Goal: Contribute content: Contribute content

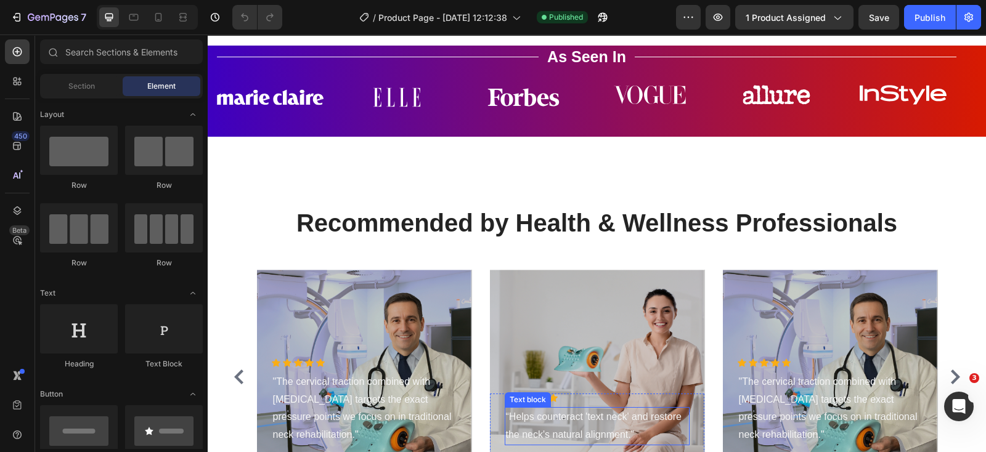
scroll to position [3619, 0]
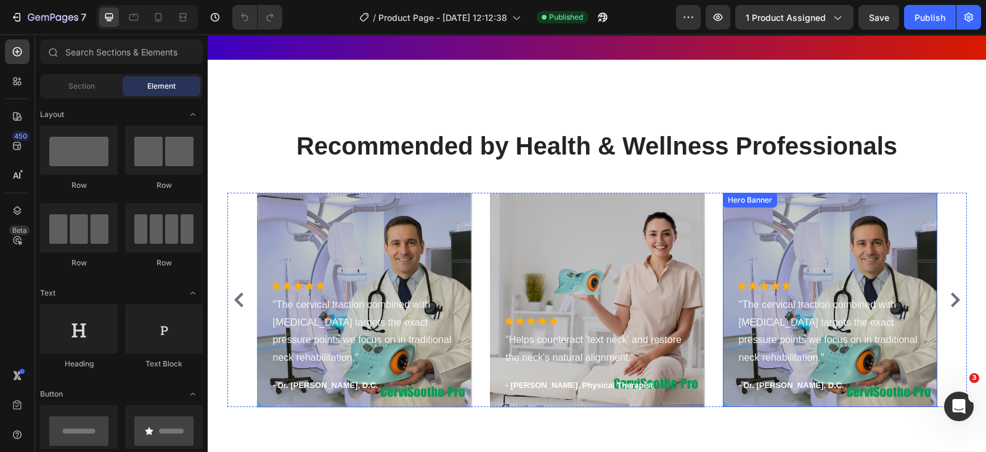
click at [785, 233] on div "Overlay" at bounding box center [830, 300] width 214 height 214
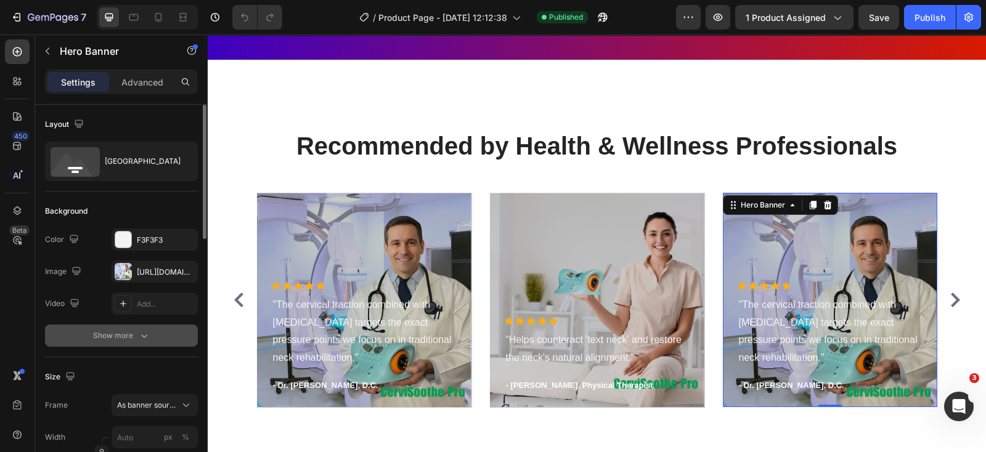
click at [113, 334] on div "Show more" at bounding box center [121, 336] width 57 height 12
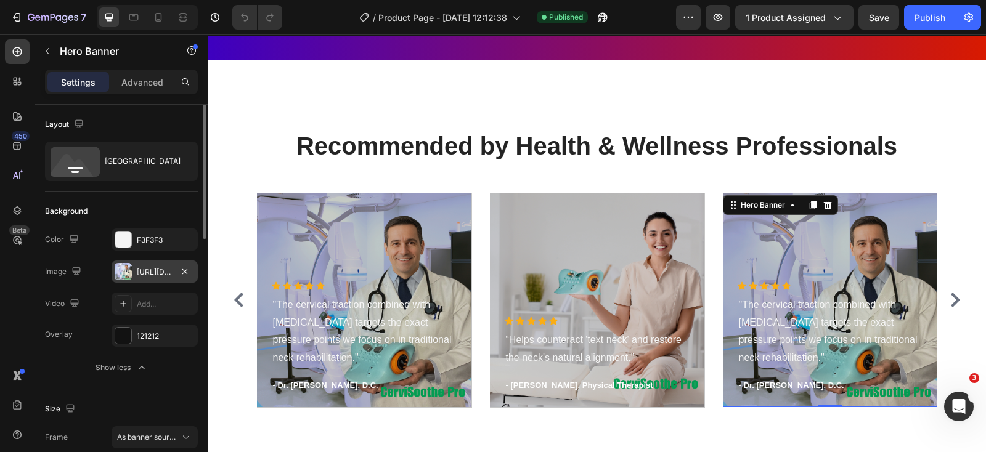
click at [157, 274] on div "[URL][DOMAIN_NAME]" at bounding box center [155, 272] width 36 height 11
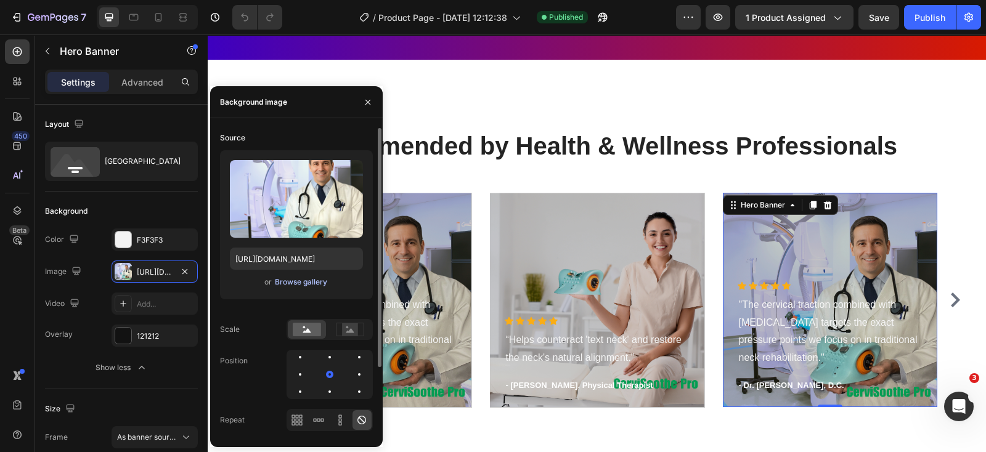
click at [288, 280] on div "Browse gallery" at bounding box center [301, 282] width 52 height 11
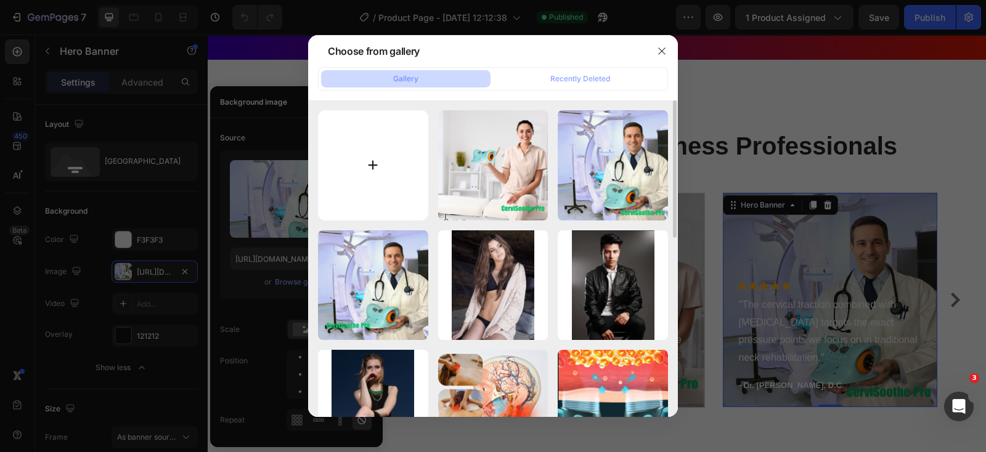
click at [367, 160] on input "file" at bounding box center [373, 165] width 110 height 110
type input "C:\fakepath\pp13.png"
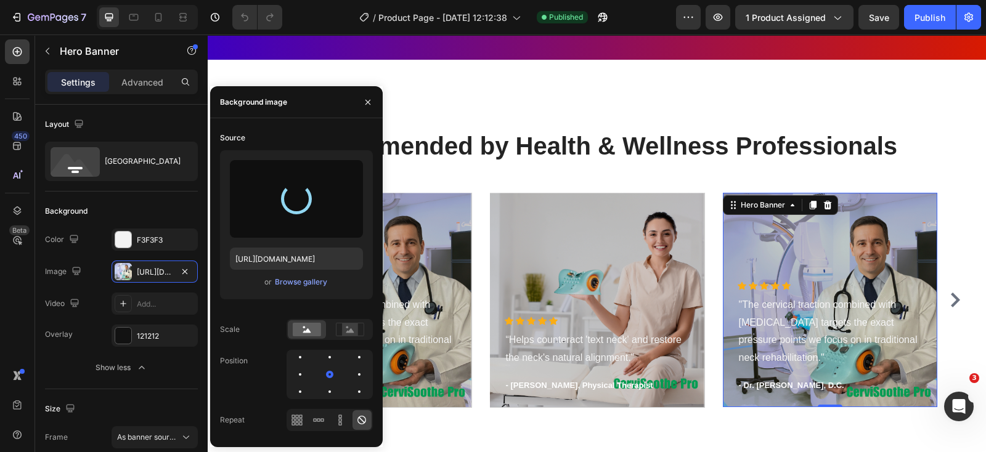
type input "[URL][DOMAIN_NAME]"
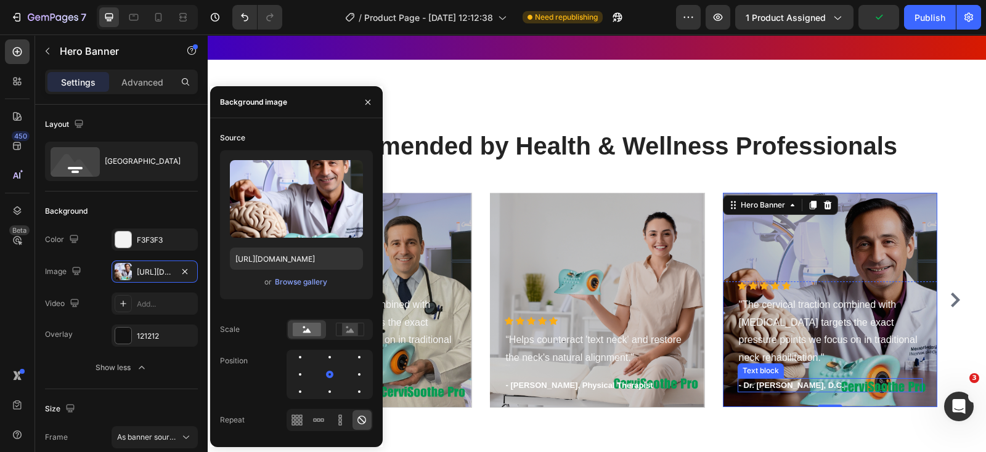
click at [780, 386] on p "- Dr. [PERSON_NAME], D.C." at bounding box center [830, 385] width 182 height 12
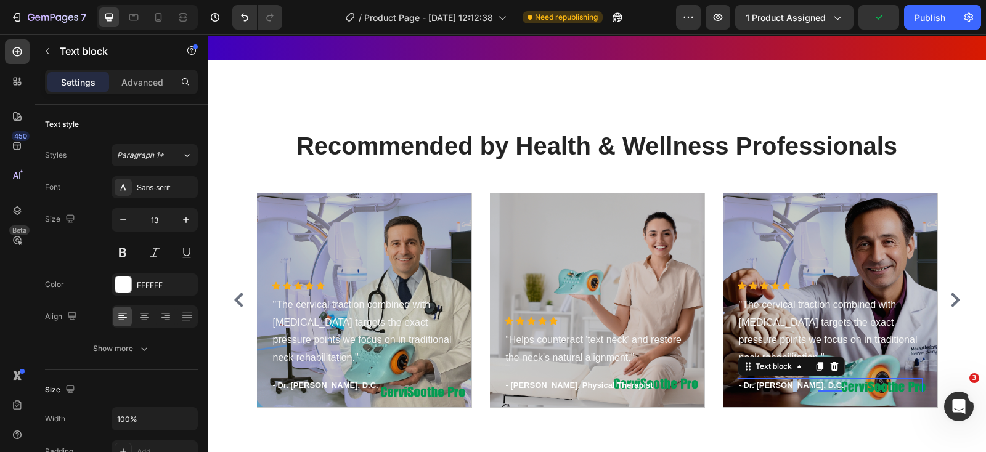
click at [780, 386] on p "- Dr. [PERSON_NAME], D.C." at bounding box center [830, 385] width 182 height 12
click at [816, 331] on p ""The cervical traction combined with [MEDICAL_DATA] targets the exact pressure …" at bounding box center [830, 331] width 182 height 71
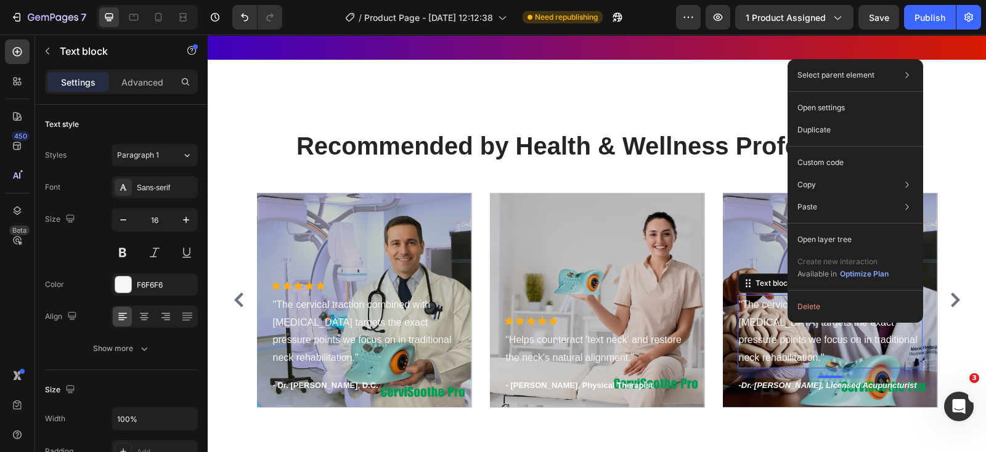
click at [772, 330] on p ""The cervical traction combined with [MEDICAL_DATA] targets the exact pressure …" at bounding box center [830, 331] width 182 height 71
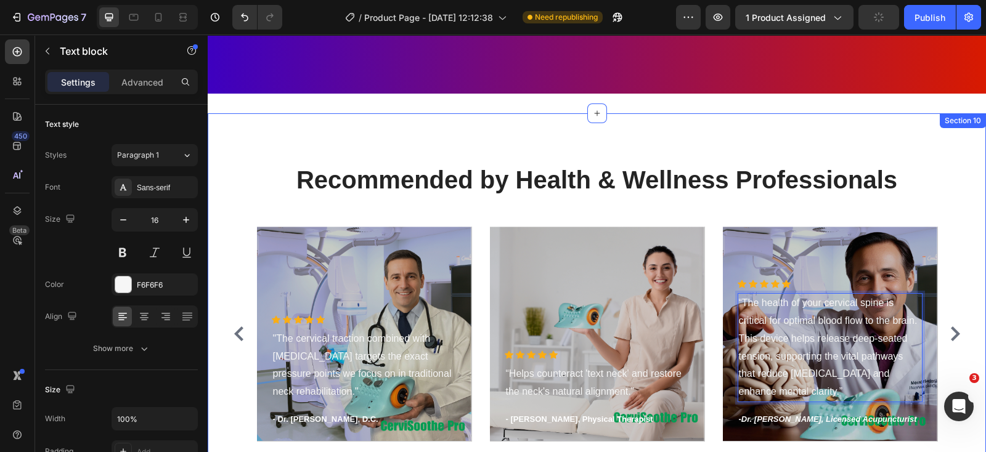
scroll to position [3660, 0]
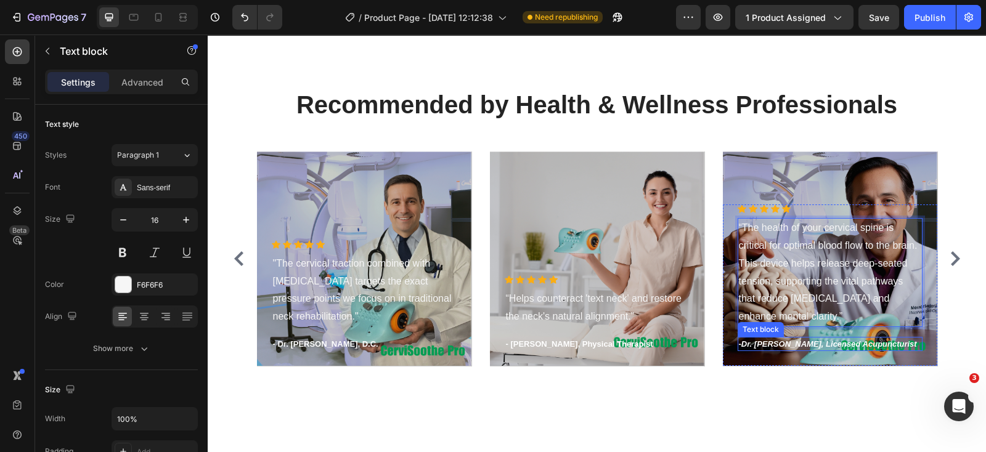
click at [792, 346] on icon "Dr. [PERSON_NAME], Licensed Acupuncturist" at bounding box center [829, 343] width 176 height 9
click at [784, 344] on icon "Dr. [PERSON_NAME], Licensed Acupuncturist" at bounding box center [829, 343] width 176 height 9
click at [777, 344] on icon "Dr. [PERSON_NAME], Licensed Acupuncturist" at bounding box center [829, 343] width 176 height 9
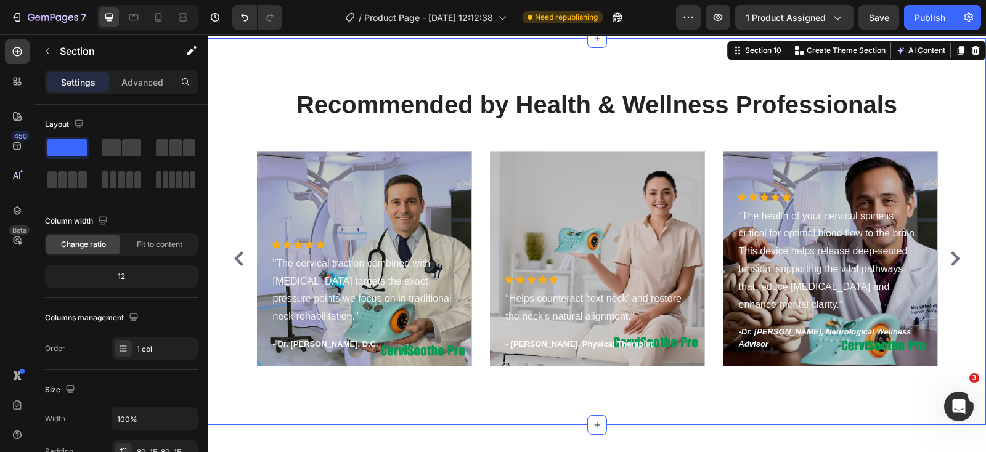
click at [727, 66] on div "Recommended by Health & Wellness Professionals Heading Icon Icon Icon Icon Icon…" at bounding box center [597, 231] width 778 height 387
click at [881, 175] on div "Overlay" at bounding box center [830, 259] width 214 height 214
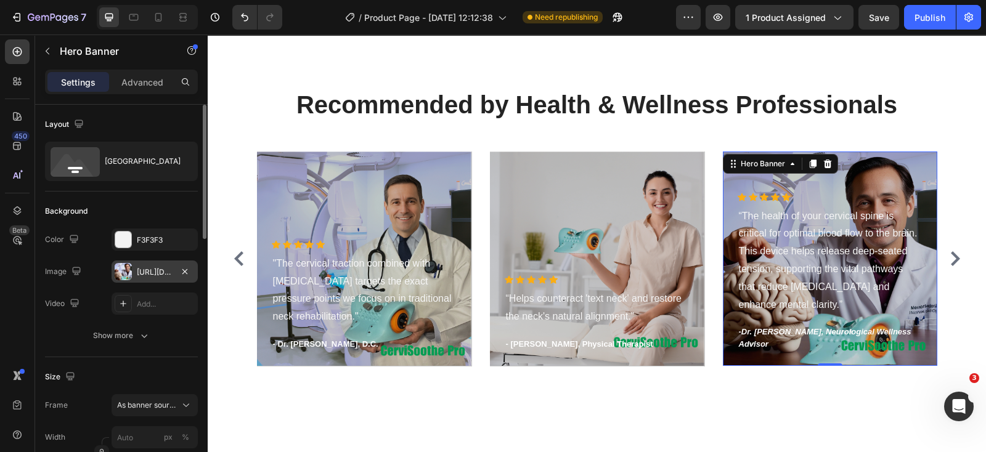
click at [158, 274] on div "[URL][DOMAIN_NAME]" at bounding box center [155, 272] width 36 height 11
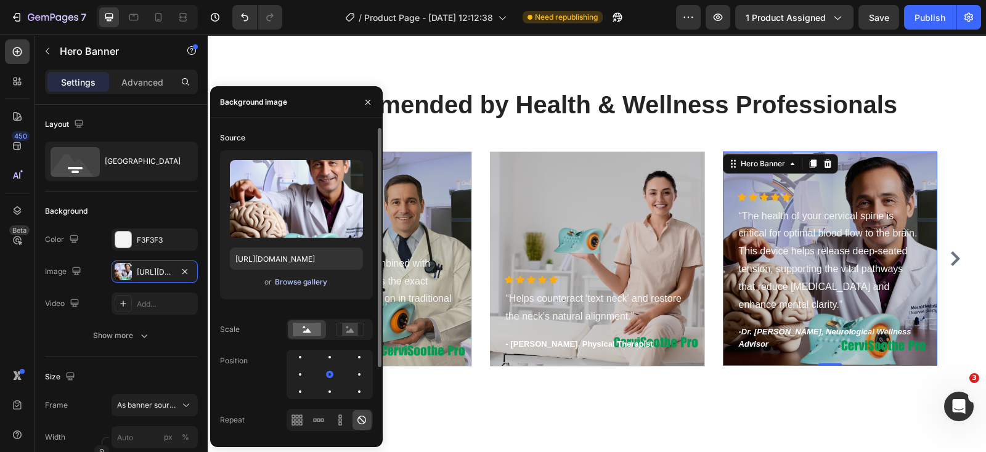
click at [280, 283] on div "Browse gallery" at bounding box center [301, 282] width 52 height 11
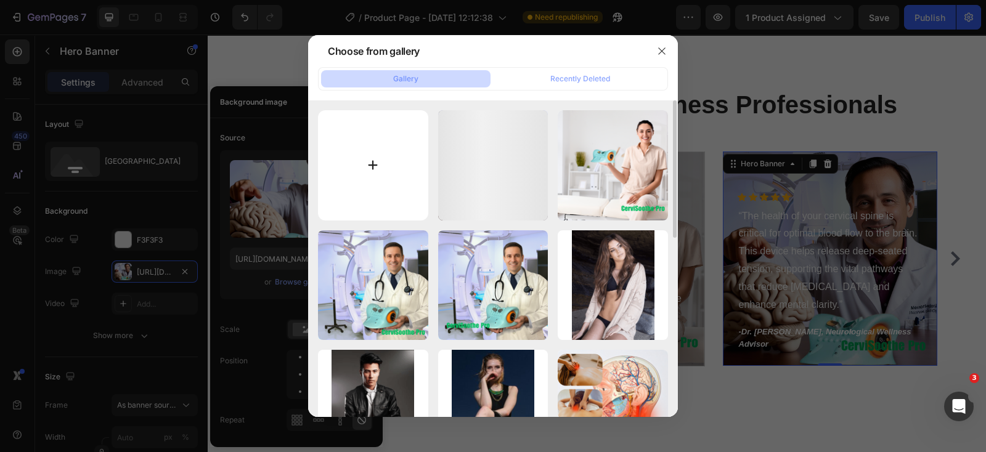
click at [371, 161] on input "file" at bounding box center [373, 165] width 110 height 110
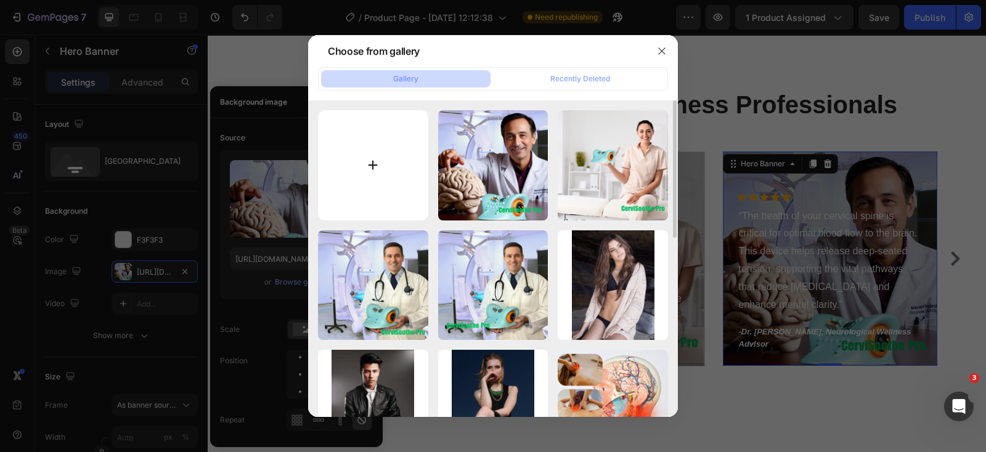
type input "C:\fakepath\pp13-1.png"
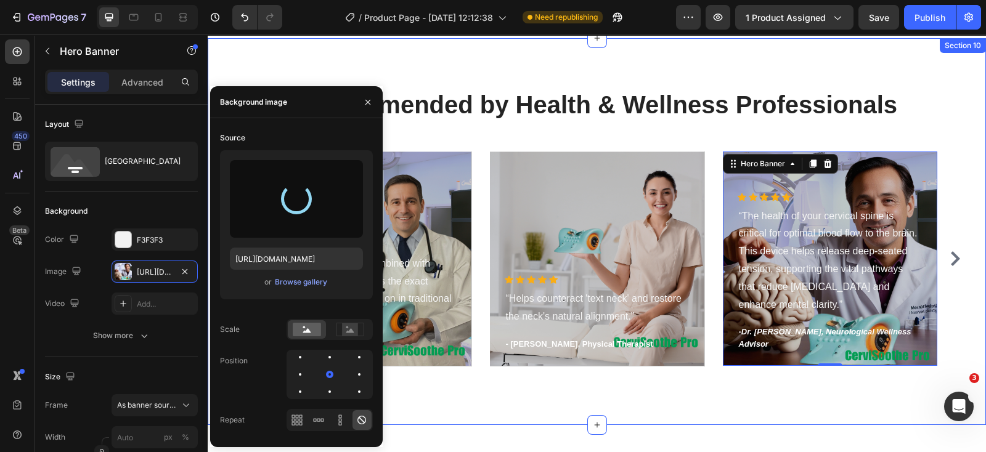
type input "[URL][DOMAIN_NAME]"
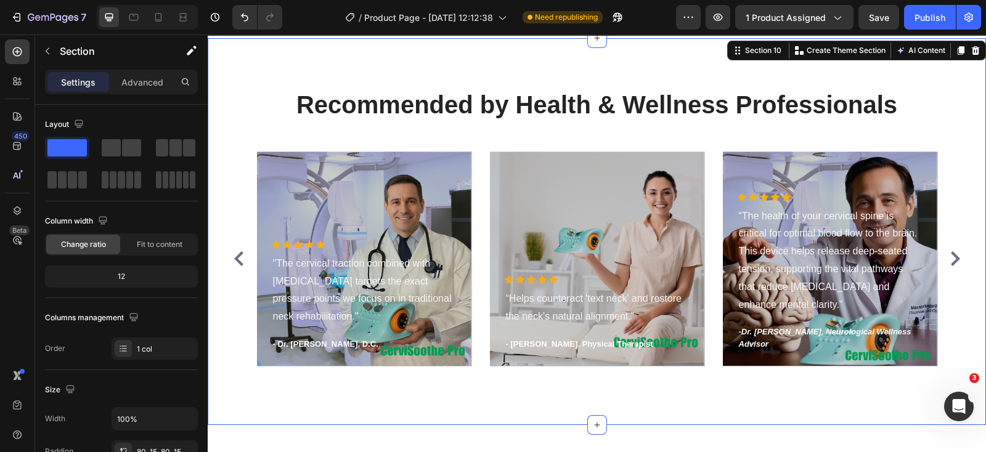
click at [808, 57] on div "Recommended by Health & Wellness Professionals Heading Icon Icon Icon Icon Icon…" at bounding box center [597, 231] width 778 height 387
click at [924, 17] on div "Publish" at bounding box center [929, 17] width 31 height 13
click at [507, 298] on p "“Helps counteract 'text neck' and restore the neck's natural alignment.”" at bounding box center [597, 308] width 182 height 36
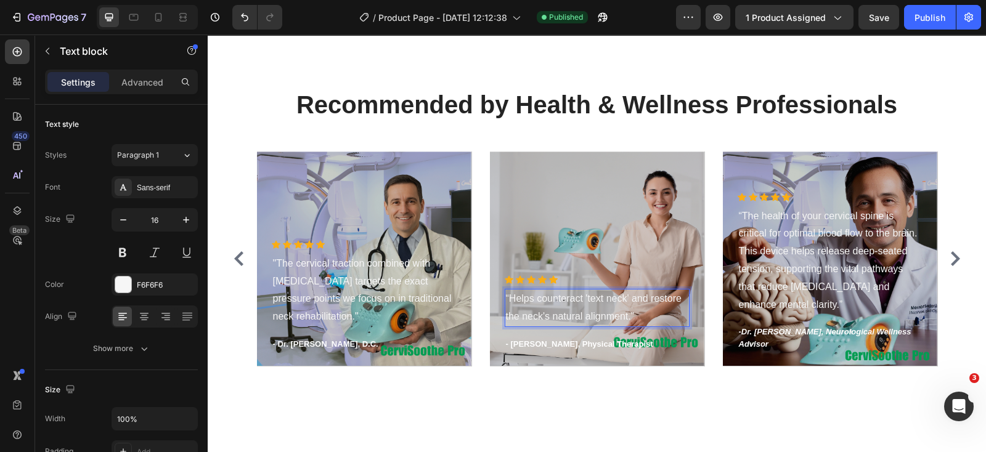
click at [506, 304] on p "“Helps counteract 'text neck' and restore the neck's natural alignment.”" at bounding box center [597, 308] width 182 height 36
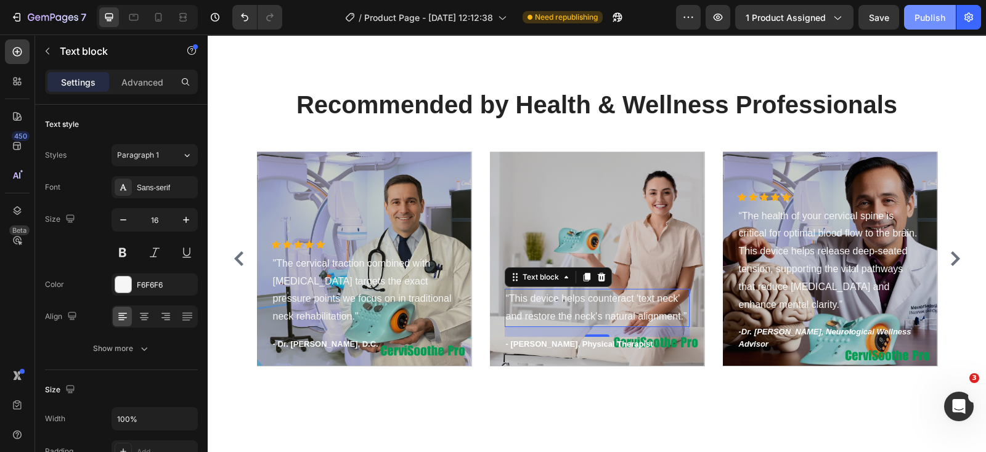
click at [925, 23] on div "Publish" at bounding box center [929, 17] width 31 height 13
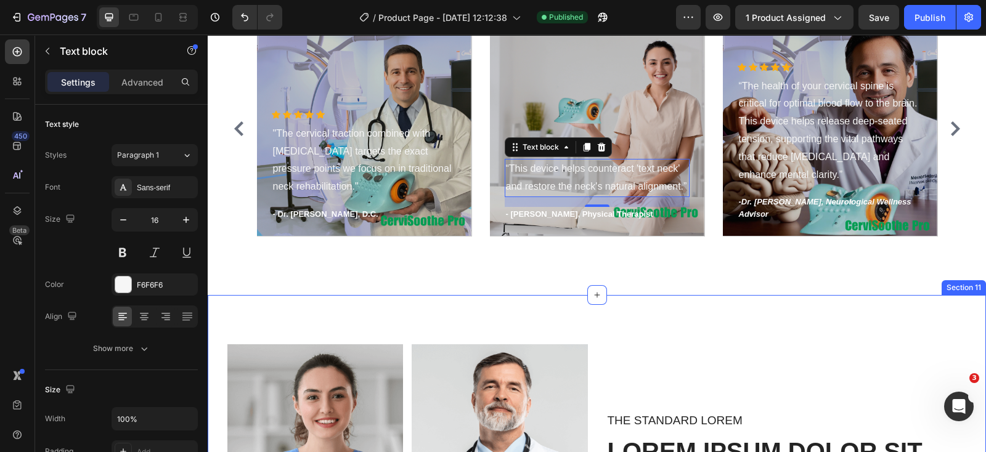
scroll to position [3814, 0]
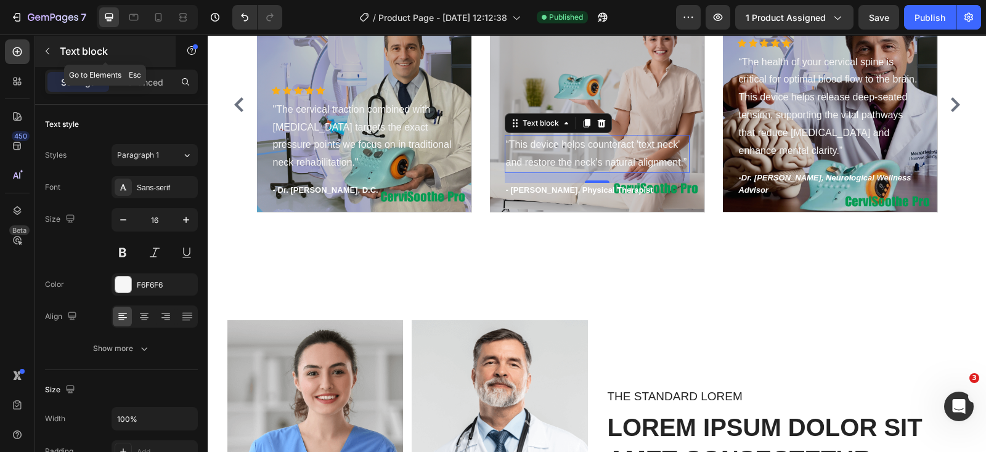
click at [50, 51] on icon "button" at bounding box center [48, 51] width 10 height 10
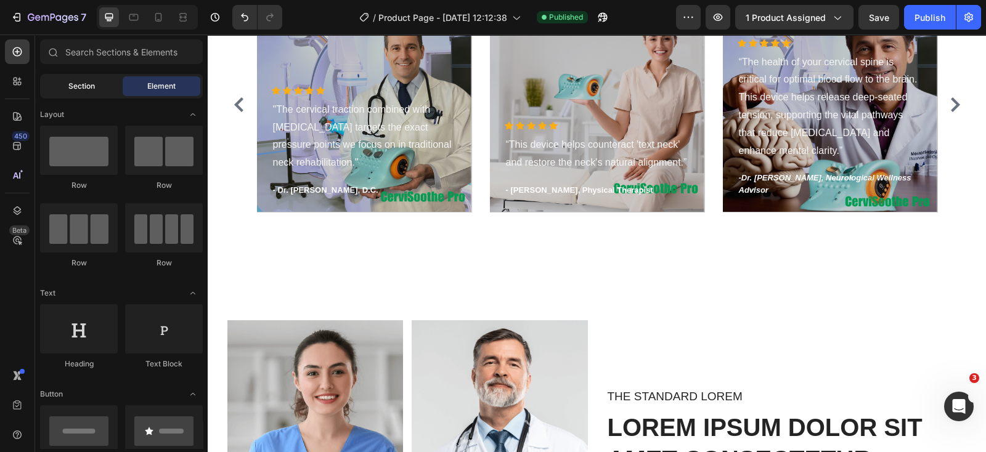
click at [63, 82] on div "Section" at bounding box center [82, 86] width 78 height 20
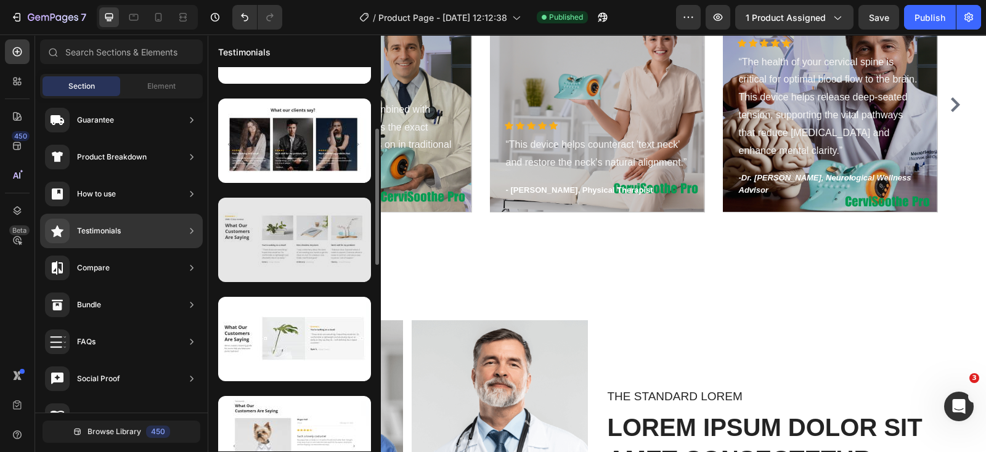
scroll to position [391, 0]
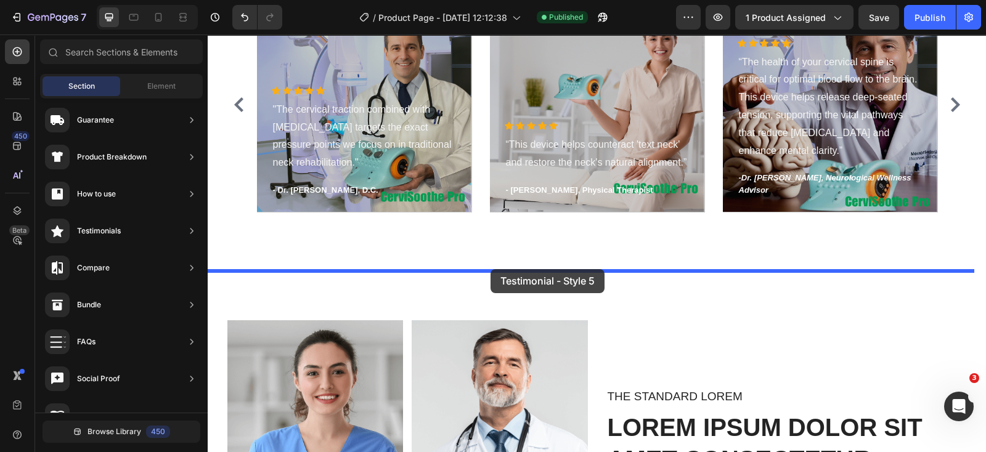
drag, startPoint x: 471, startPoint y: 365, endPoint x: 490, endPoint y: 269, distance: 97.4
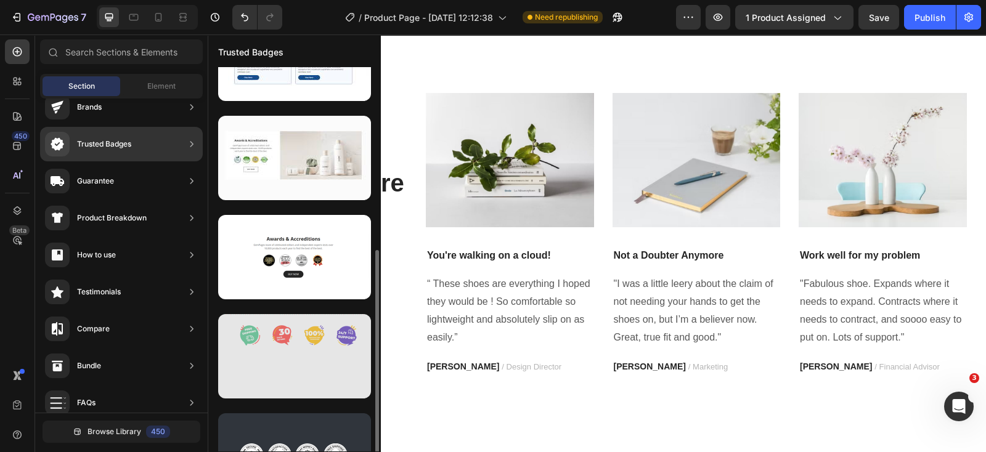
scroll to position [203, 0]
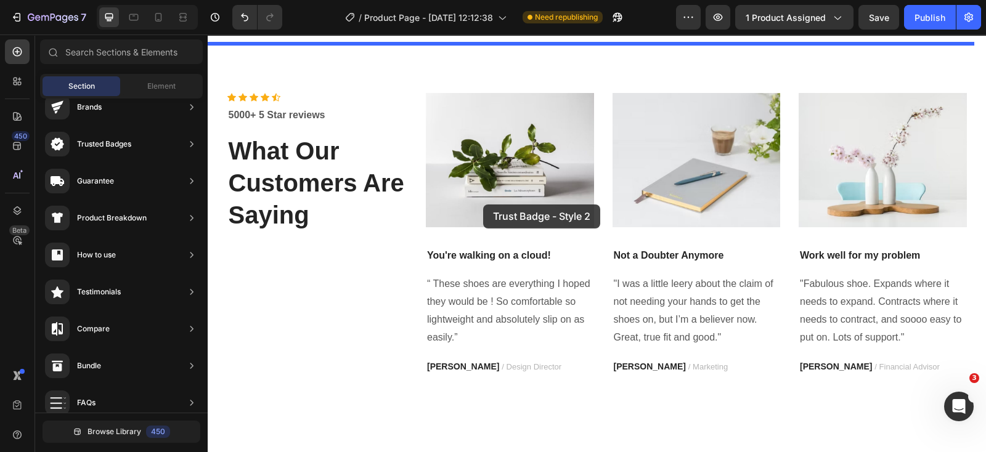
drag, startPoint x: 463, startPoint y: 265, endPoint x: 483, endPoint y: 205, distance: 64.1
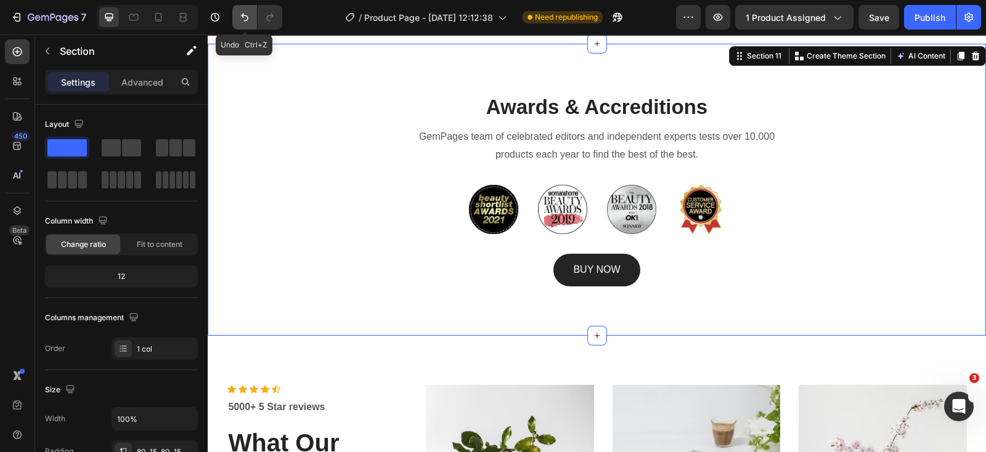
click at [240, 17] on icon "Undo/Redo" at bounding box center [244, 17] width 12 height 12
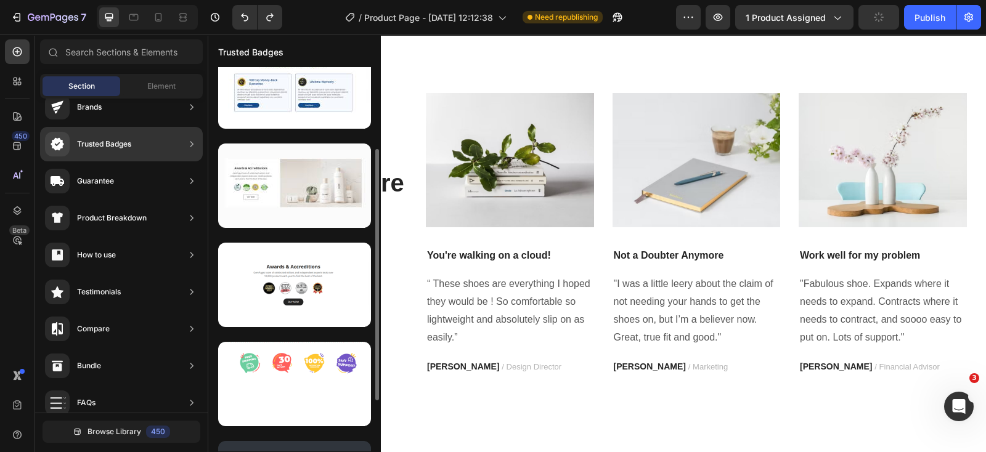
scroll to position [0, 0]
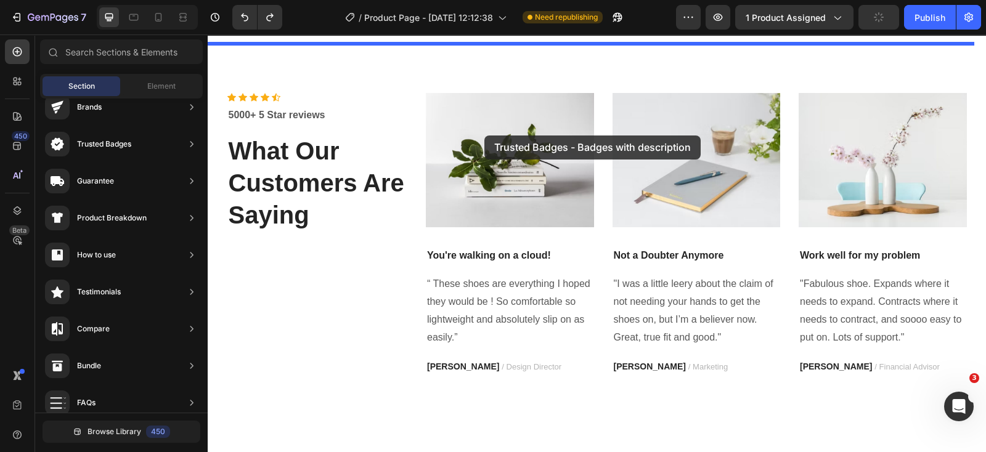
drag, startPoint x: 482, startPoint y: 268, endPoint x: 484, endPoint y: 136, distance: 132.5
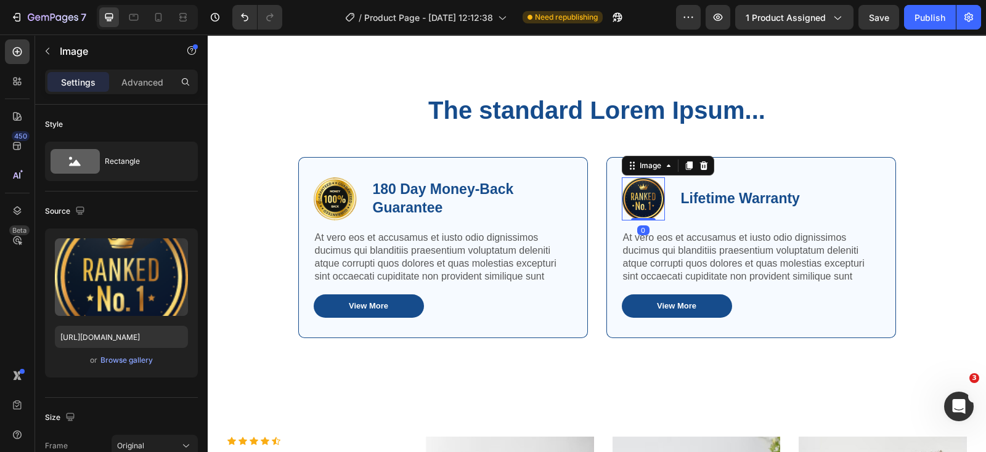
click at [639, 207] on img at bounding box center [643, 198] width 43 height 43
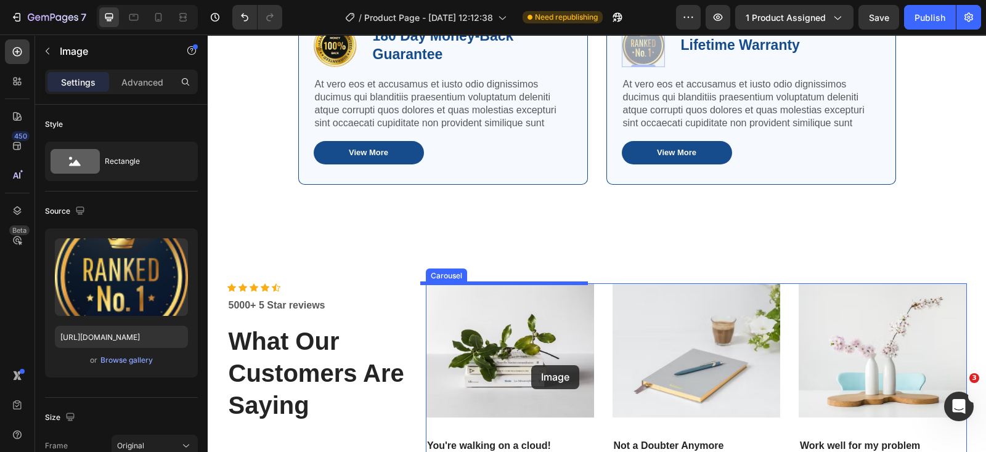
scroll to position [4200, 0]
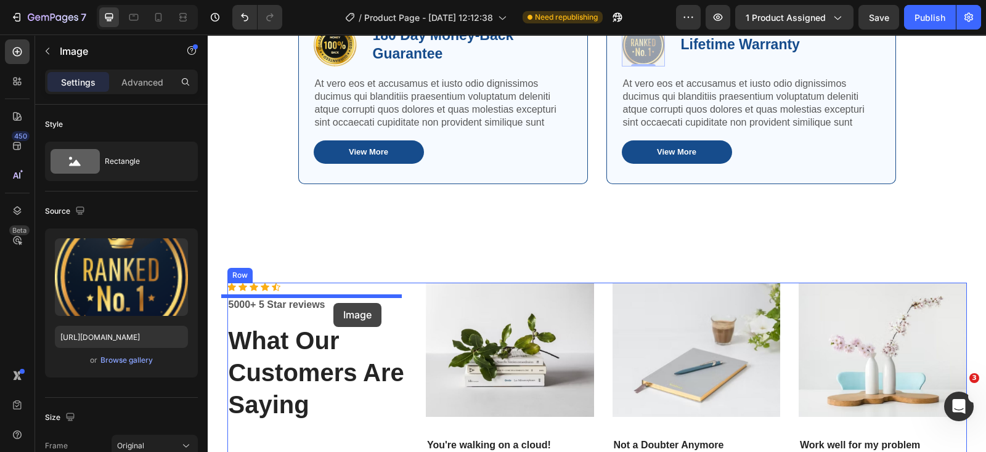
drag, startPoint x: 627, startPoint y: 164, endPoint x: 333, endPoint y: 303, distance: 324.9
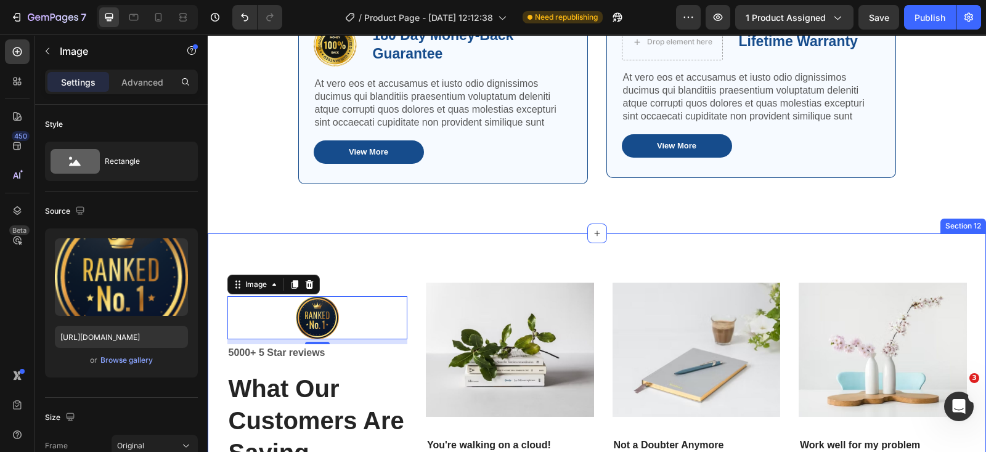
click at [447, 256] on div "Icon Icon Icon Icon Icon Icon List Hoz Image 8 5000+ 5 Star reviews Text block …" at bounding box center [597, 423] width 778 height 381
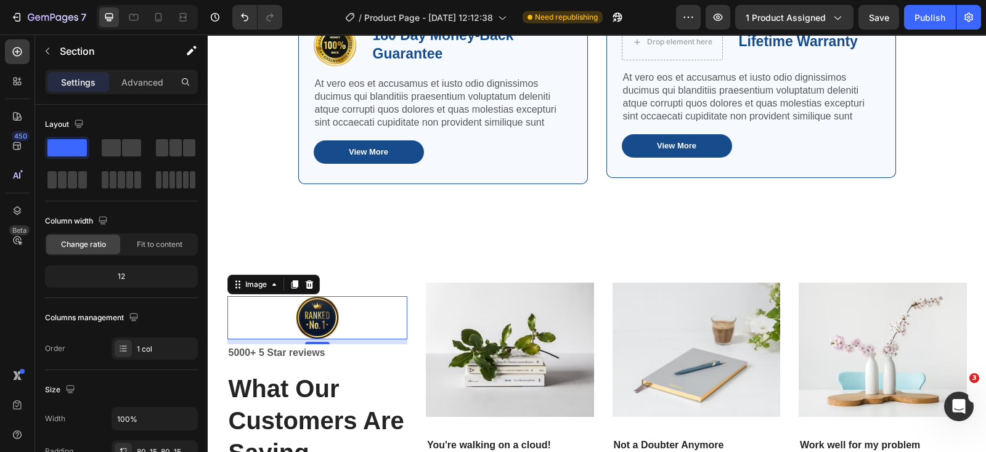
click at [331, 322] on img at bounding box center [317, 317] width 43 height 43
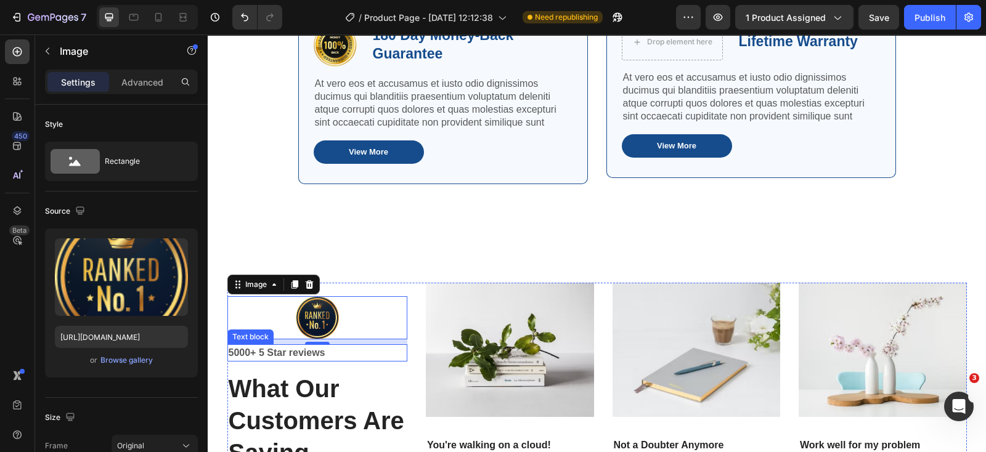
scroll to position [4277, 0]
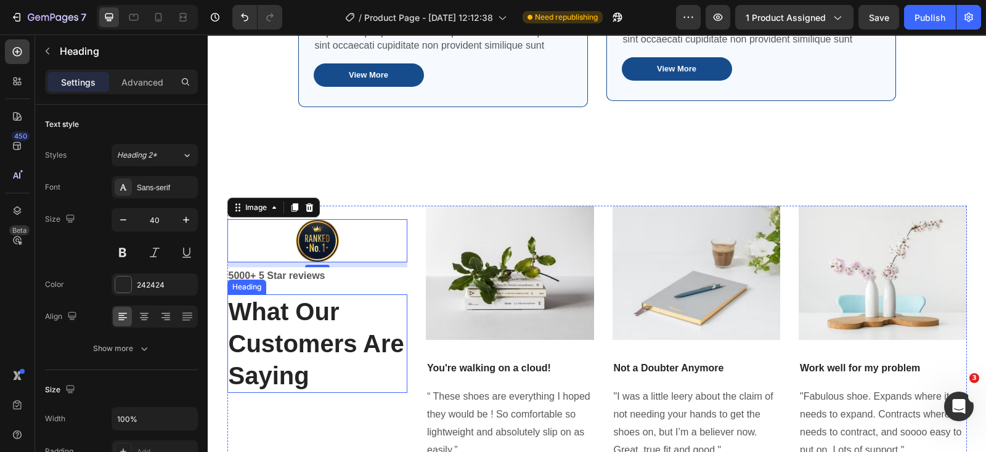
click at [318, 331] on p "What Our Customers Are Saying" at bounding box center [318, 344] width 178 height 96
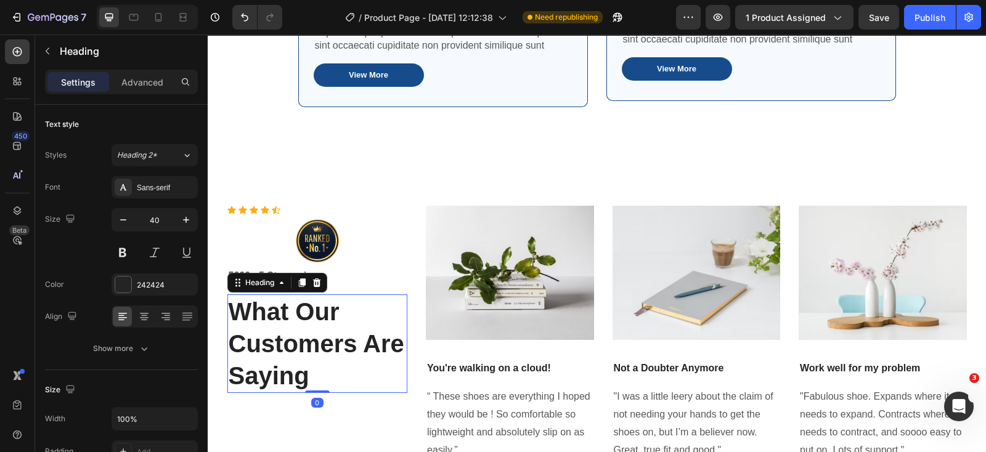
click at [291, 352] on p "What Our Customers Are Saying" at bounding box center [318, 344] width 178 height 96
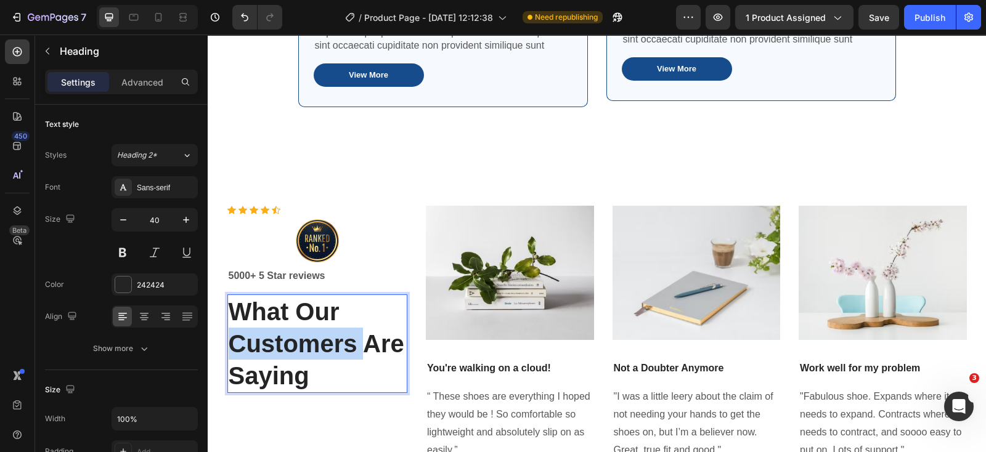
click at [291, 352] on p "What Our Customers Are Saying" at bounding box center [318, 344] width 178 height 96
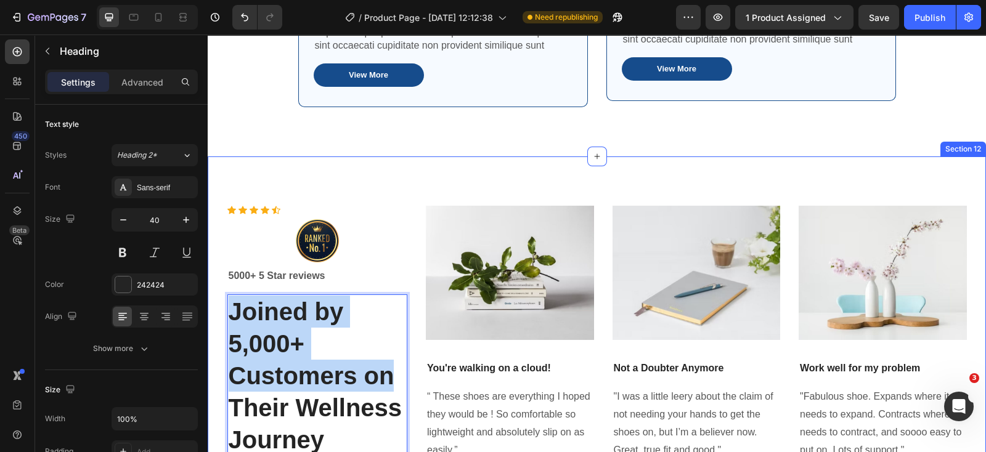
scroll to position [4290, 0]
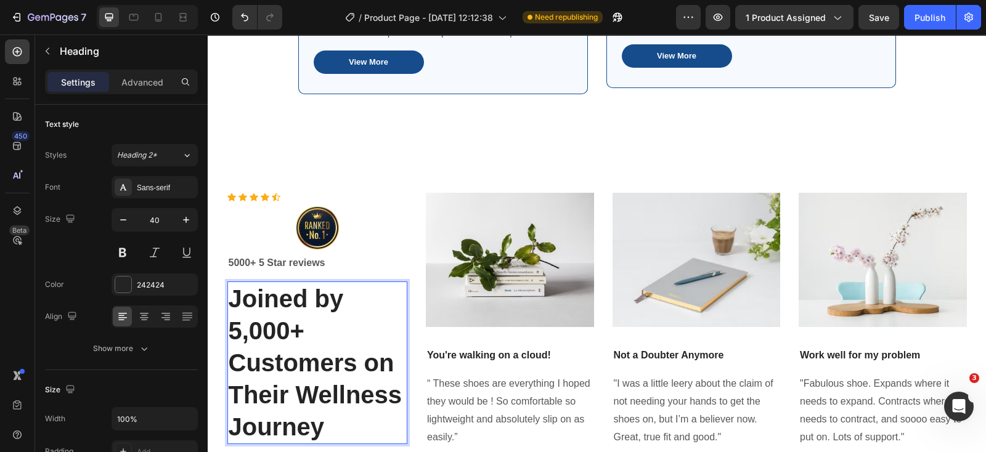
click at [311, 306] on p "Joined by 5,000+ Customers on Their Wellness Journey" at bounding box center [318, 363] width 178 height 160
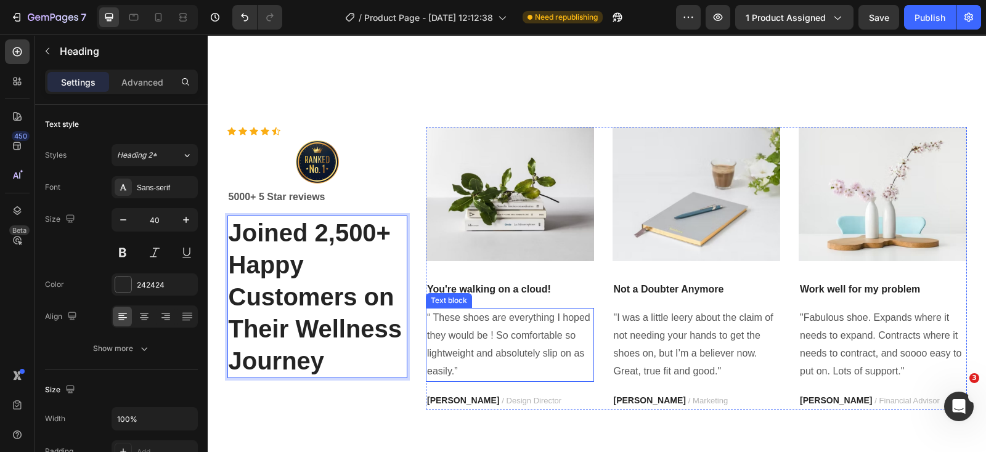
scroll to position [4367, 0]
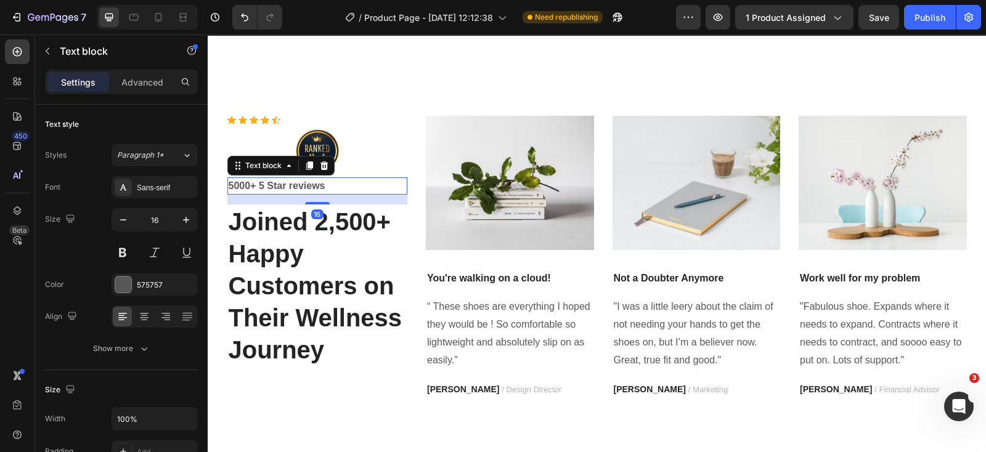
click at [315, 189] on p "5000+ 5 Star reviews" at bounding box center [318, 186] width 178 height 15
click at [321, 162] on icon at bounding box center [324, 166] width 10 height 10
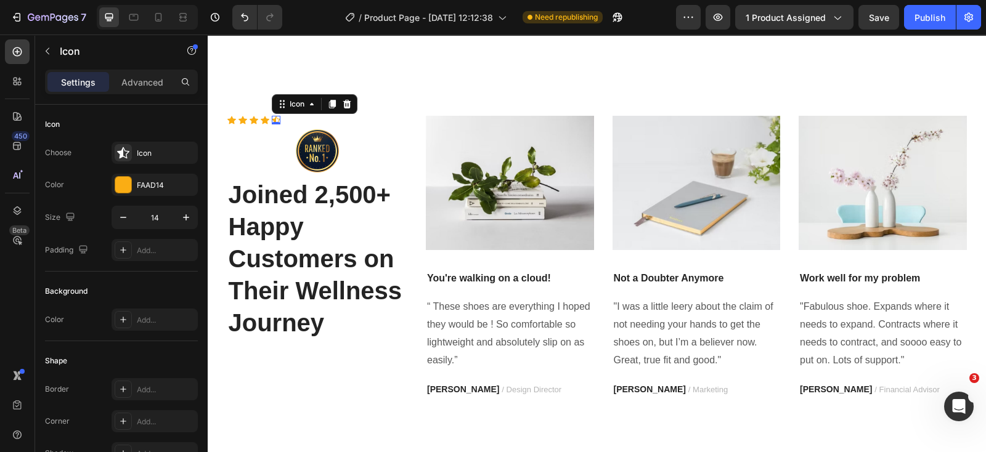
click at [272, 121] on div "Icon 0" at bounding box center [276, 120] width 9 height 9
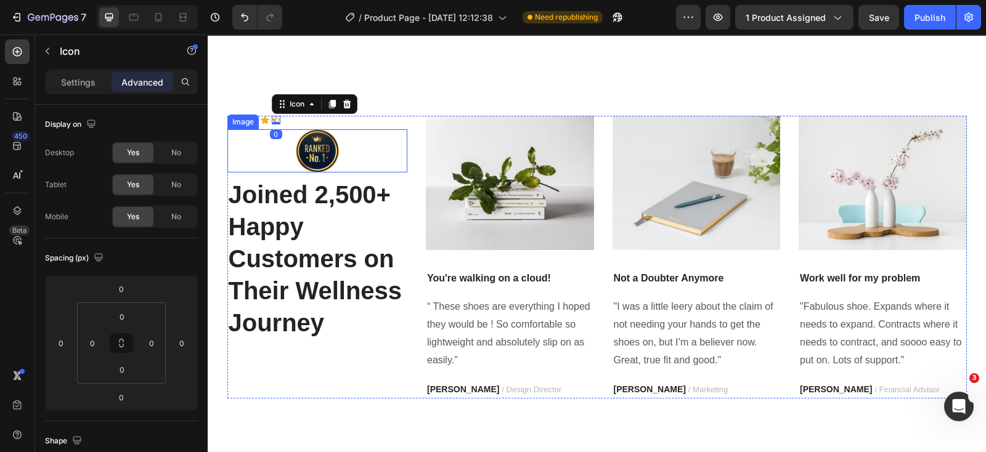
click at [249, 160] on div at bounding box center [317, 150] width 180 height 43
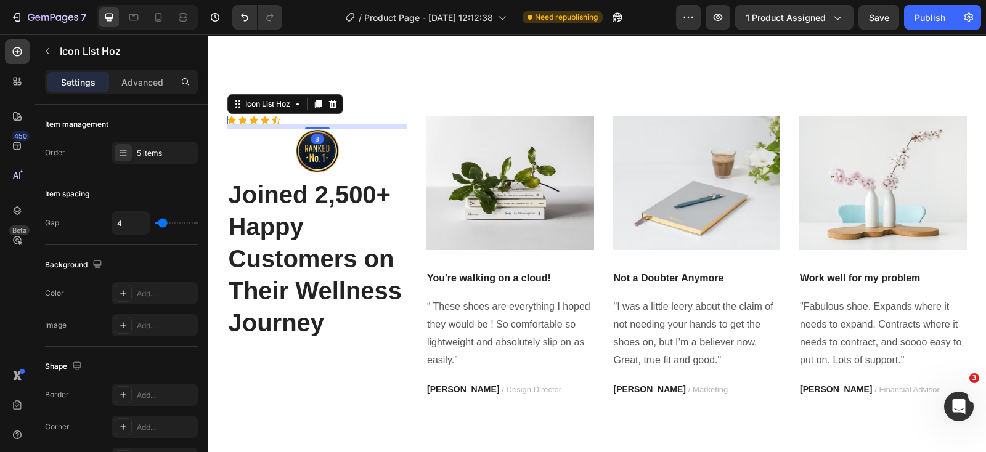
click at [345, 121] on div "Icon Icon Icon Icon Icon" at bounding box center [317, 120] width 180 height 9
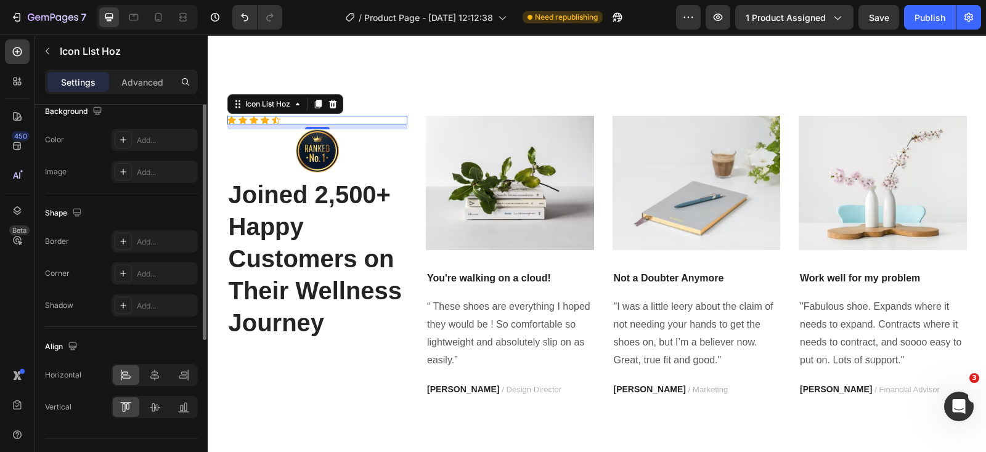
scroll to position [0, 0]
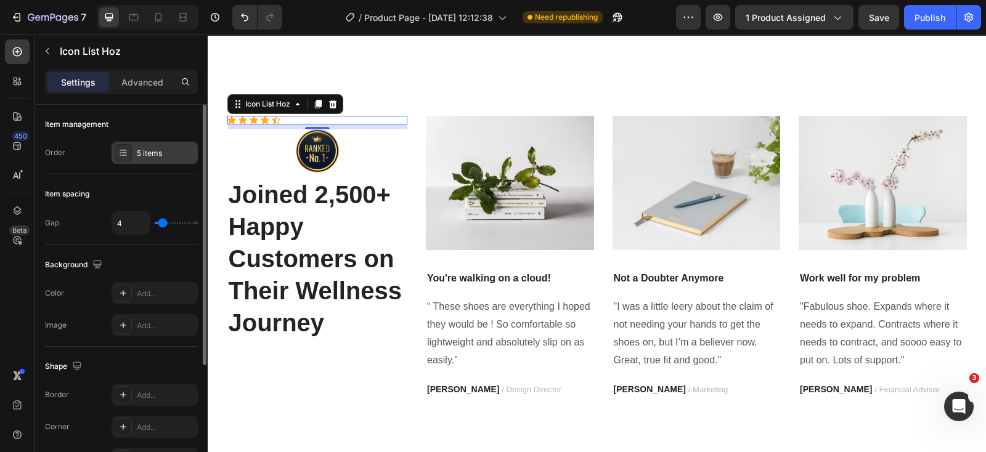
click at [123, 153] on icon at bounding box center [123, 153] width 10 height 10
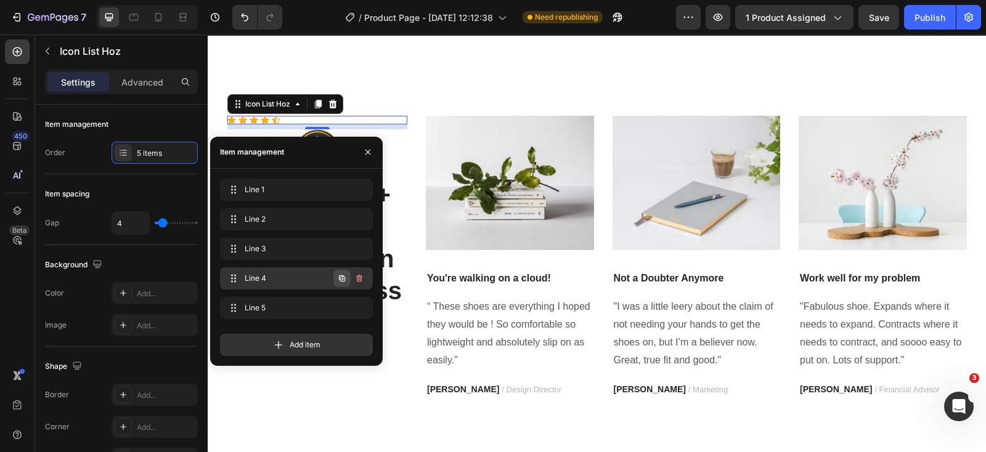
click at [341, 274] on icon "button" at bounding box center [342, 279] width 10 height 10
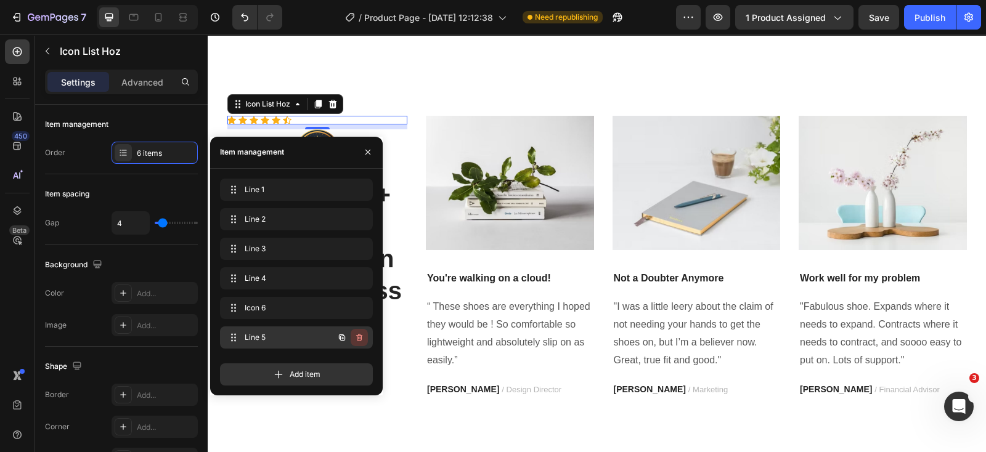
click at [357, 335] on icon "button" at bounding box center [359, 337] width 6 height 7
click at [348, 337] on div "Delete" at bounding box center [350, 337] width 23 height 11
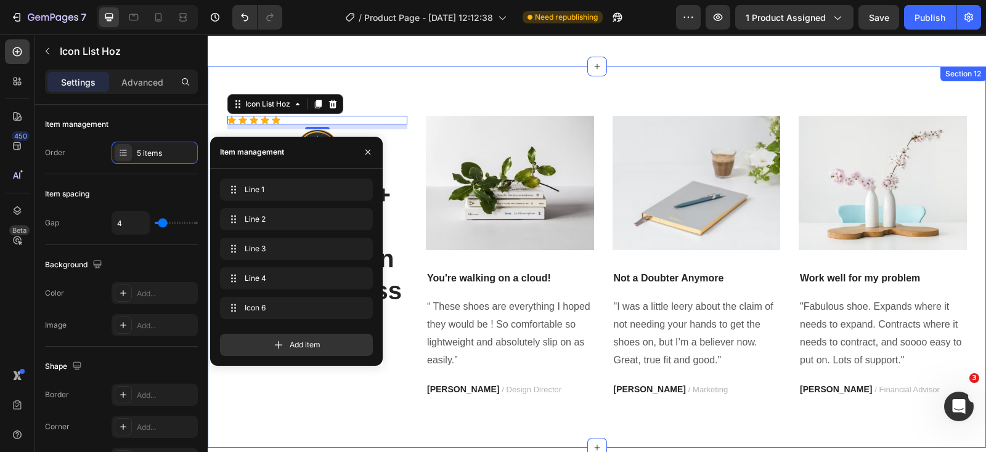
click at [466, 87] on div "Icon Icon Icon Icon Icon Icon List Hoz 8 Image Joined 2,500+ Happy Customers on…" at bounding box center [597, 257] width 778 height 381
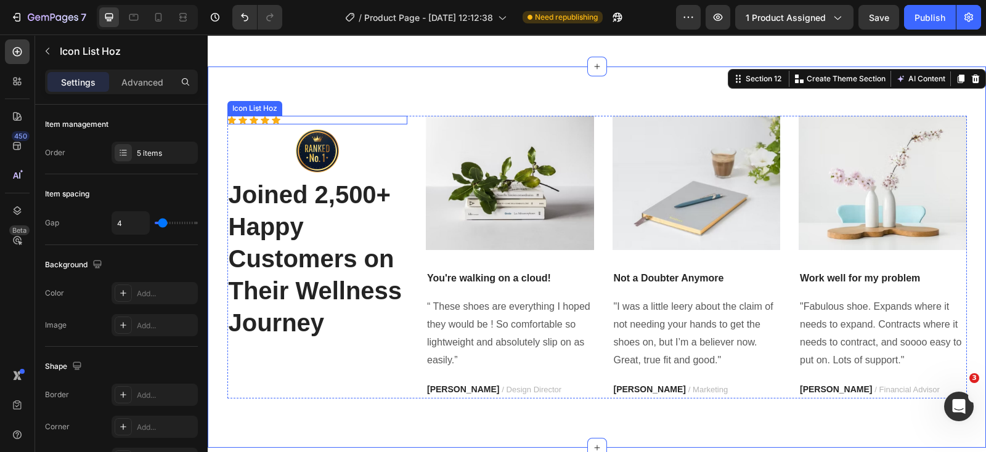
click at [280, 121] on div "Icon Icon Icon Icon Icon" at bounding box center [317, 120] width 180 height 9
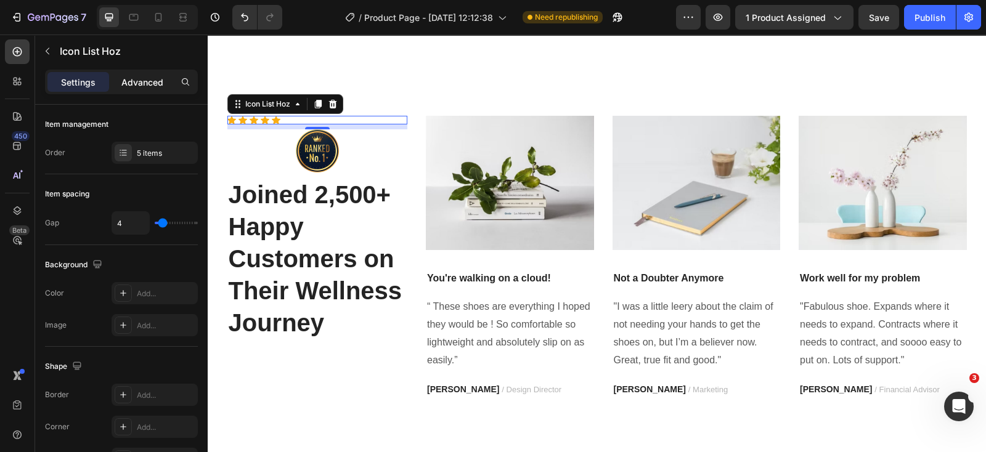
click at [128, 77] on p "Advanced" at bounding box center [142, 82] width 42 height 13
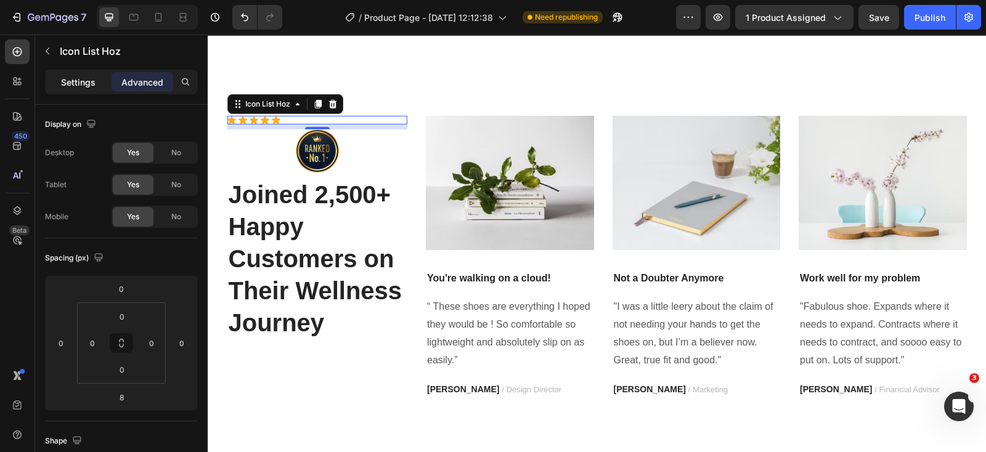
drag, startPoint x: 89, startPoint y: 75, endPoint x: 89, endPoint y: 85, distance: 9.9
click at [89, 76] on p "Settings" at bounding box center [78, 82] width 34 height 13
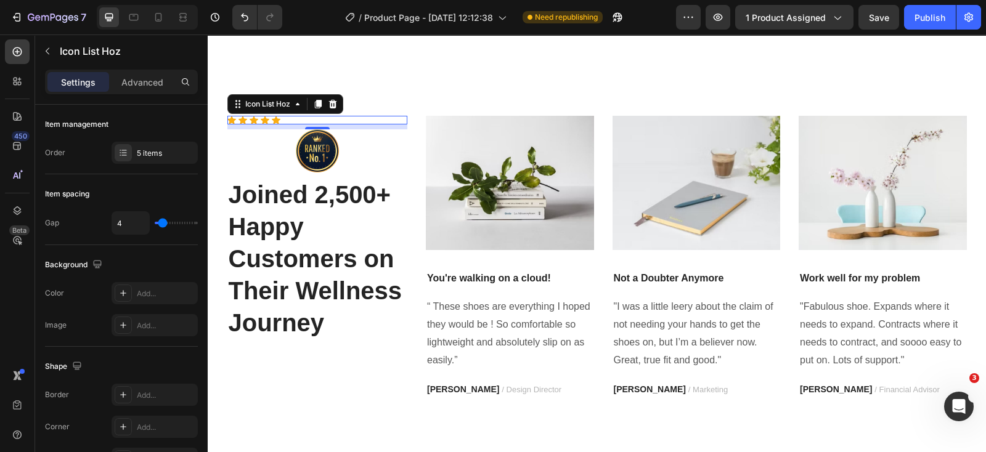
click at [280, 121] on div "Icon Icon Icon Icon Icon" at bounding box center [317, 120] width 180 height 9
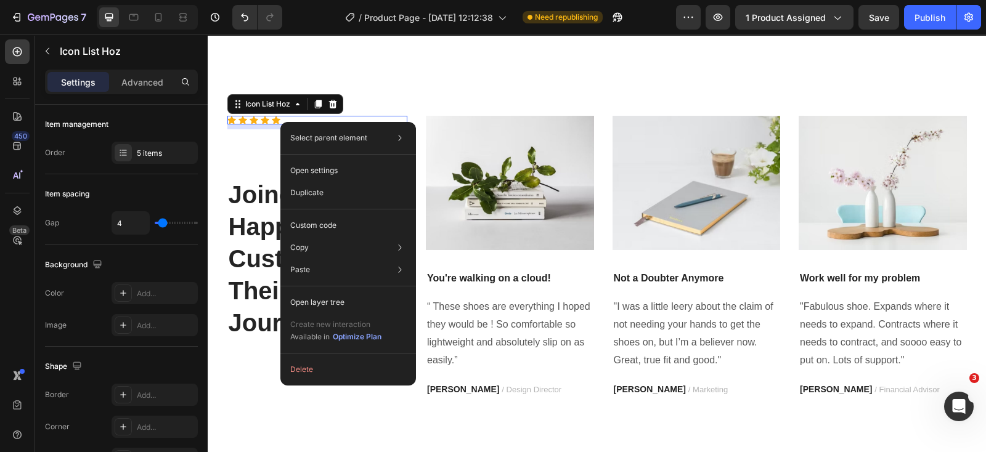
click at [282, 118] on div "Icon Icon Icon Icon Icon" at bounding box center [317, 120] width 180 height 9
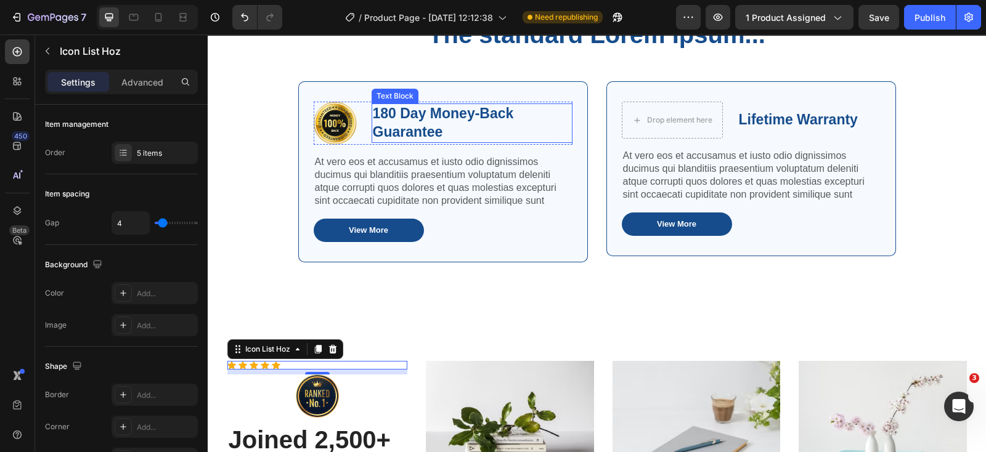
scroll to position [3982, 0]
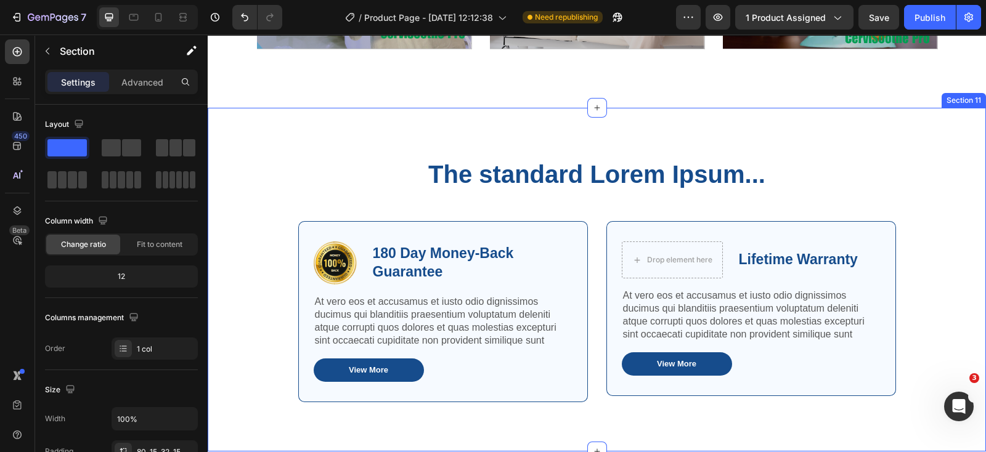
click at [269, 126] on div "The standard Lorem Ipsum... Heading Row Image 180 Day Money-Back Guarantee Text…" at bounding box center [597, 280] width 778 height 344
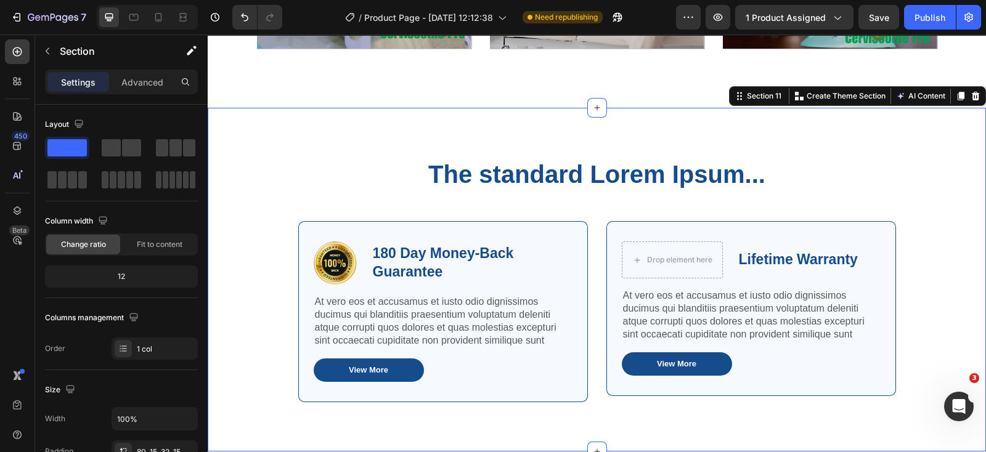
drag, startPoint x: 965, startPoint y: 94, endPoint x: 609, endPoint y: 110, distance: 357.0
click at [971, 94] on icon at bounding box center [975, 96] width 8 height 9
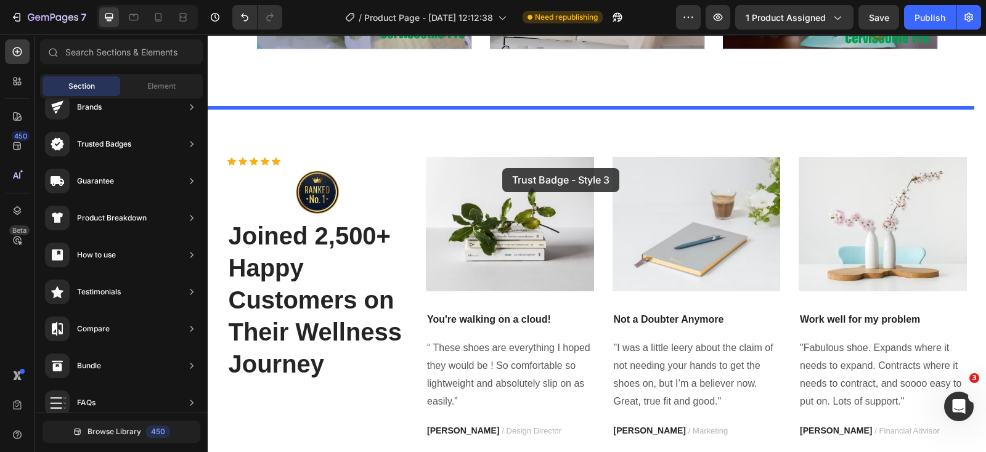
drag, startPoint x: 456, startPoint y: 370, endPoint x: 502, endPoint y: 168, distance: 207.1
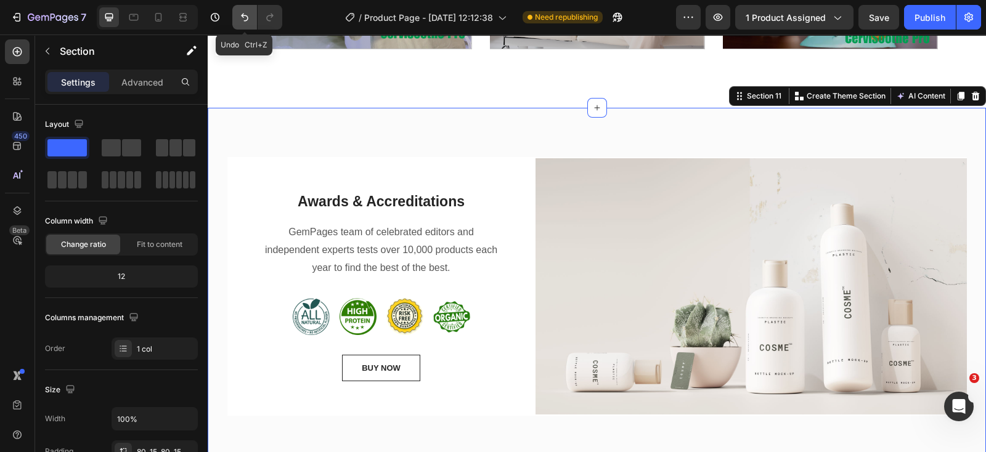
click at [238, 15] on icon "Undo/Redo" at bounding box center [244, 17] width 12 height 12
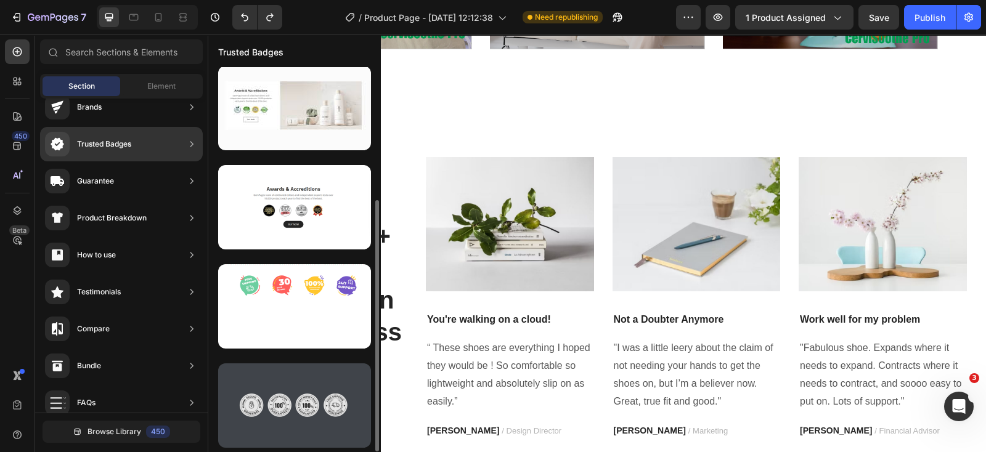
scroll to position [0, 0]
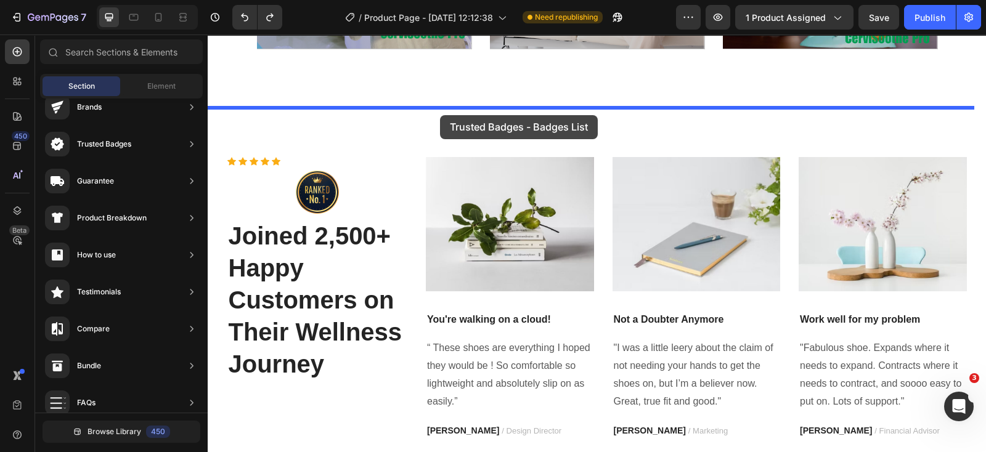
drag, startPoint x: 465, startPoint y: 177, endPoint x: 440, endPoint y: 115, distance: 67.1
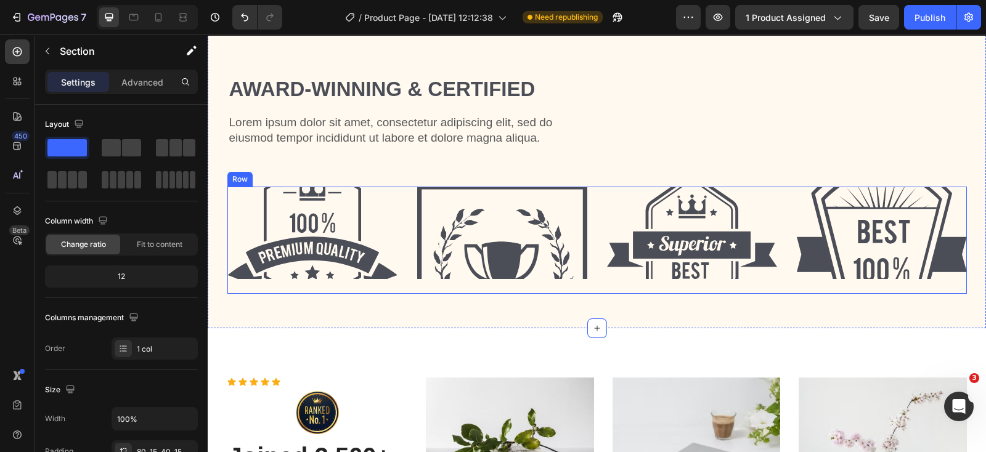
scroll to position [4136, 0]
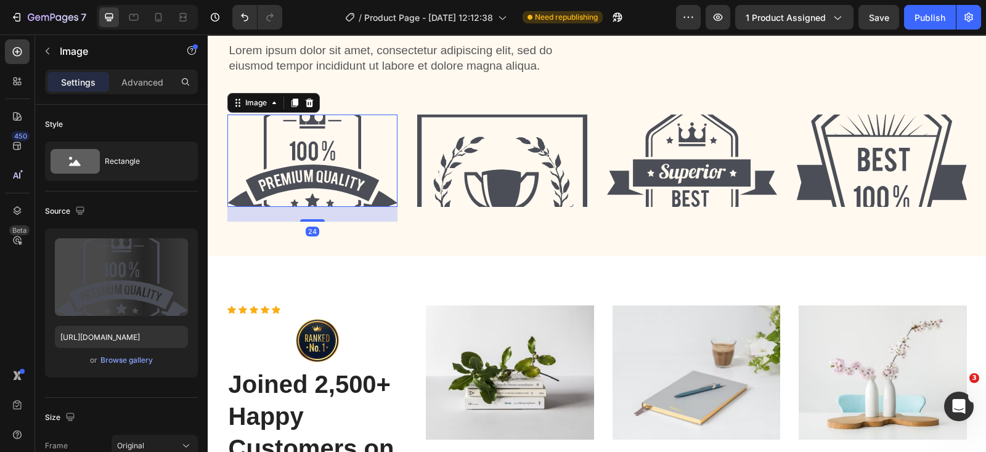
click at [287, 158] on img at bounding box center [312, 161] width 170 height 92
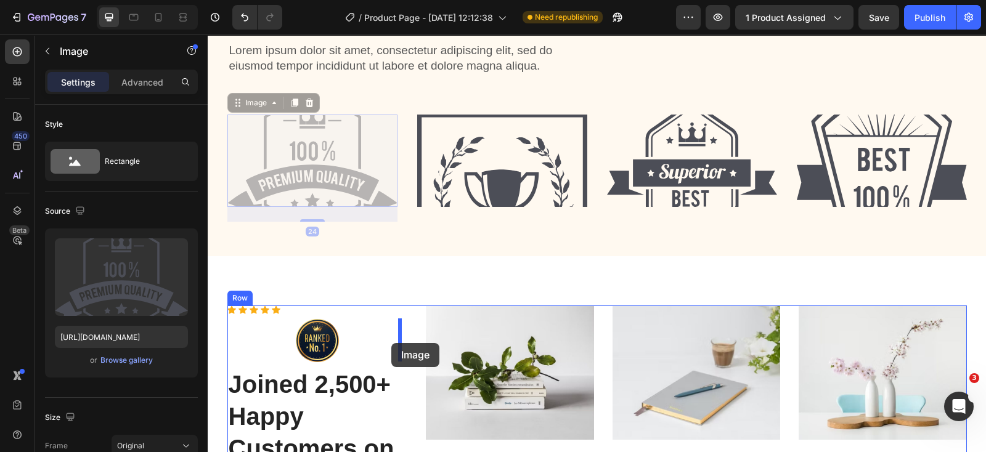
drag, startPoint x: 231, startPoint y: 107, endPoint x: 391, endPoint y: 343, distance: 285.7
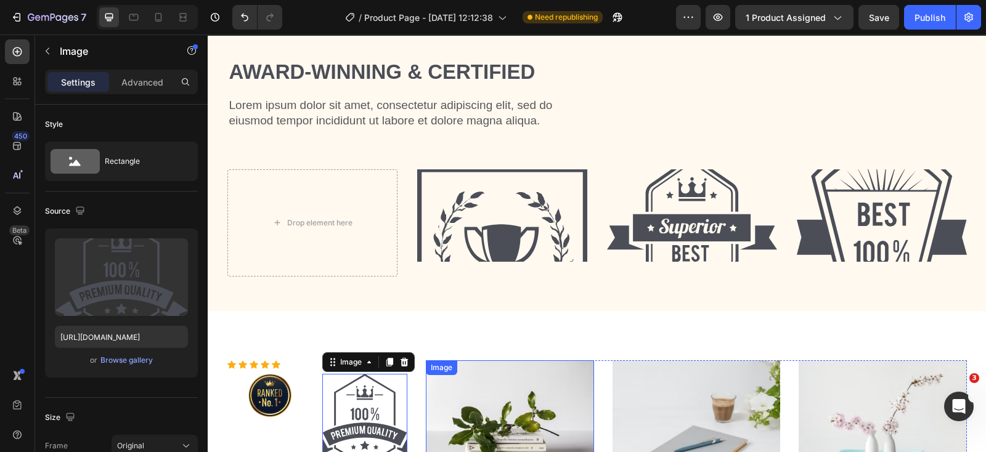
scroll to position [4059, 0]
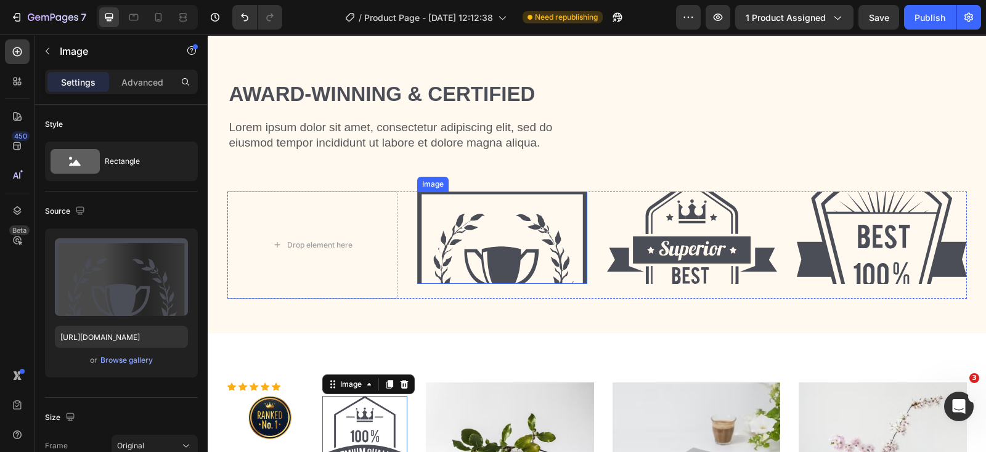
click at [524, 238] on img at bounding box center [502, 238] width 170 height 92
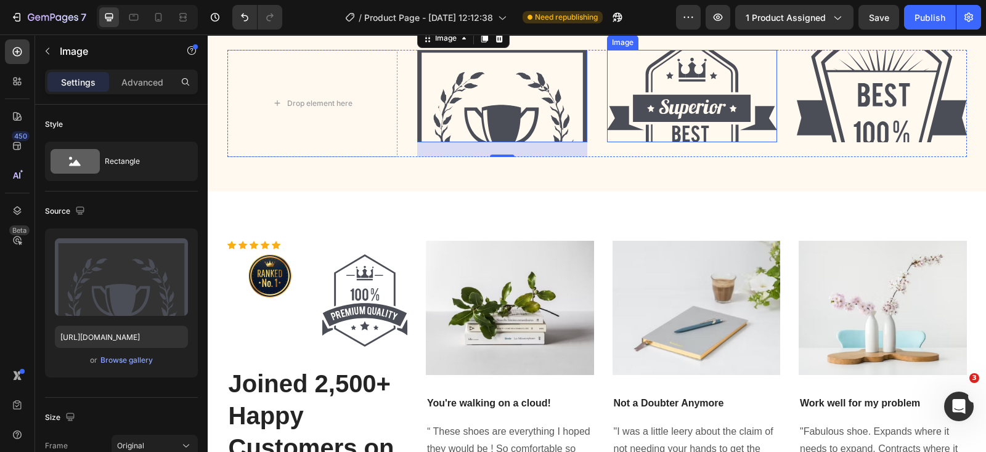
scroll to position [4213, 0]
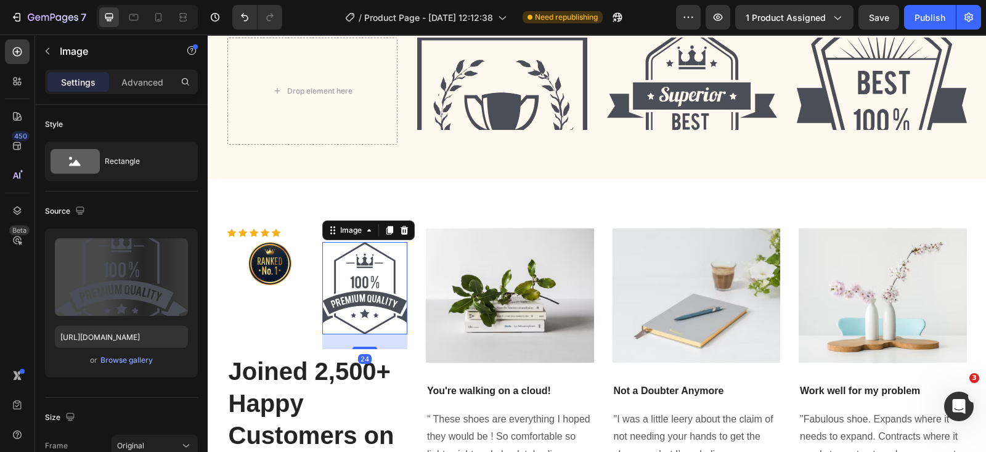
click at [334, 289] on img at bounding box center [364, 288] width 85 height 92
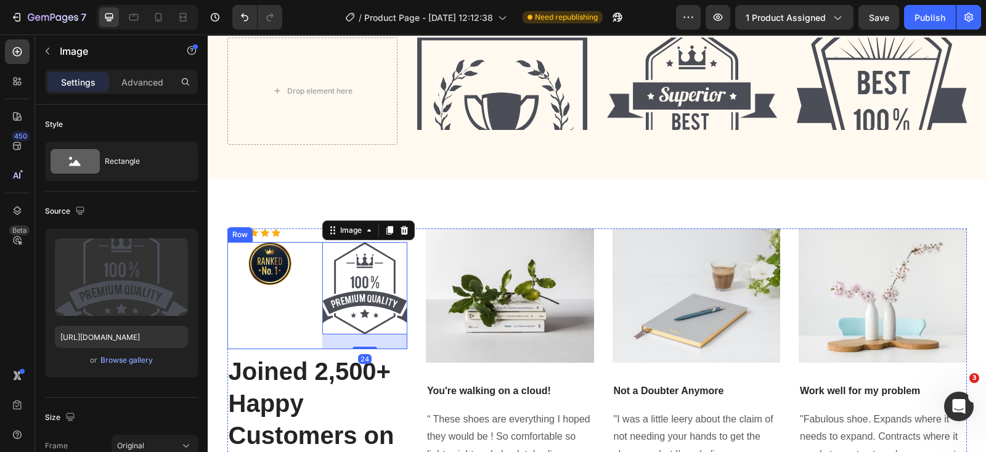
click at [283, 292] on div "Image" at bounding box center [269, 295] width 85 height 107
click at [350, 300] on img at bounding box center [364, 288] width 85 height 92
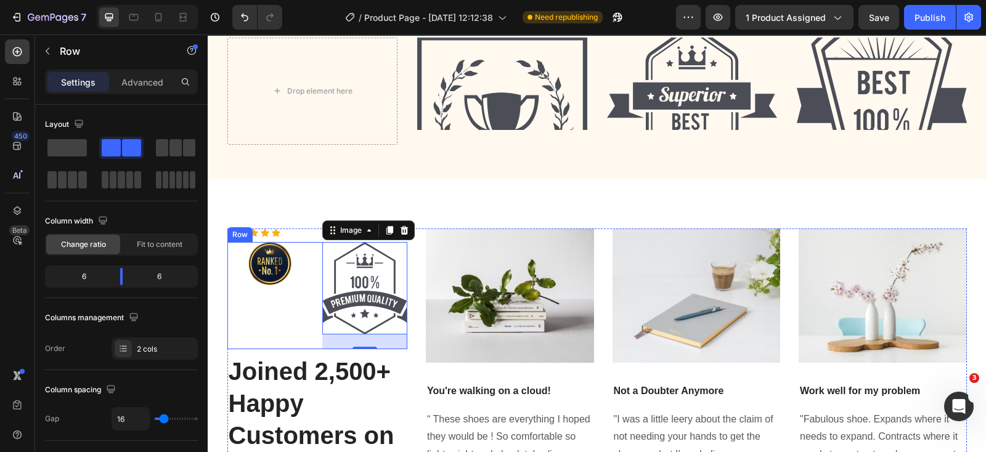
click at [301, 289] on div "Image" at bounding box center [269, 295] width 85 height 107
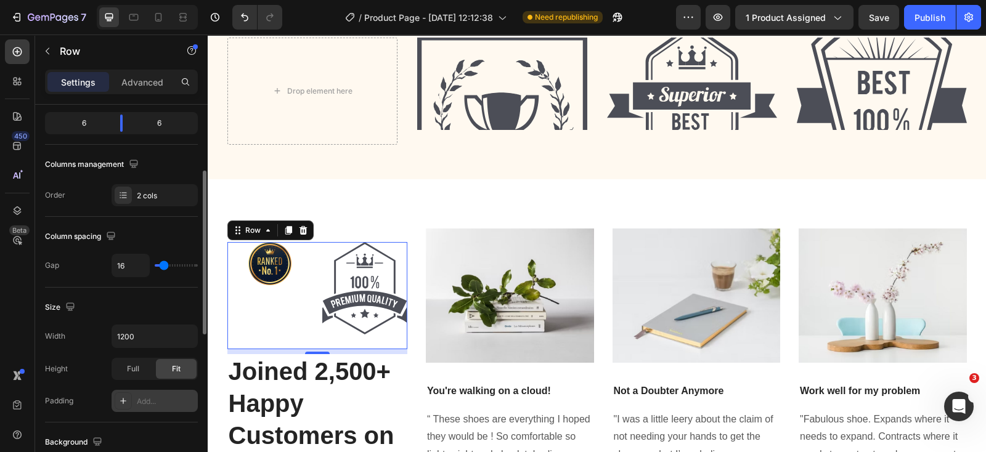
scroll to position [231, 0]
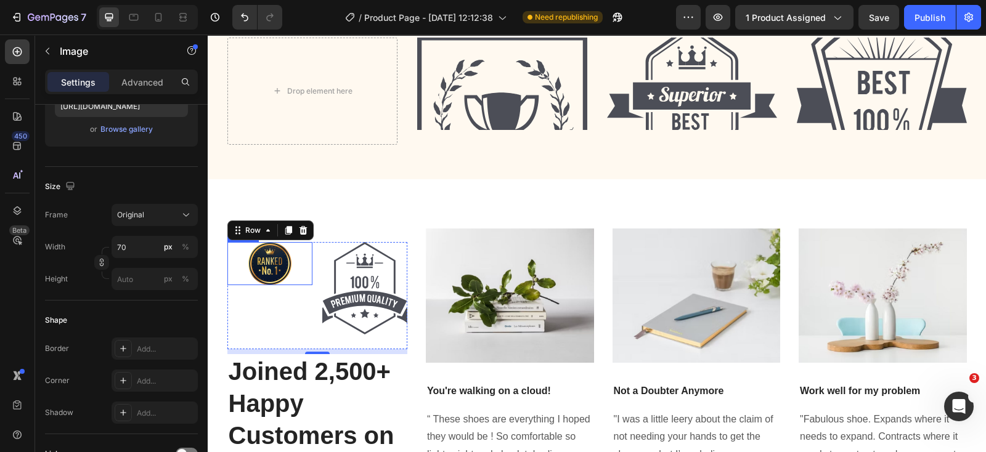
click at [280, 281] on img at bounding box center [269, 263] width 43 height 43
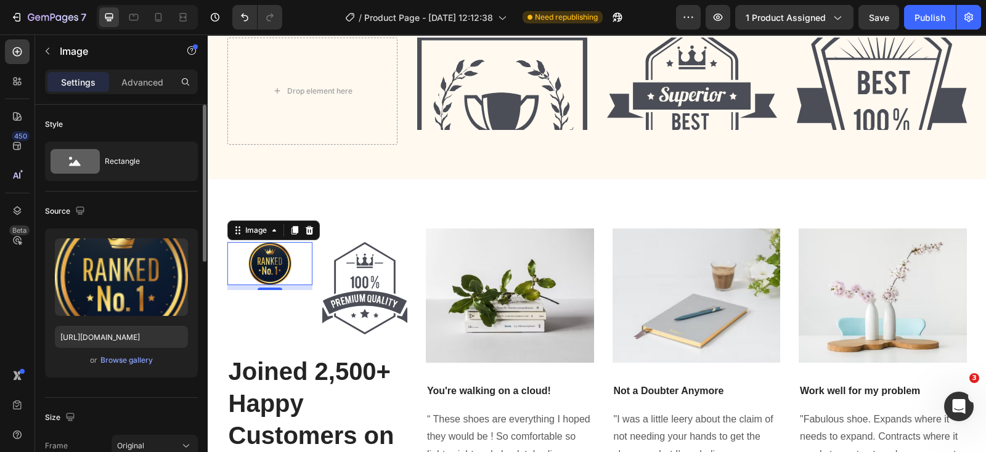
scroll to position [153, 0]
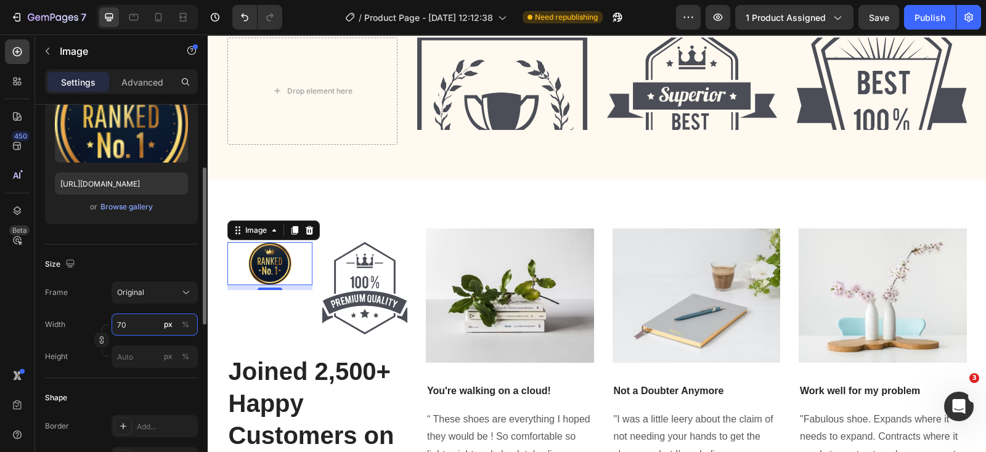
click at [154, 322] on input "70" at bounding box center [154, 325] width 86 height 22
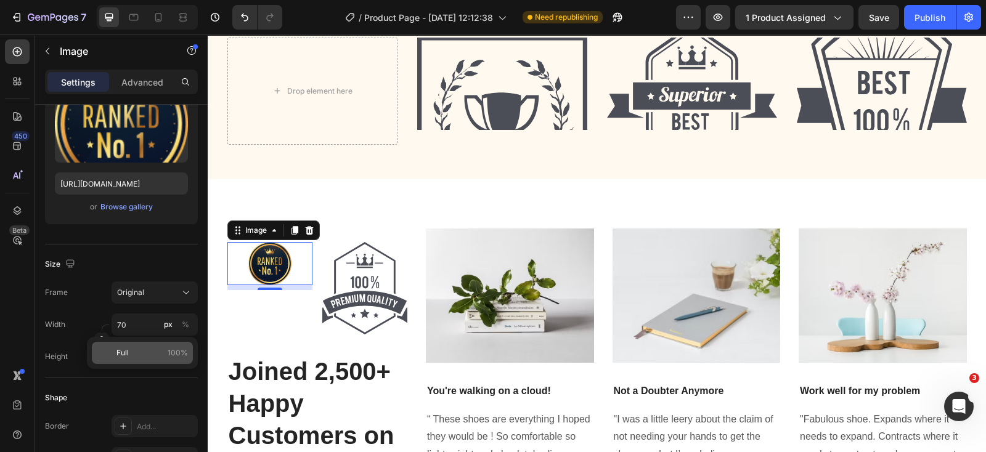
click at [159, 350] on p "Full 100%" at bounding box center [151, 352] width 71 height 11
type input "100"
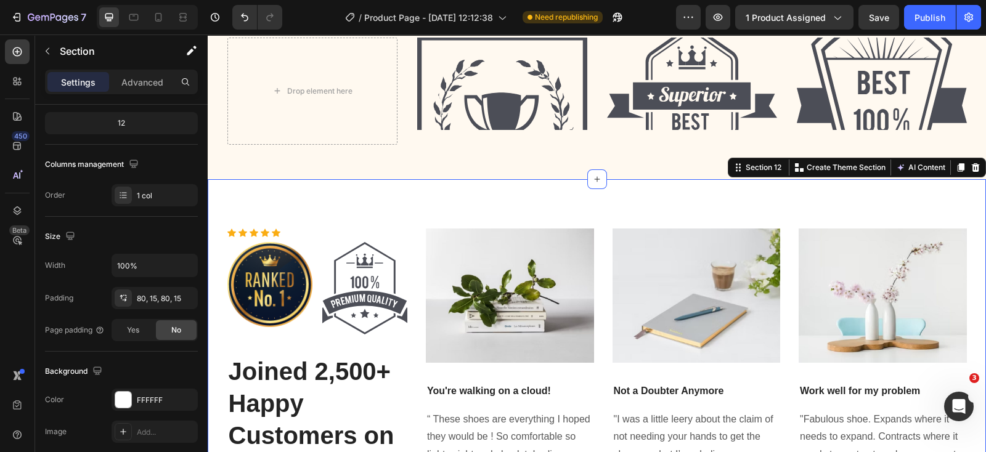
click at [411, 197] on div "Icon Icon Icon Icon Icon Icon List Hoz Image Image Row Joined 2,500+ Happy Cust…" at bounding box center [597, 372] width 778 height 387
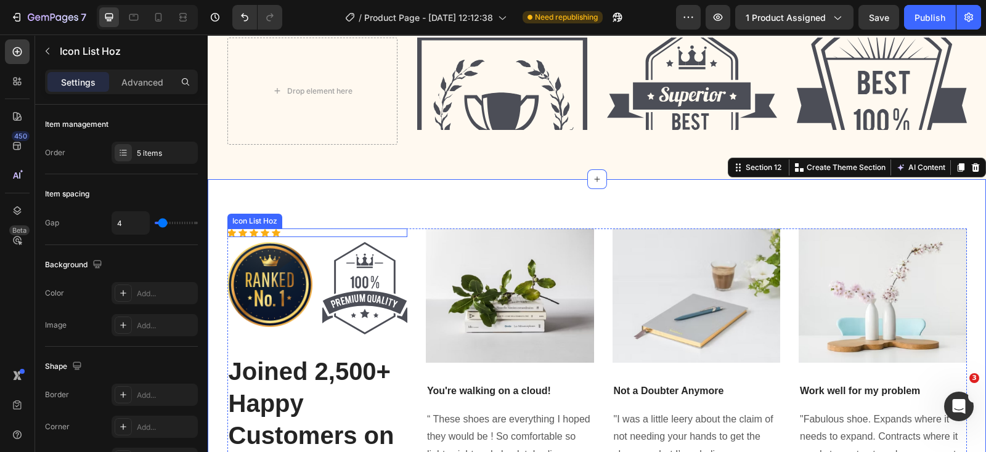
click at [294, 232] on div "Icon Icon Icon Icon Icon" at bounding box center [317, 233] width 180 height 9
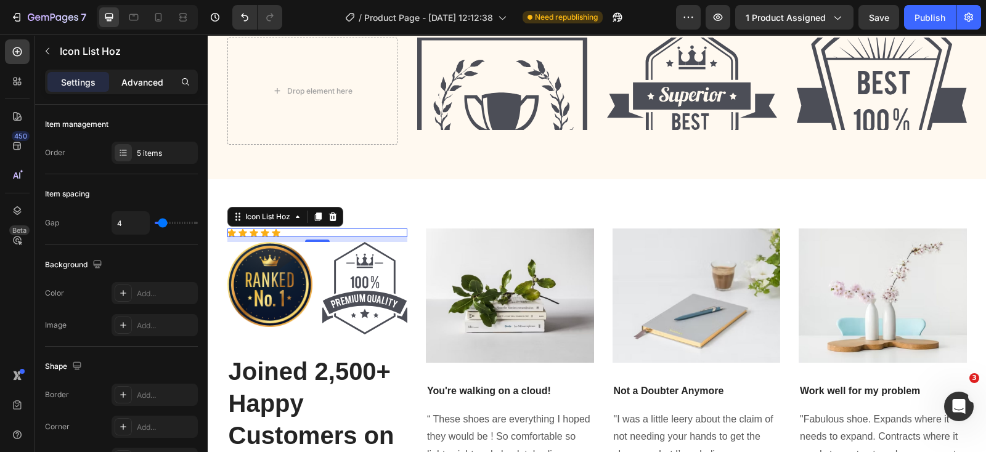
click at [144, 86] on p "Advanced" at bounding box center [142, 82] width 42 height 13
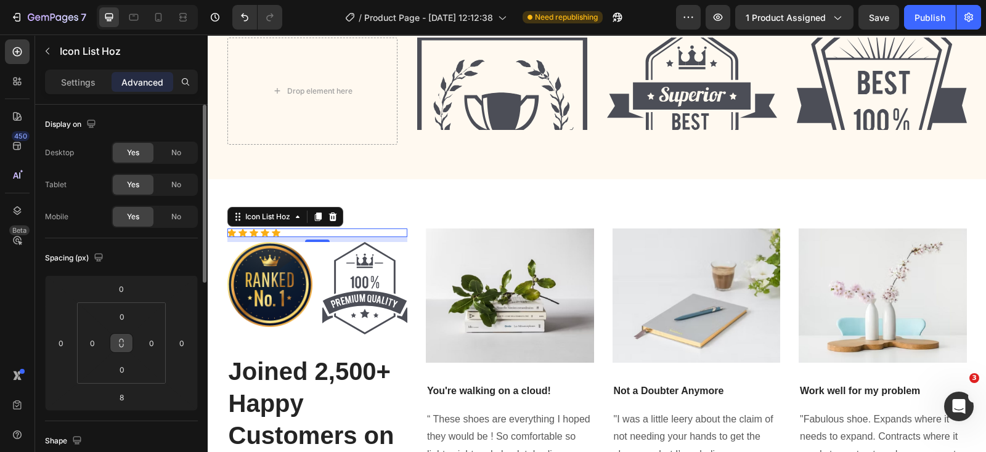
click at [122, 347] on icon at bounding box center [121, 343] width 10 height 10
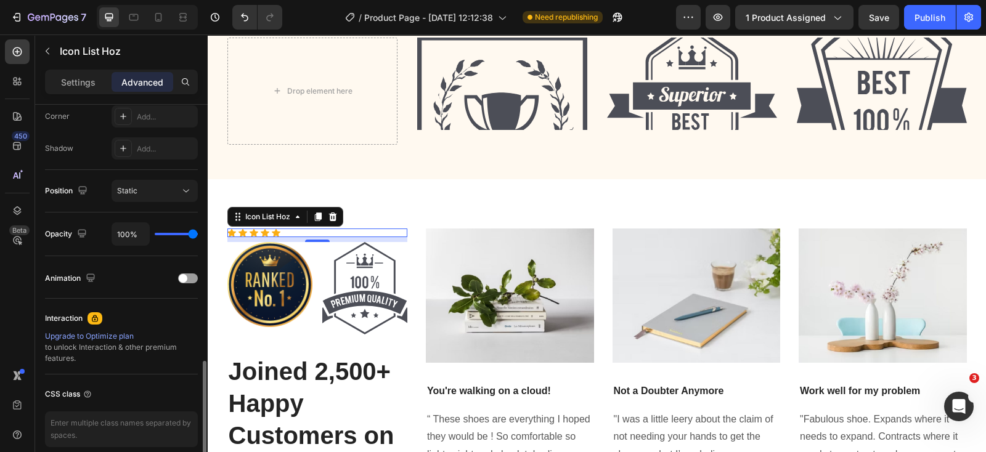
scroll to position [437, 0]
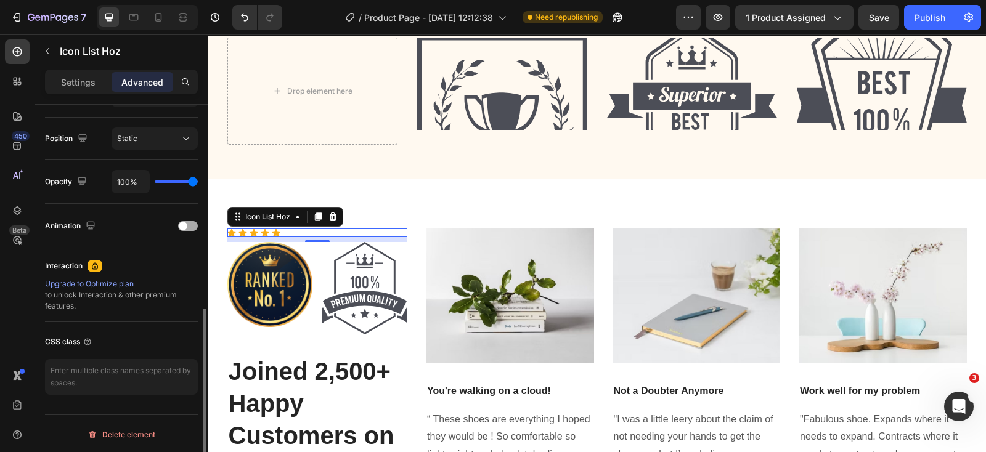
click at [186, 226] on span at bounding box center [183, 226] width 9 height 9
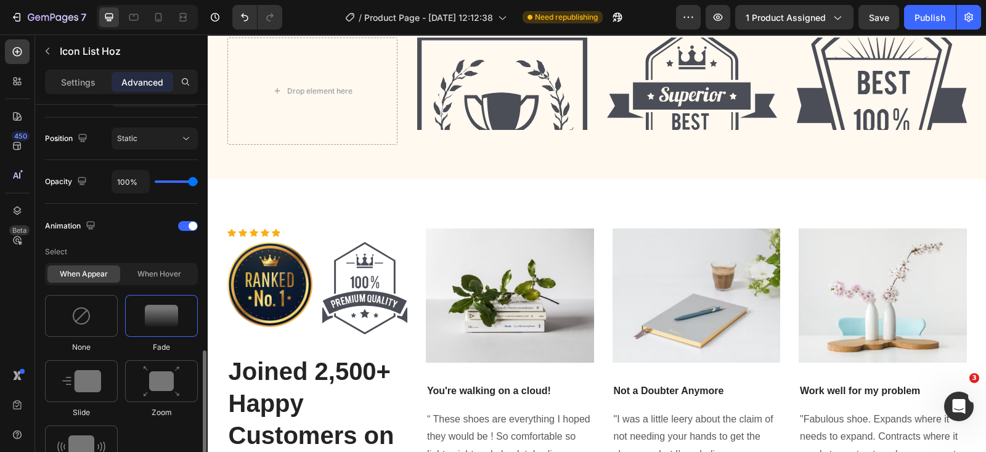
scroll to position [514, 0]
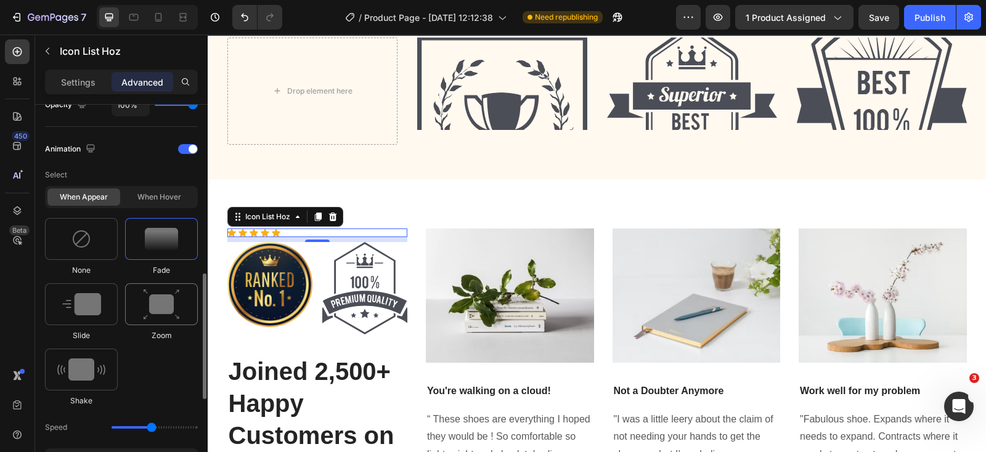
click at [163, 303] on img at bounding box center [161, 304] width 37 height 31
click at [92, 365] on img at bounding box center [81, 370] width 48 height 22
type input "0.7"
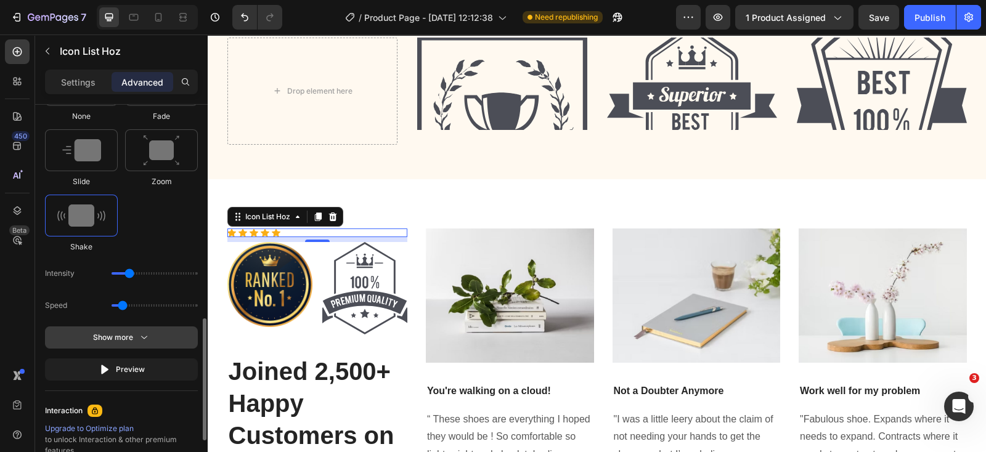
click at [140, 331] on icon "button" at bounding box center [144, 337] width 12 height 12
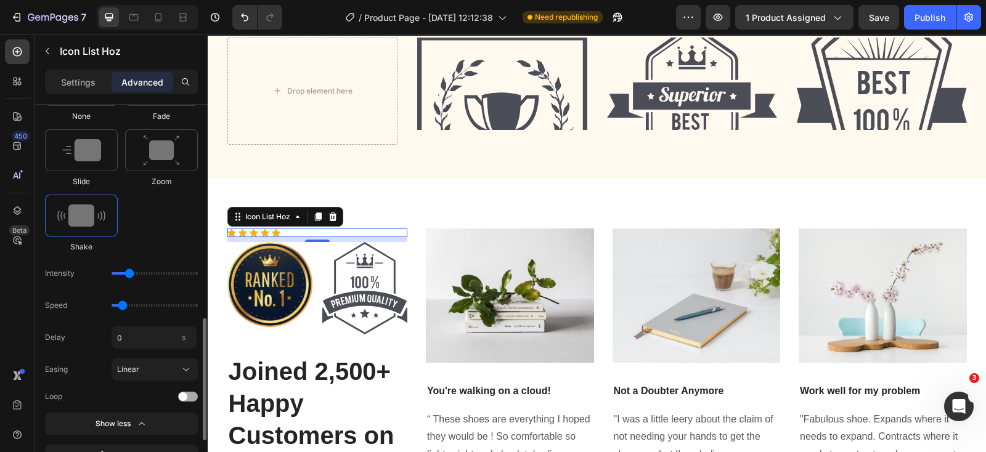
scroll to position [745, 0]
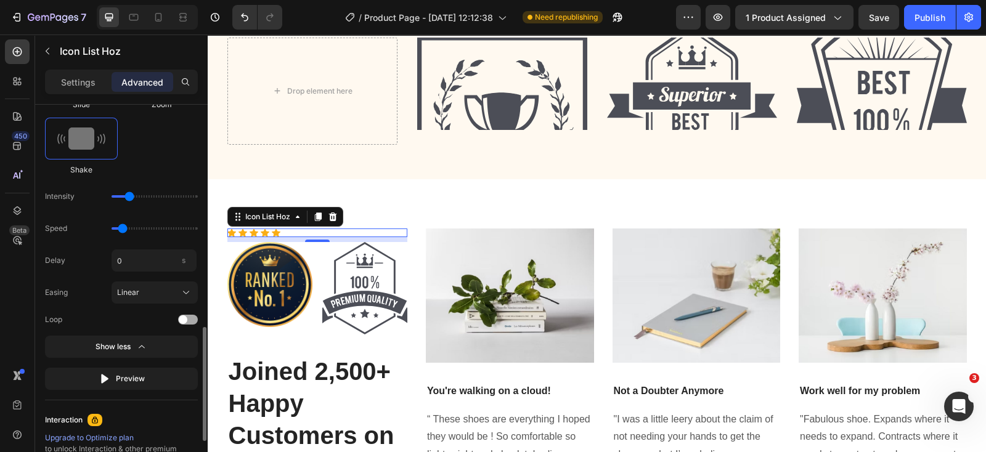
click at [193, 318] on div at bounding box center [188, 320] width 20 height 10
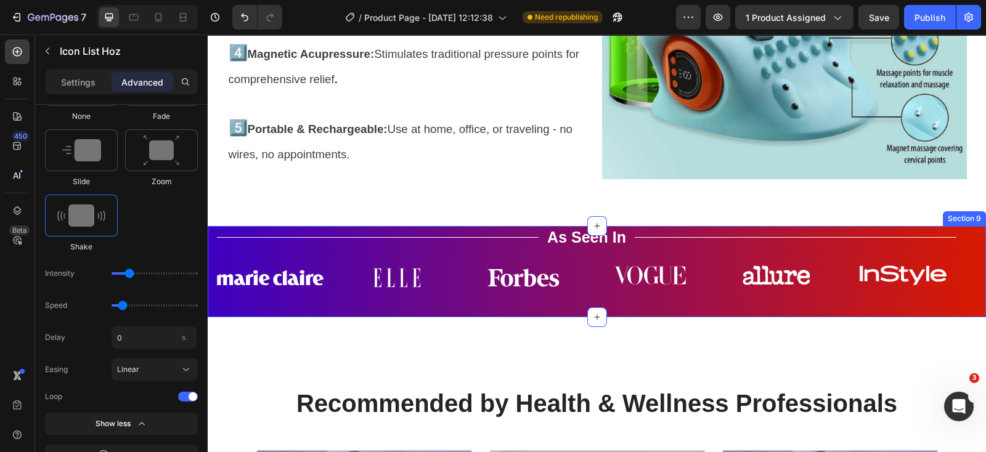
scroll to position [0, 0]
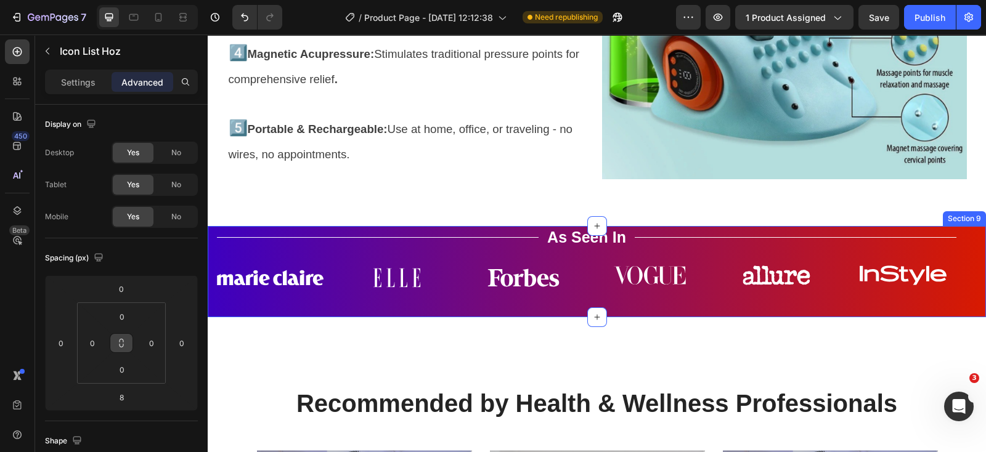
click at [465, 310] on div "Title Line As Seen In Text Block Title Line Row Image Image Image Image Image I…" at bounding box center [586, 272] width 739 height 92
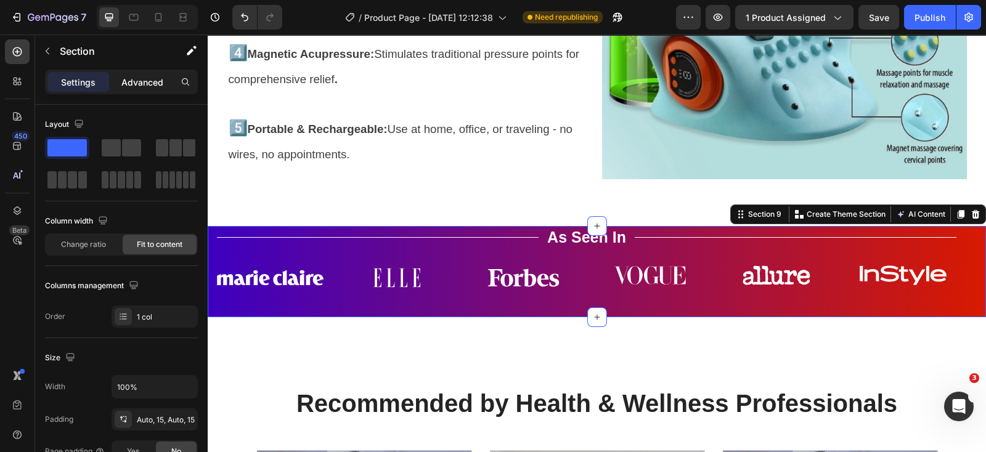
click at [143, 81] on p "Advanced" at bounding box center [142, 82] width 42 height 13
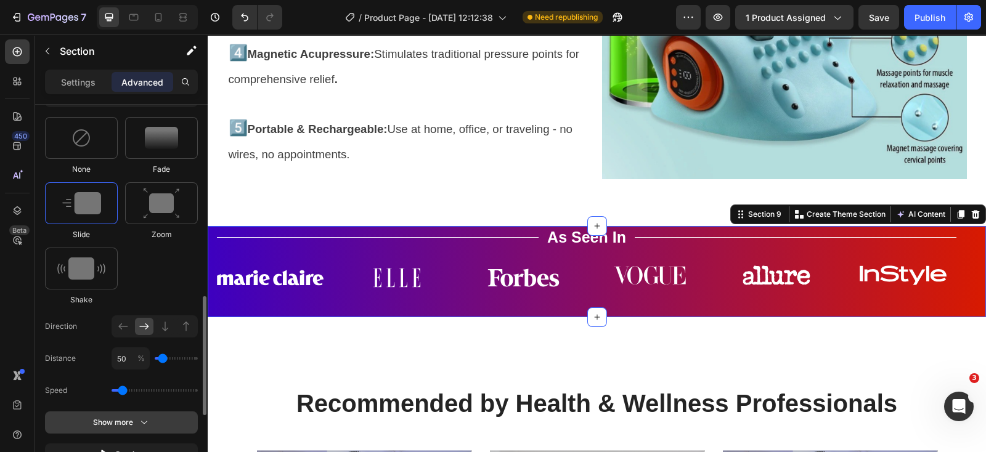
scroll to position [693, 0]
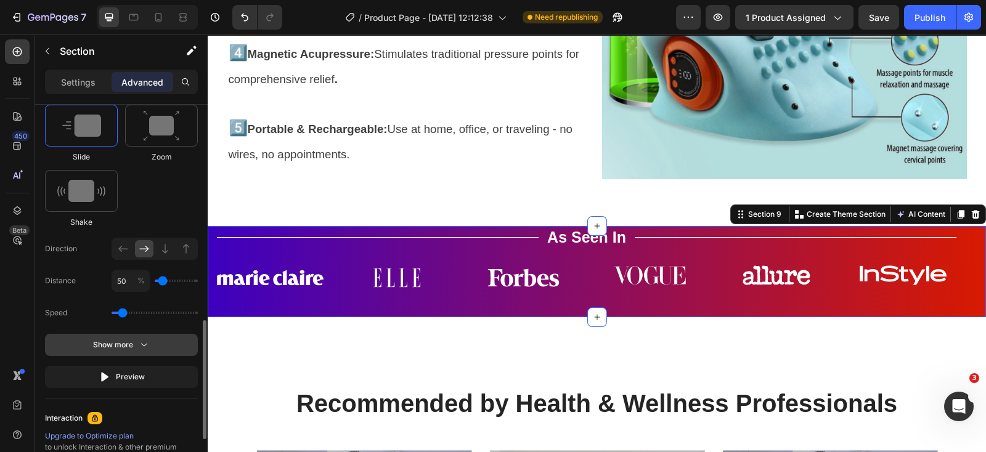
click at [150, 344] on button "Show more" at bounding box center [121, 345] width 153 height 22
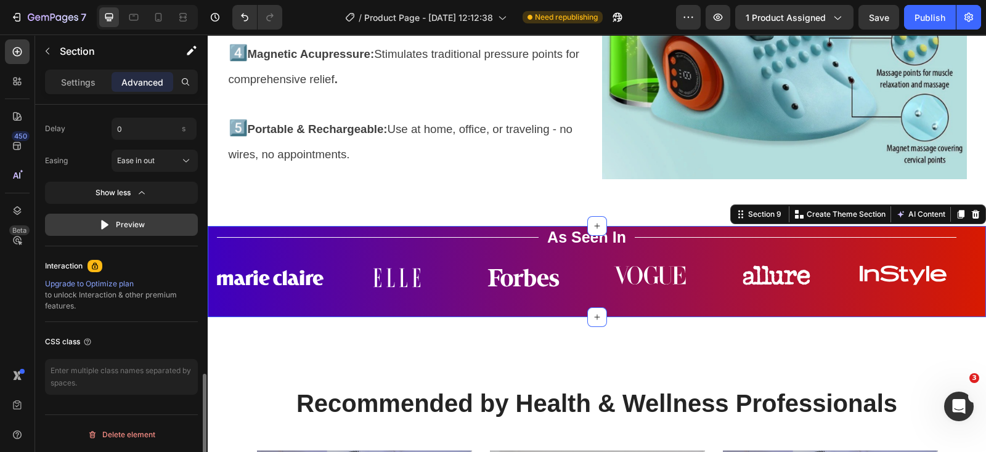
scroll to position [678, 0]
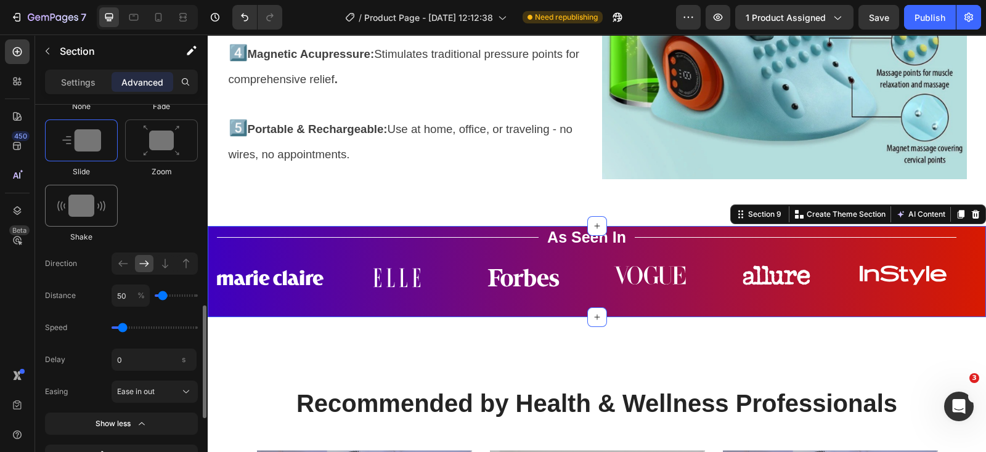
click at [79, 207] on img at bounding box center [81, 206] width 48 height 22
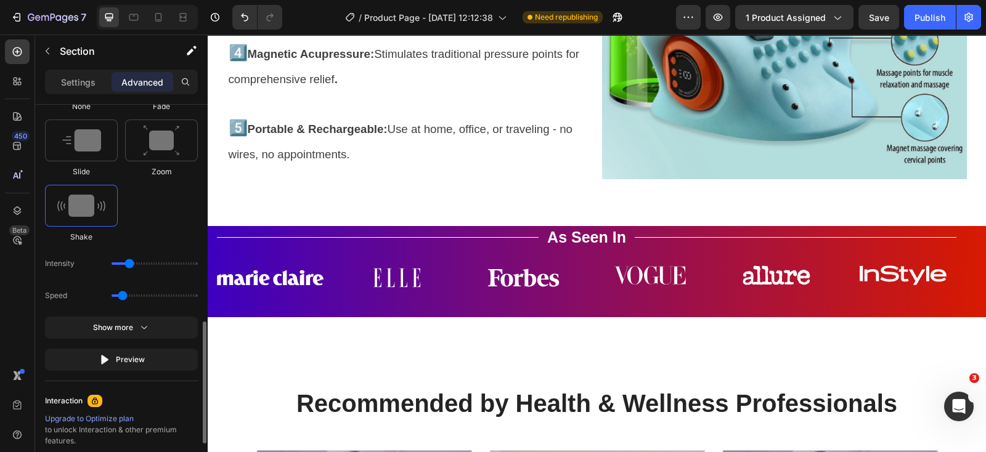
scroll to position [755, 0]
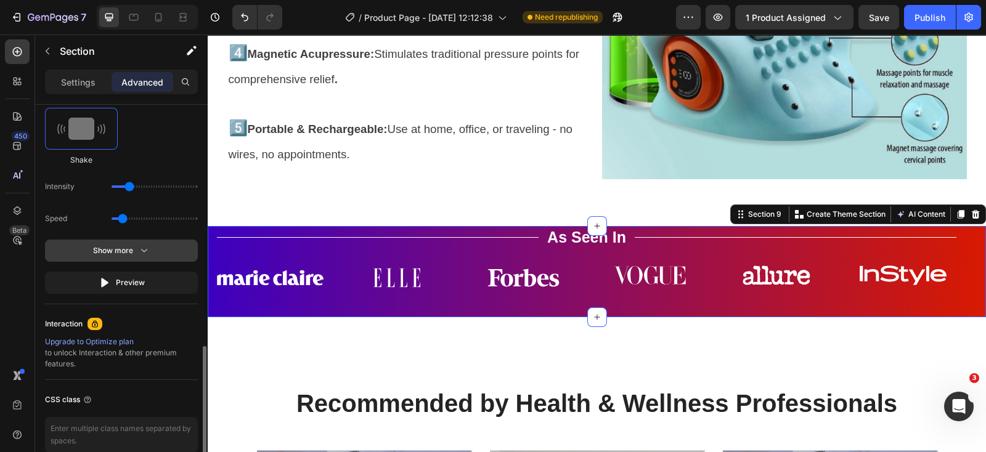
click at [151, 254] on button "Show more" at bounding box center [121, 251] width 153 height 22
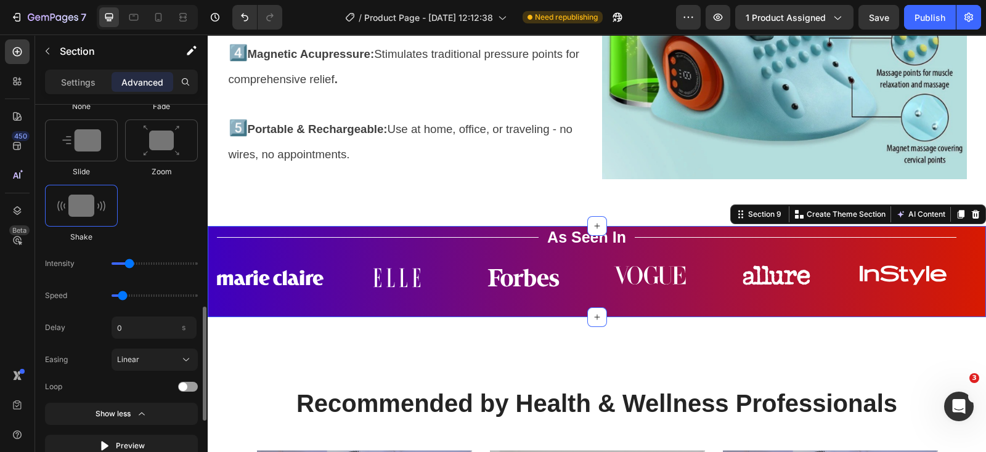
scroll to position [601, 0]
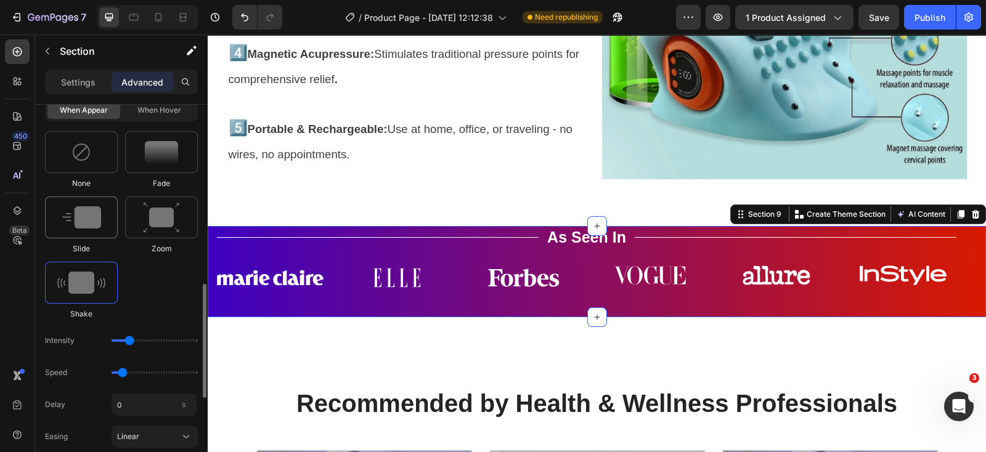
click at [83, 214] on img at bounding box center [81, 217] width 39 height 22
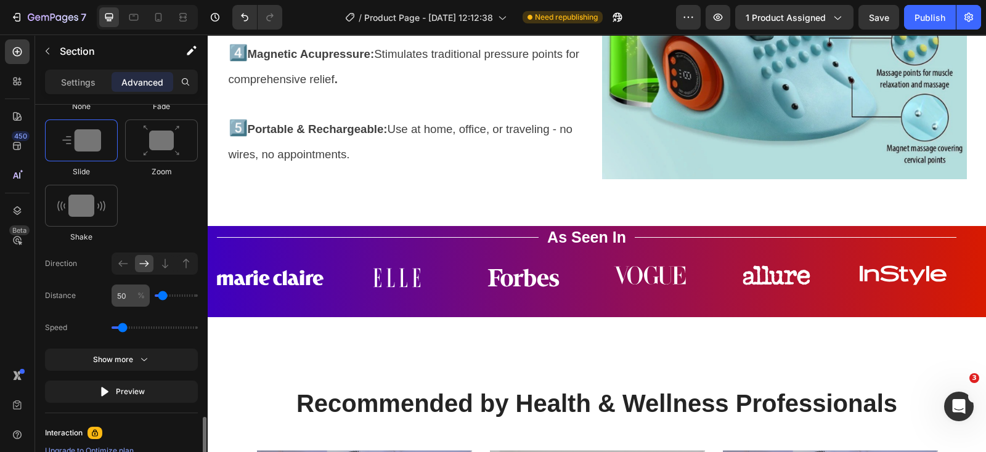
scroll to position [755, 0]
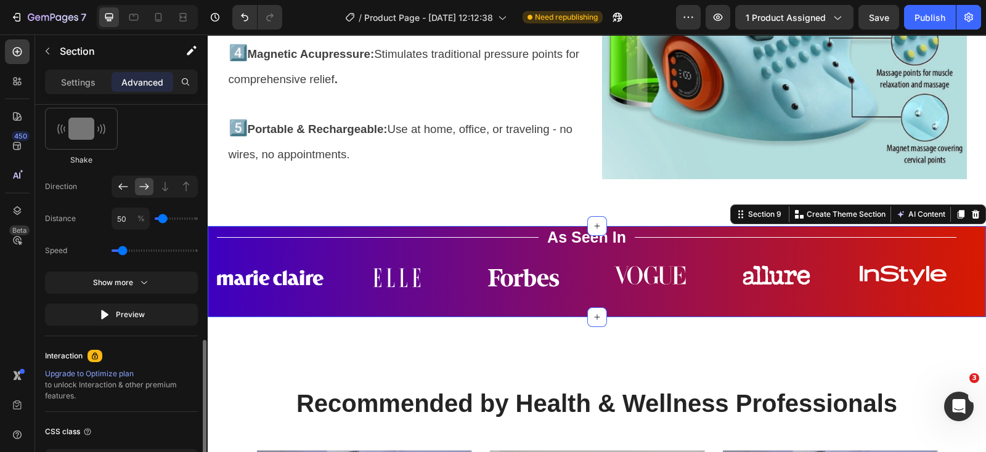
click at [124, 180] on icon at bounding box center [123, 186] width 12 height 12
type input "100"
type input "150"
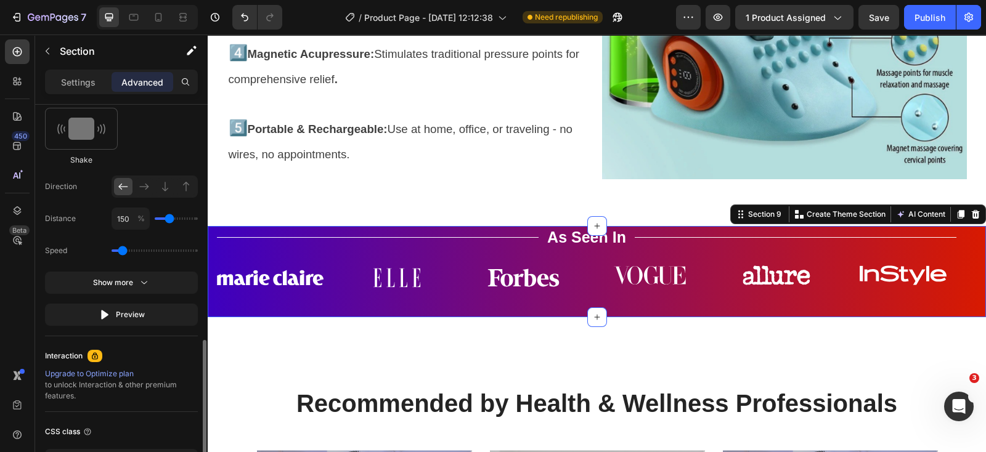
type input "250"
type input "300"
type input "400"
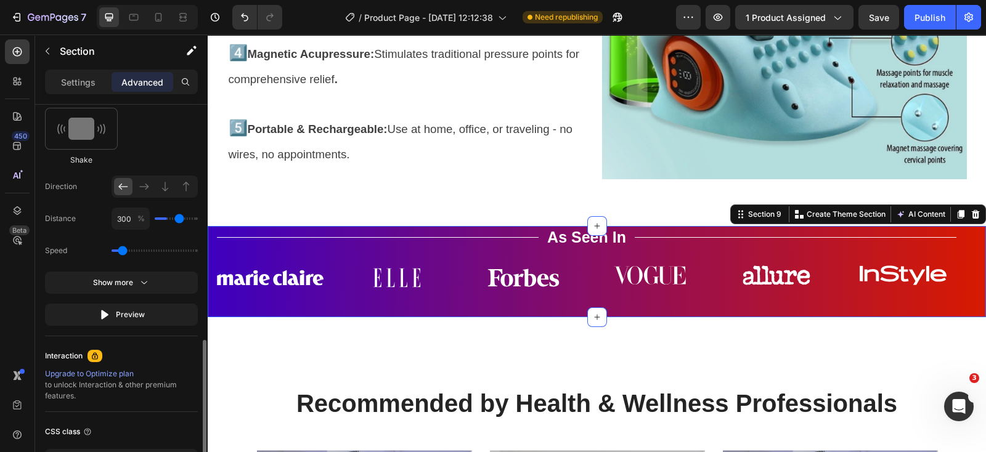
type input "400"
type input "450"
type input "500"
drag, startPoint x: 162, startPoint y: 217, endPoint x: 32, endPoint y: 185, distance: 133.9
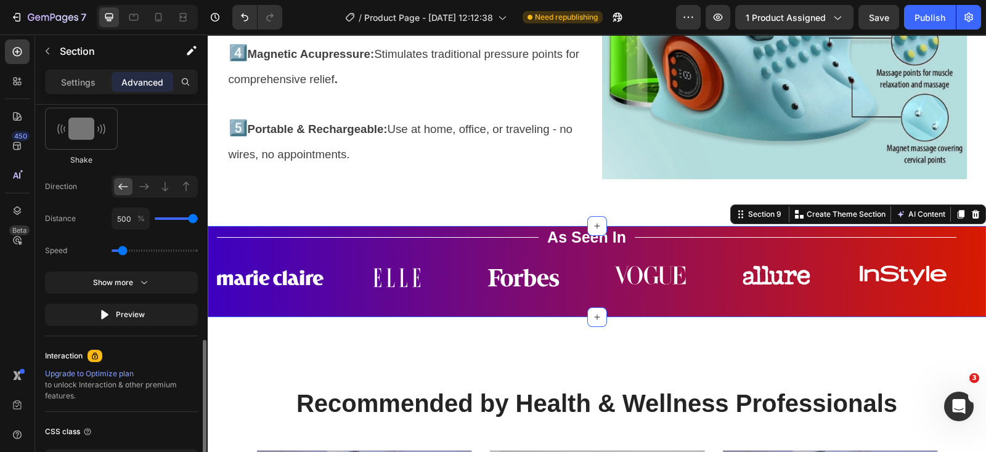
type input "500"
click at [198, 219] on input "range" at bounding box center [176, 218] width 43 height 2
type input "450"
type input "350"
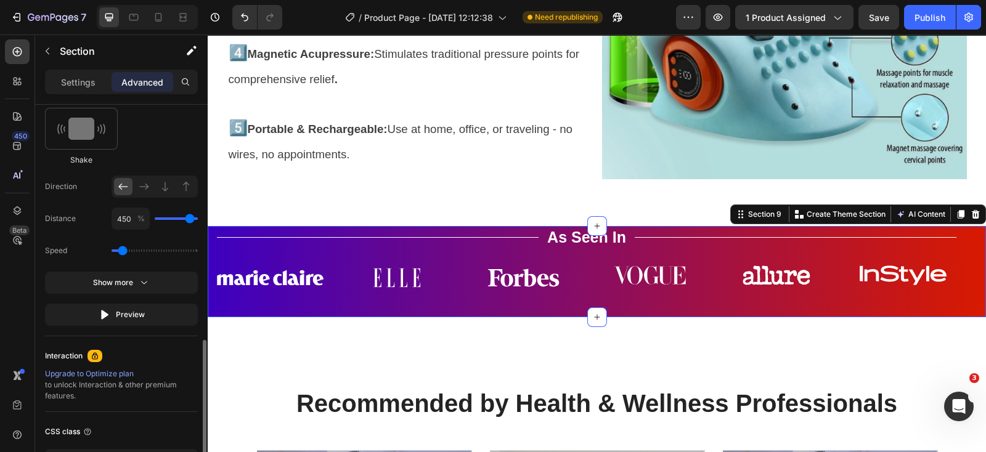
type input "350"
type input "300"
type input "250"
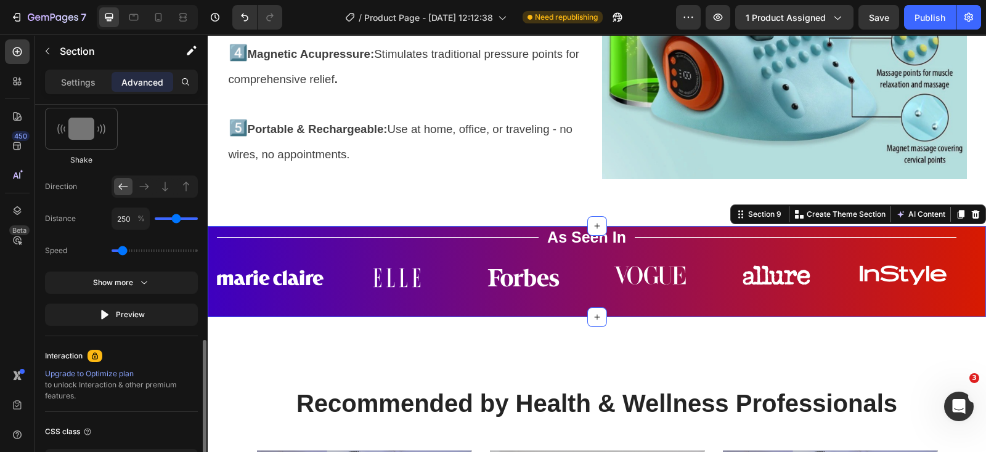
type input "150"
type input "50"
type input "0"
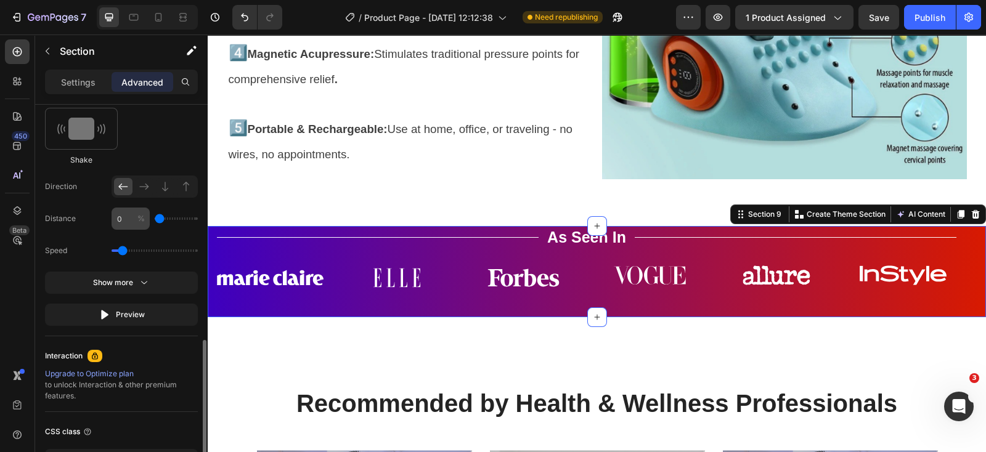
drag, startPoint x: 193, startPoint y: 218, endPoint x: 129, endPoint y: 224, distance: 63.7
type input "0"
click at [155, 220] on input "range" at bounding box center [176, 218] width 43 height 2
type input "50"
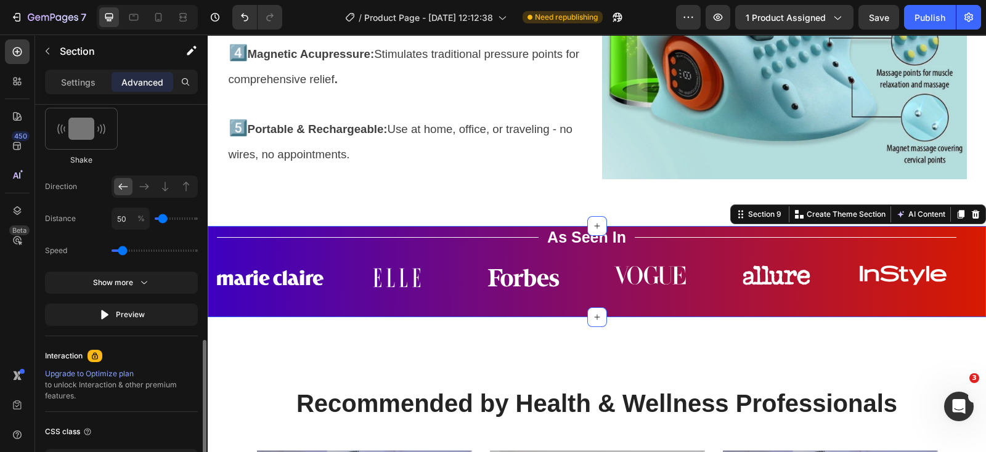
type input "100"
click at [165, 217] on input "range" at bounding box center [176, 218] width 43 height 2
type input "50"
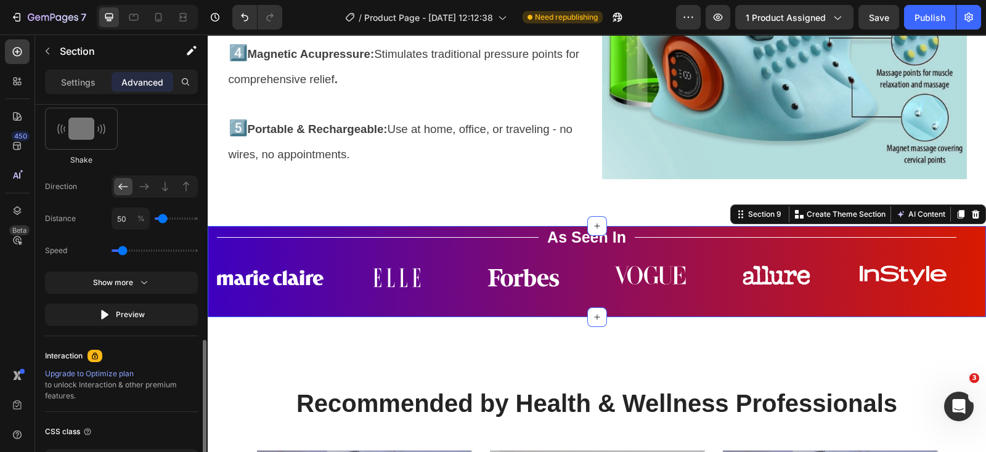
type input "0"
type input "50"
click at [164, 217] on input "range" at bounding box center [176, 218] width 43 height 2
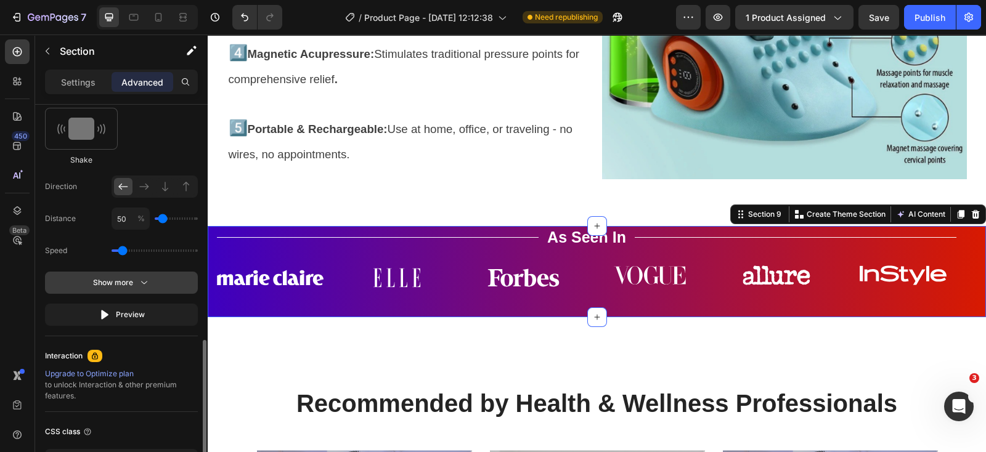
click at [157, 280] on button "Show more" at bounding box center [121, 283] width 153 height 22
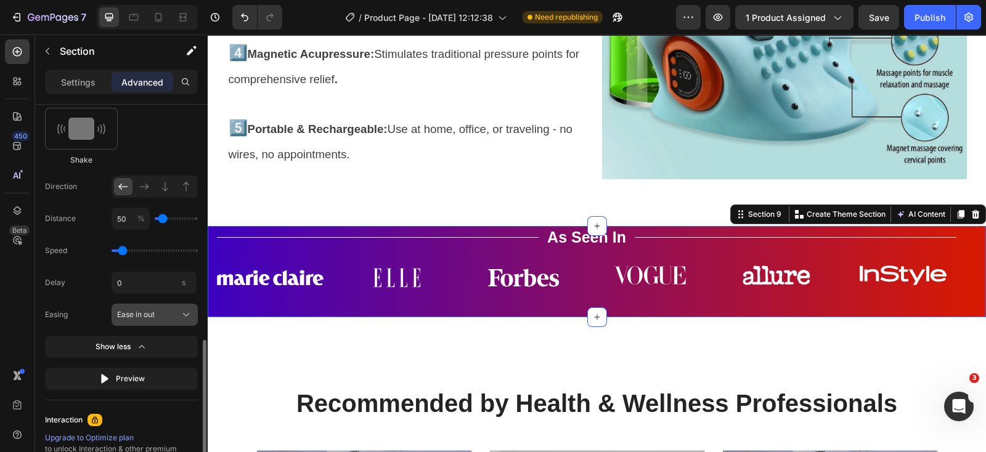
click at [182, 309] on icon at bounding box center [186, 315] width 12 height 12
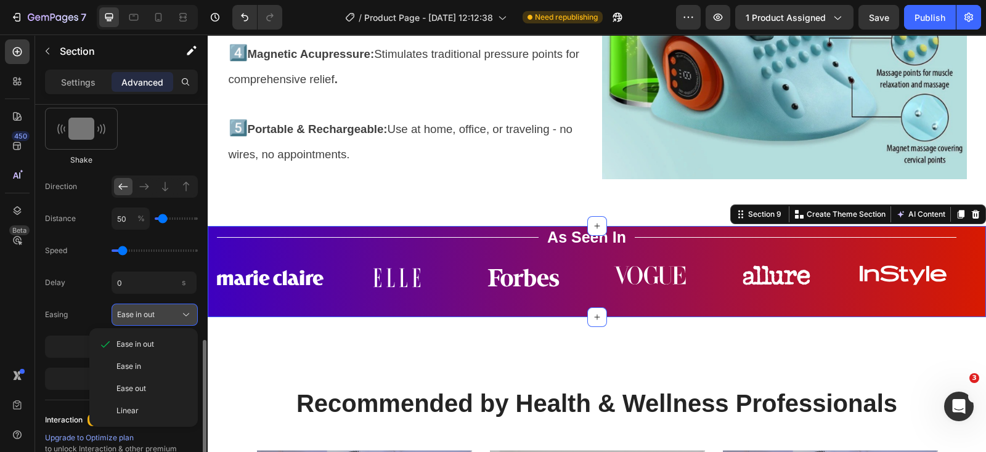
click at [182, 309] on icon at bounding box center [186, 315] width 12 height 12
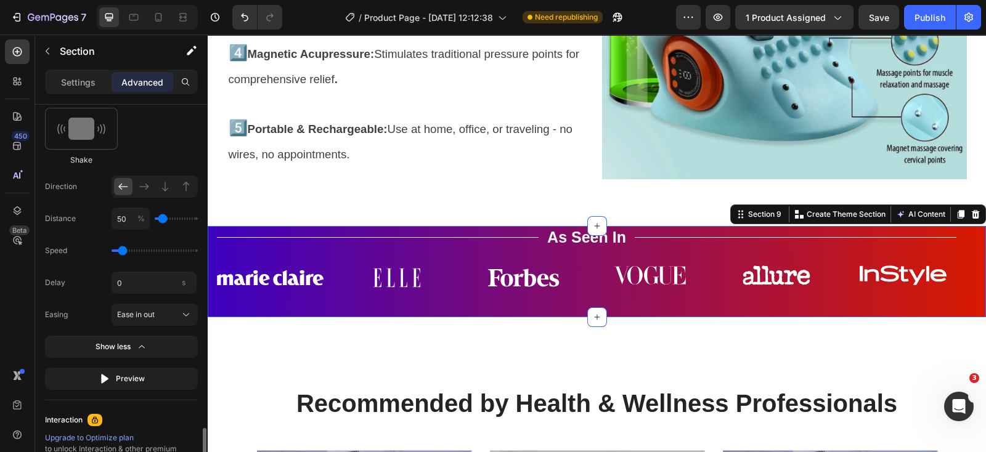
scroll to position [832, 0]
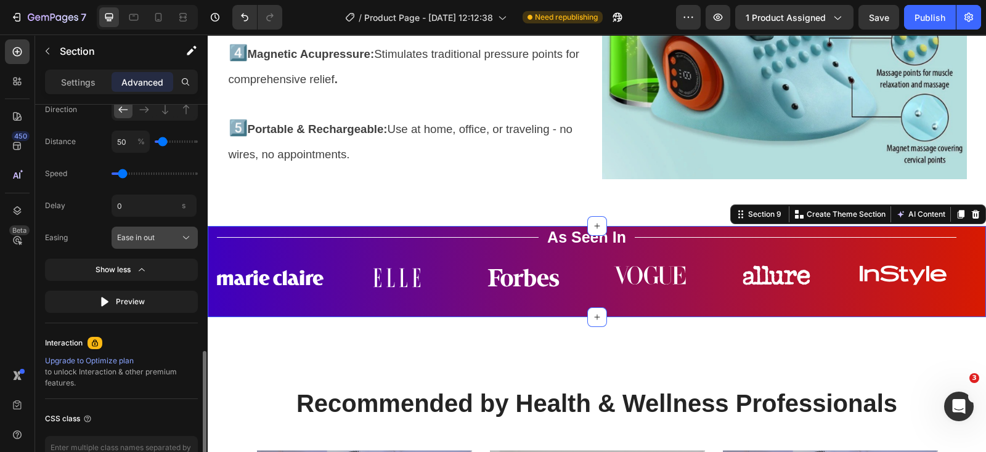
click at [169, 236] on div "Ease in out" at bounding box center [147, 237] width 60 height 11
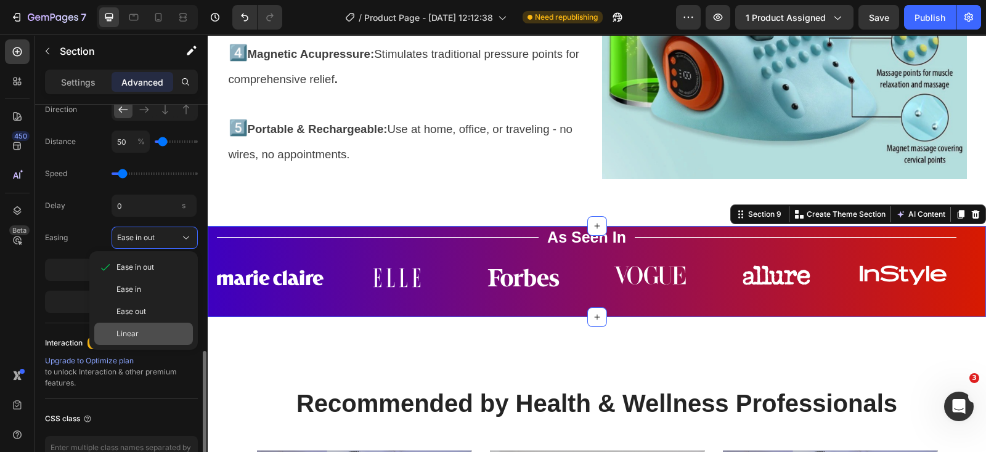
click at [140, 323] on div "Linear" at bounding box center [143, 334] width 99 height 22
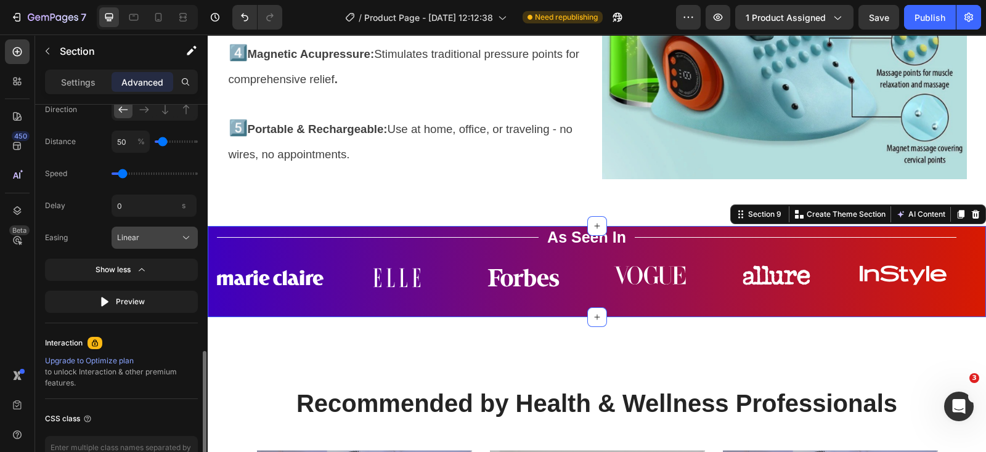
click at [177, 233] on div "Linear" at bounding box center [154, 238] width 75 height 12
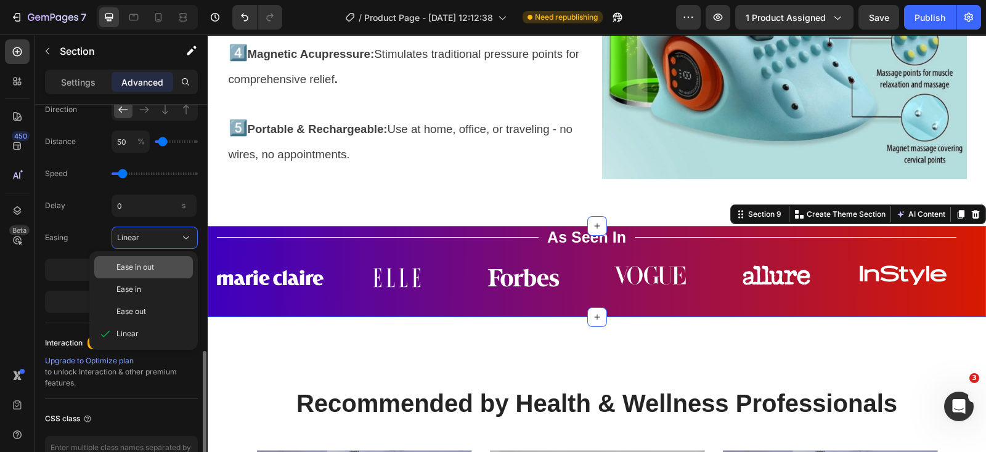
click at [165, 270] on div "Ease in out" at bounding box center [151, 267] width 71 height 11
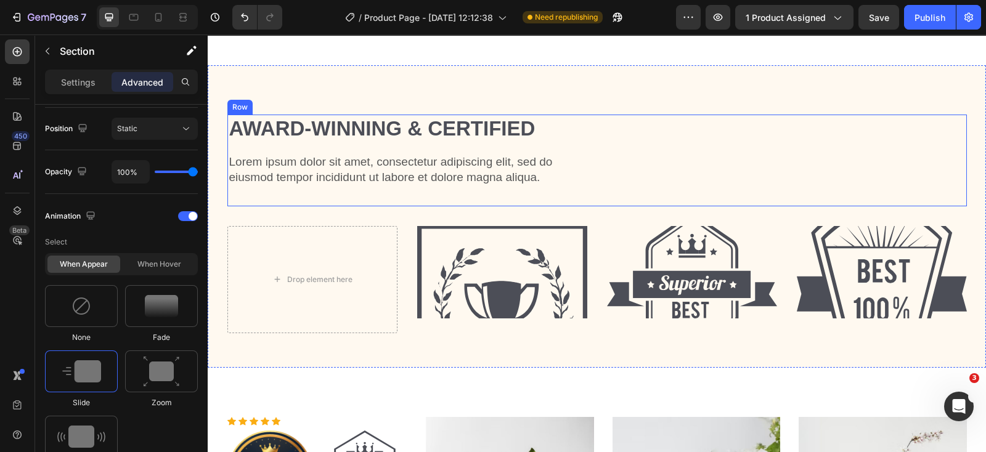
scroll to position [3982, 0]
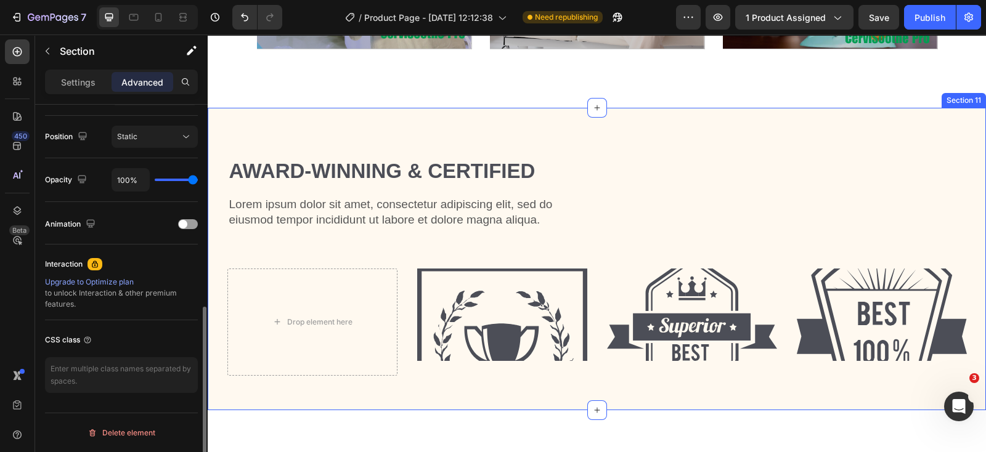
click at [890, 117] on div "Award-winning & Certified Heading Lorem ipsum dolor sit amet, consectetur adipi…" at bounding box center [597, 259] width 778 height 302
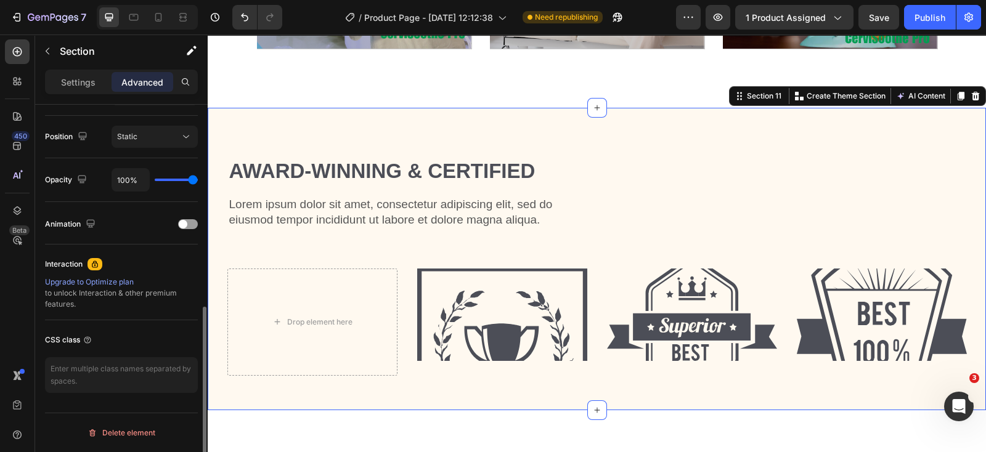
scroll to position [437, 0]
click at [971, 94] on icon at bounding box center [975, 96] width 8 height 9
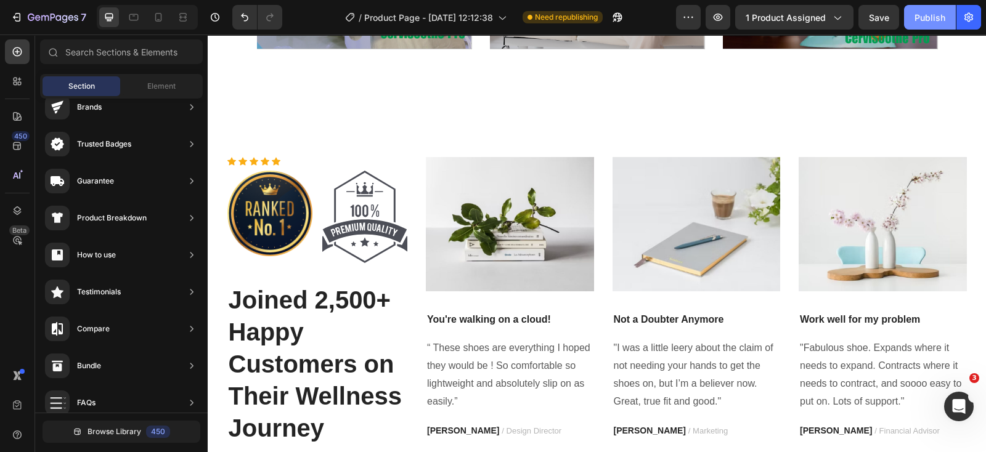
click at [927, 17] on div "Publish" at bounding box center [929, 17] width 31 height 13
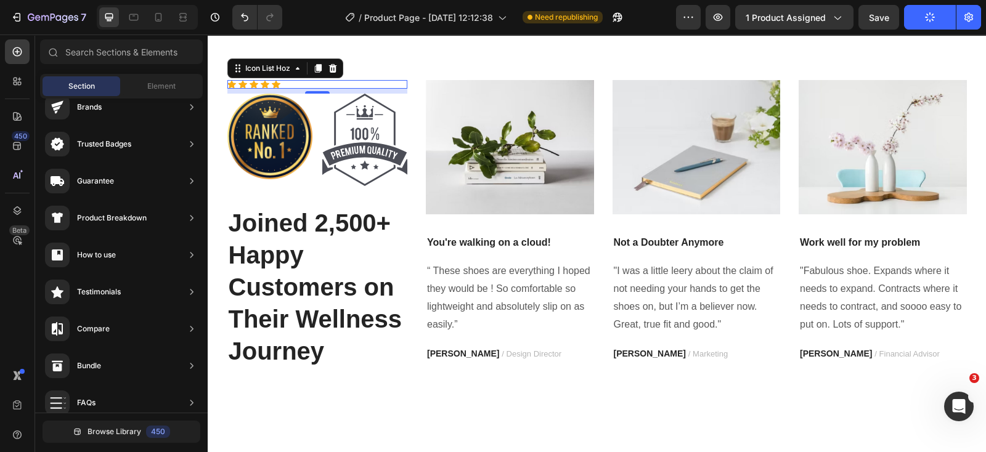
click at [295, 87] on div "Icon Icon Icon Icon Icon" at bounding box center [317, 84] width 180 height 9
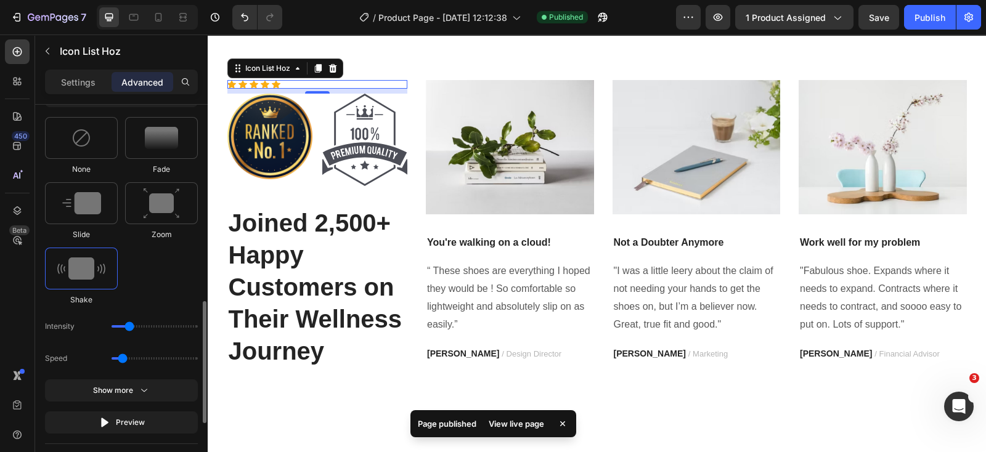
scroll to position [693, 0]
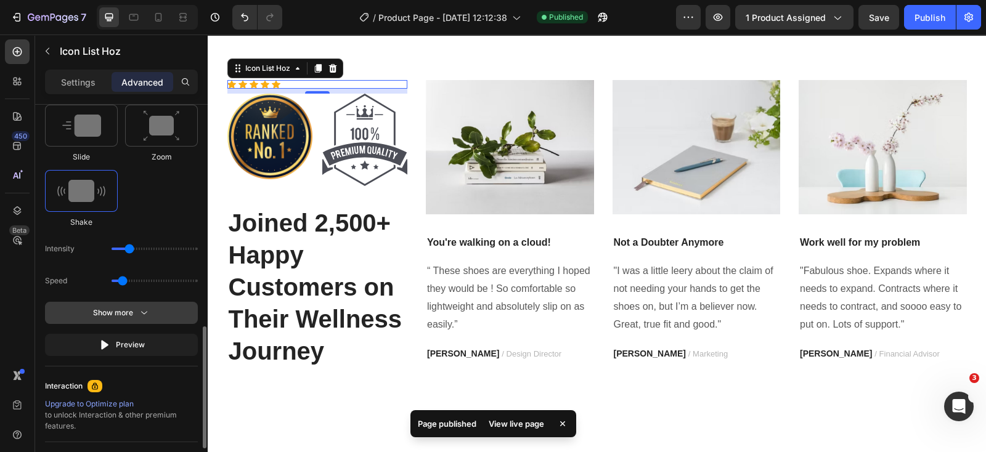
click at [163, 312] on button "Show more" at bounding box center [121, 313] width 153 height 22
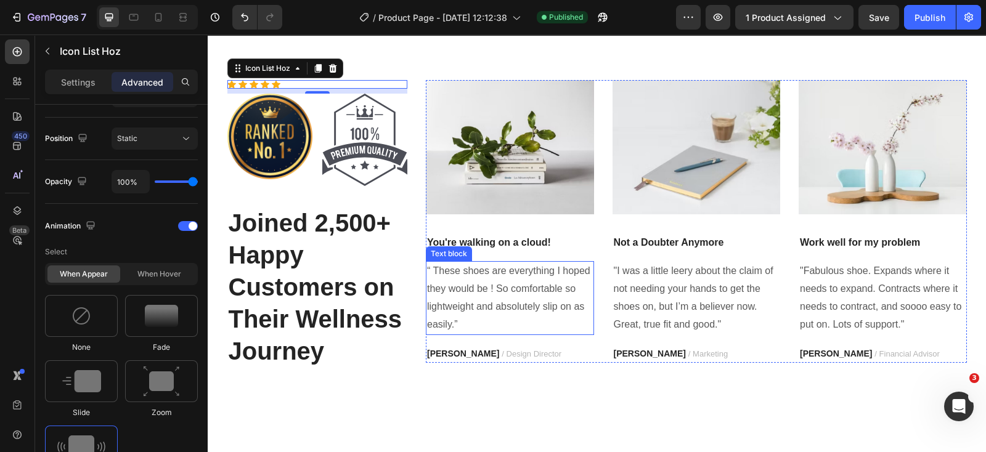
scroll to position [3982, 0]
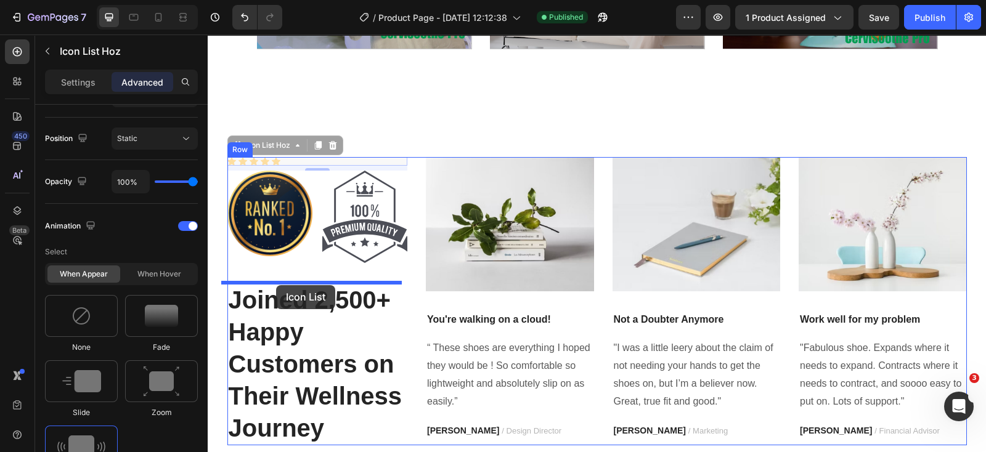
drag, startPoint x: 232, startPoint y: 146, endPoint x: 276, endPoint y: 285, distance: 145.9
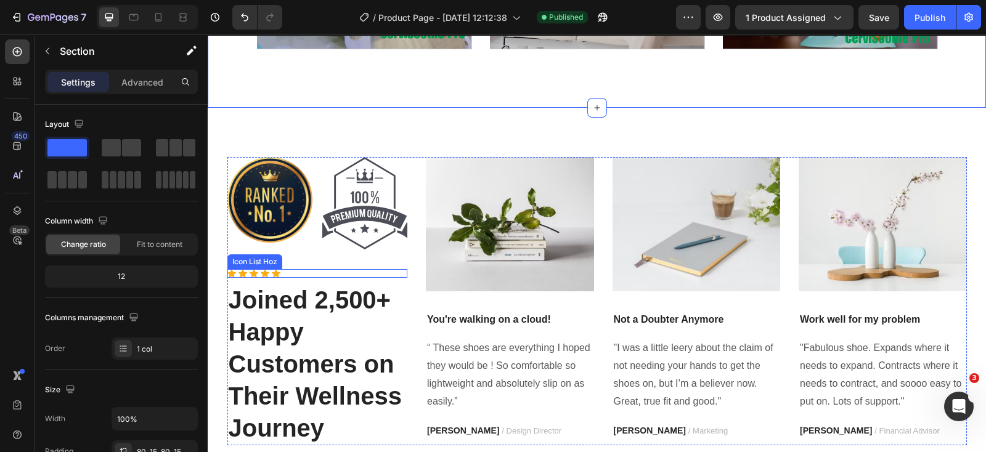
click at [305, 271] on div "Icon Icon Icon Icon Icon" at bounding box center [317, 273] width 180 height 9
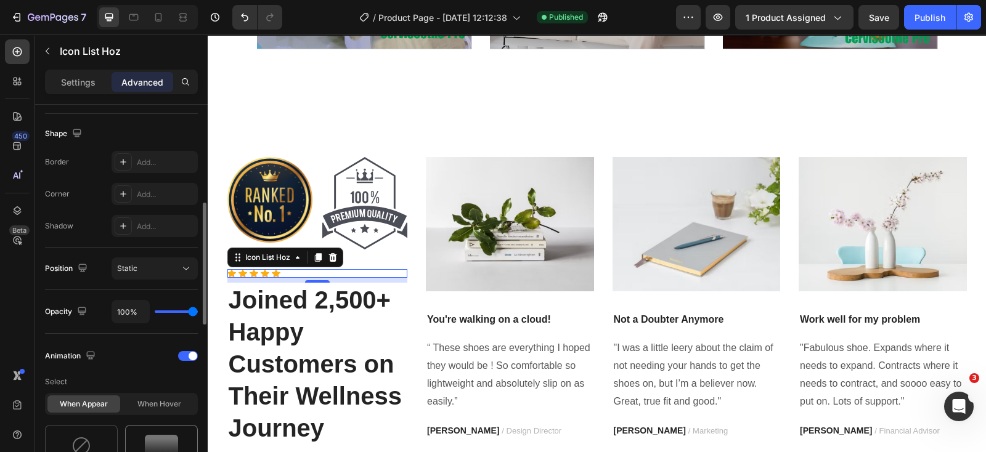
scroll to position [231, 0]
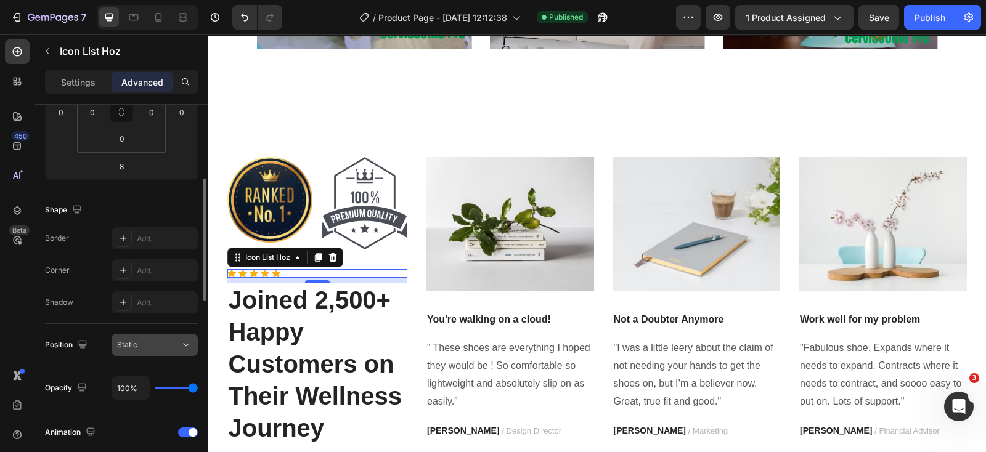
click at [169, 343] on div "Static" at bounding box center [148, 344] width 63 height 11
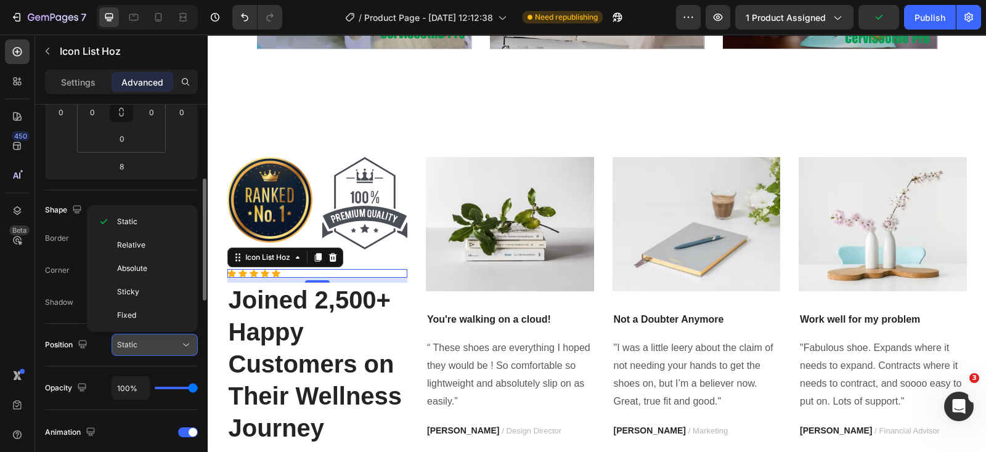
click at [169, 343] on div "Static" at bounding box center [148, 344] width 63 height 11
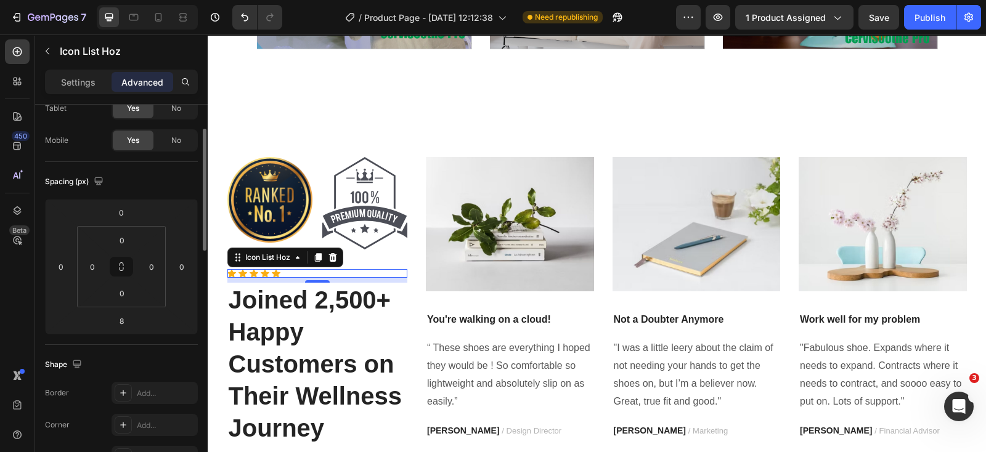
scroll to position [0, 0]
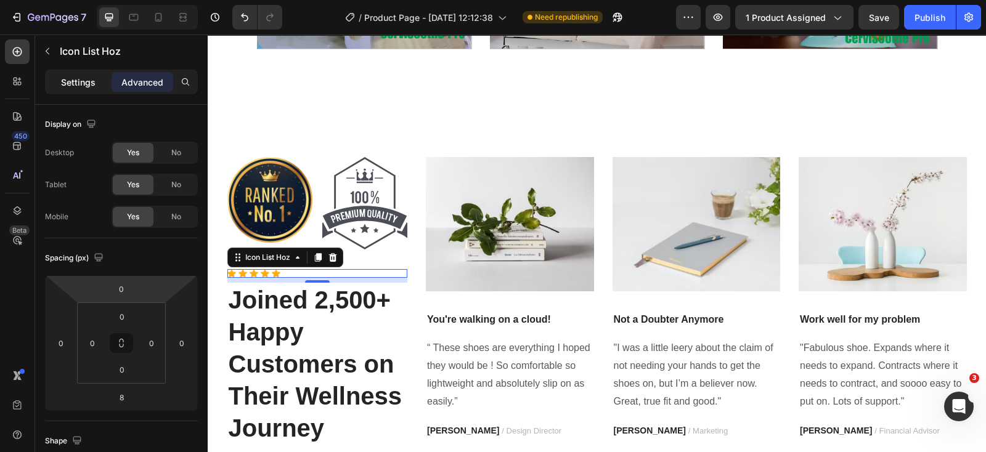
click at [77, 80] on p "Settings" at bounding box center [78, 82] width 34 height 13
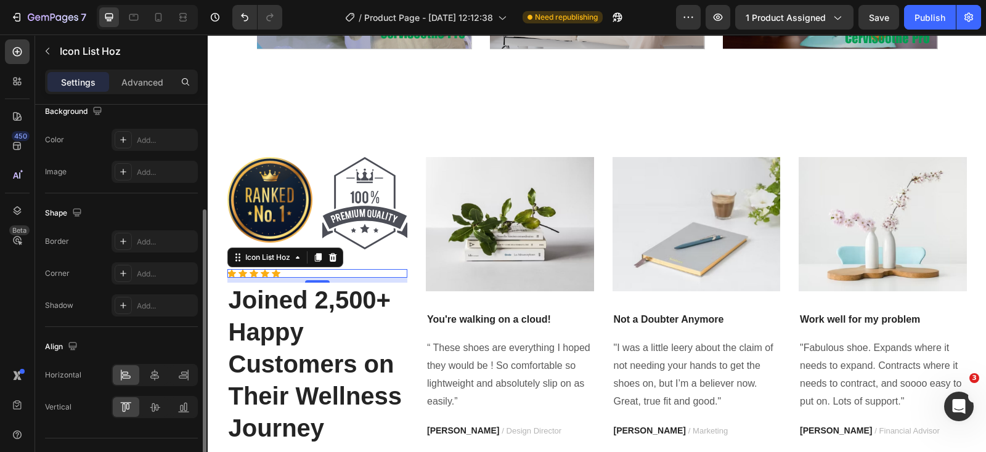
scroll to position [177, 0]
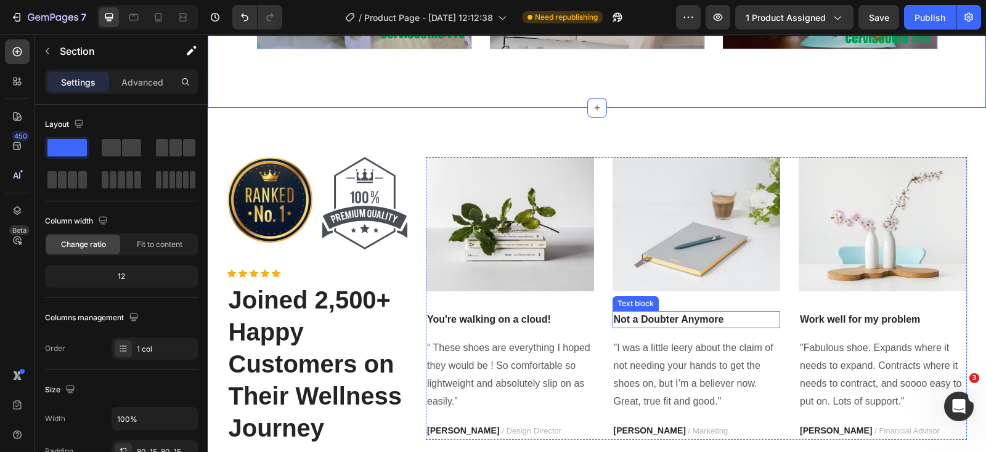
scroll to position [4059, 0]
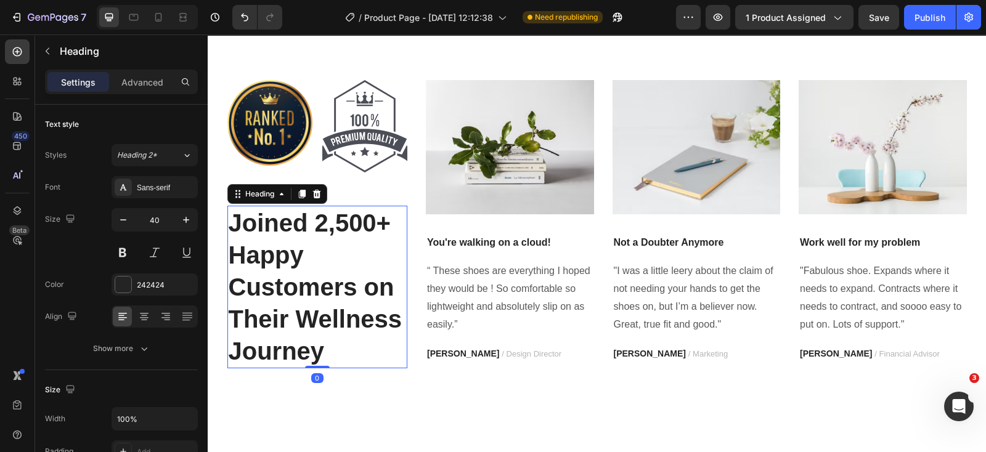
click at [352, 355] on h2 "Joined 2,500+ Happy Customers on Their Wellness Journey" at bounding box center [317, 287] width 180 height 163
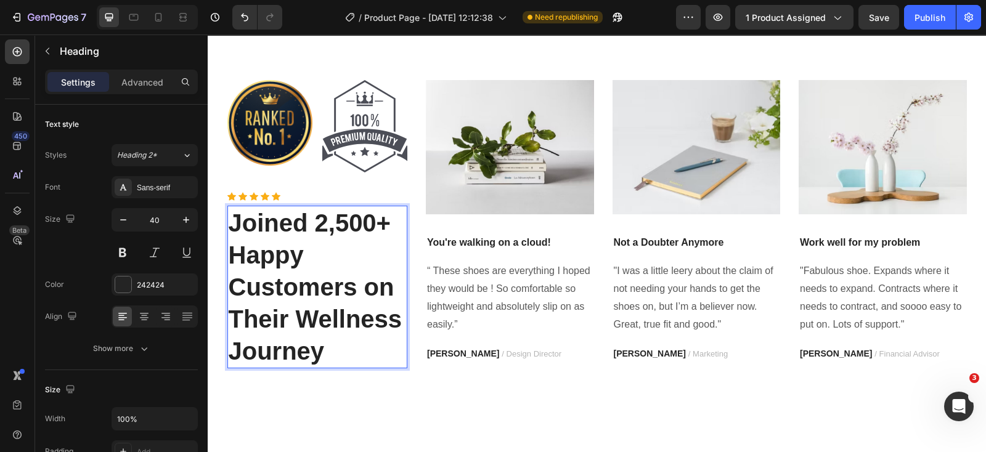
click at [341, 357] on h2 "Joined 2,500+ Happy Customers on Their Wellness Journey" at bounding box center [317, 287] width 180 height 163
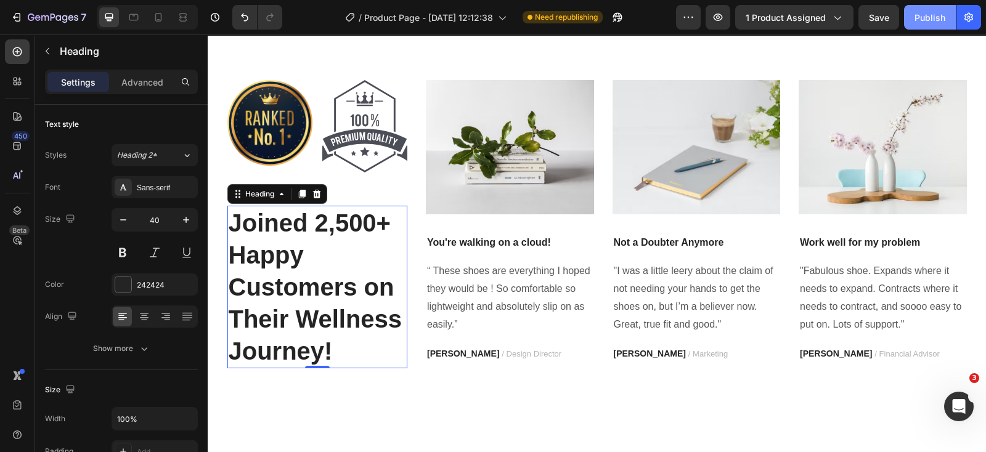
click at [918, 18] on div "Publish" at bounding box center [929, 17] width 31 height 13
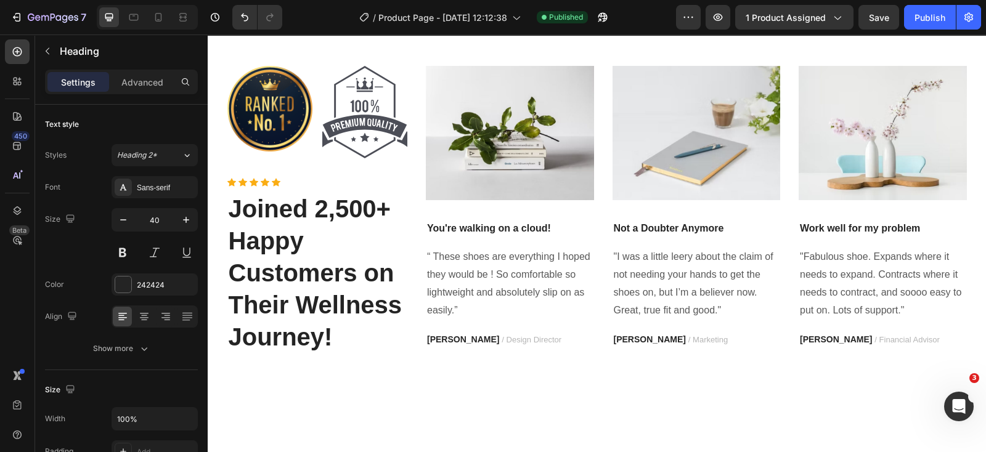
scroll to position [4304, 0]
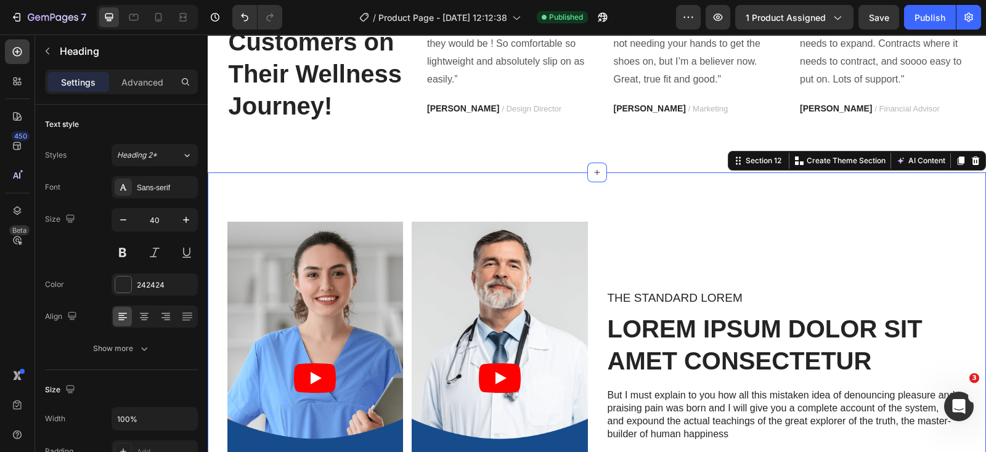
click at [831, 203] on div "Video Video Video Video Carousel The standard Lorem Text Block Lorem ipsum dolo…" at bounding box center [597, 377] width 778 height 411
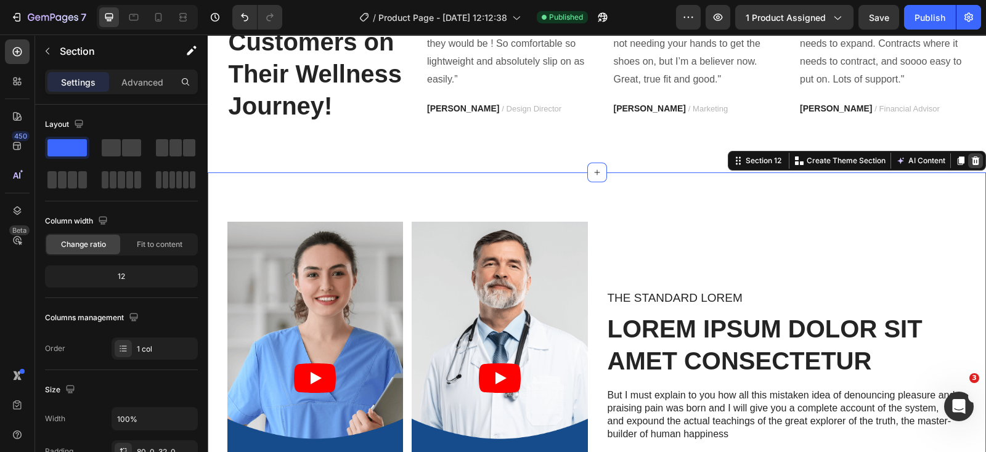
click at [970, 162] on icon at bounding box center [975, 161] width 10 height 10
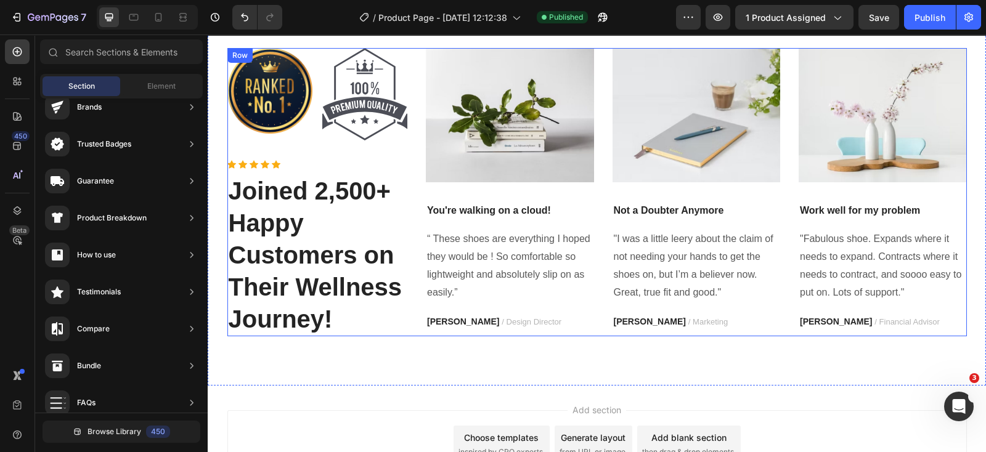
scroll to position [4047, 0]
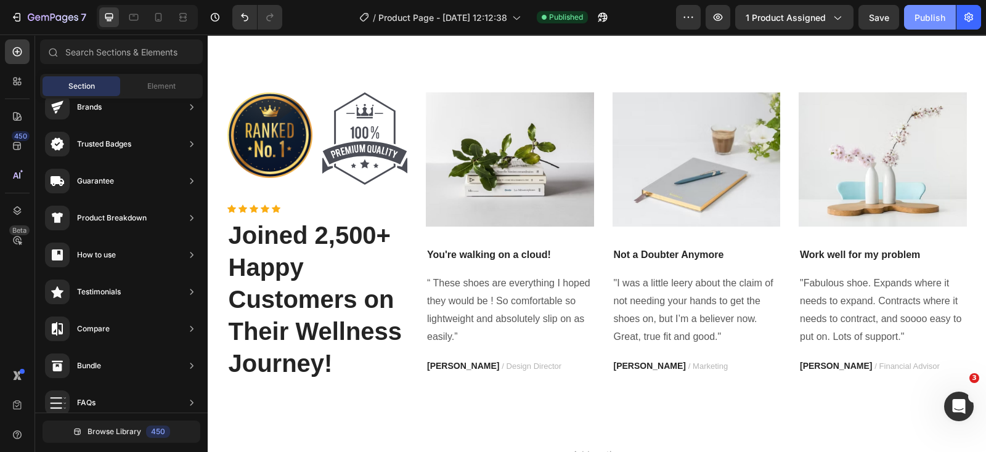
click at [920, 17] on div "Publish" at bounding box center [929, 17] width 31 height 13
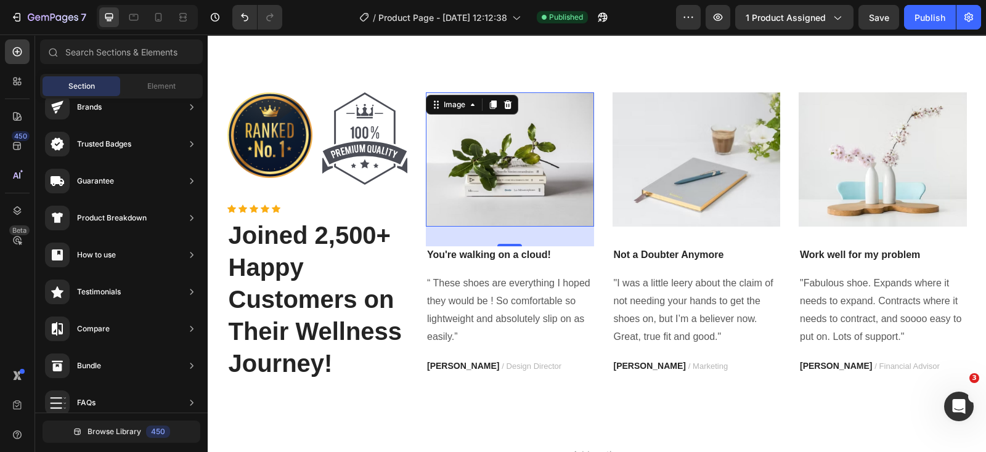
click at [539, 153] on img at bounding box center [510, 159] width 168 height 134
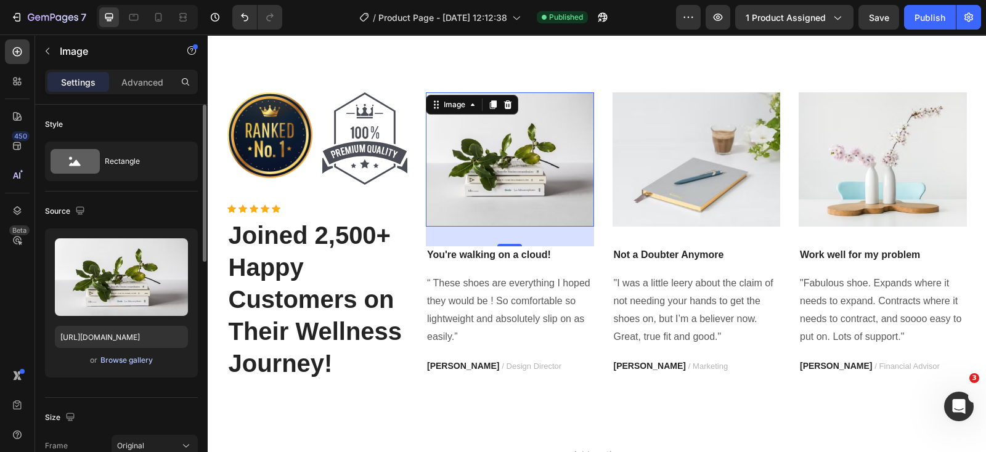
click at [144, 360] on div "Browse gallery" at bounding box center [126, 360] width 52 height 11
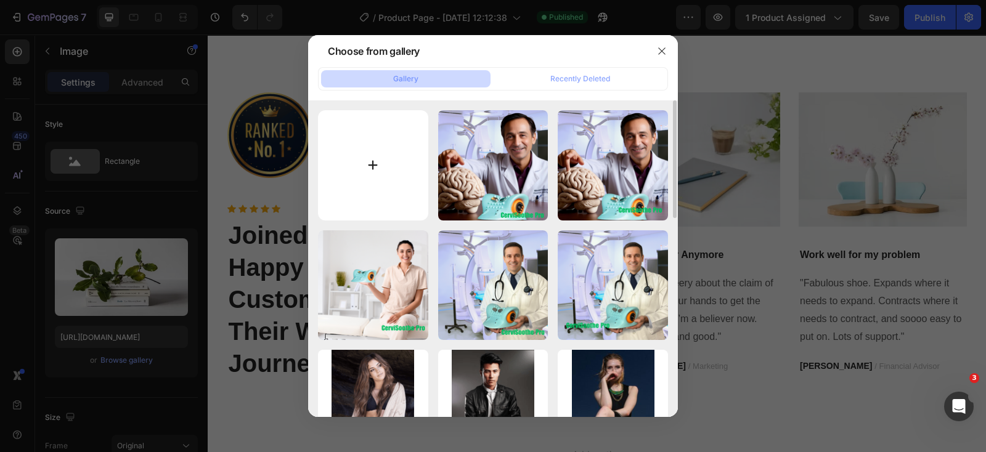
click at [371, 162] on input "file" at bounding box center [373, 165] width 110 height 110
type input "C:\fakepath\pp14.png"
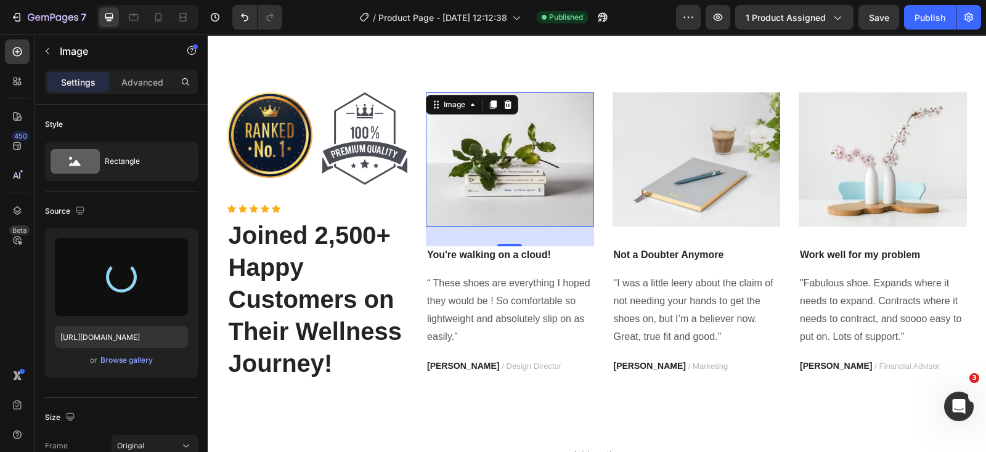
type input "[URL][DOMAIN_NAME]"
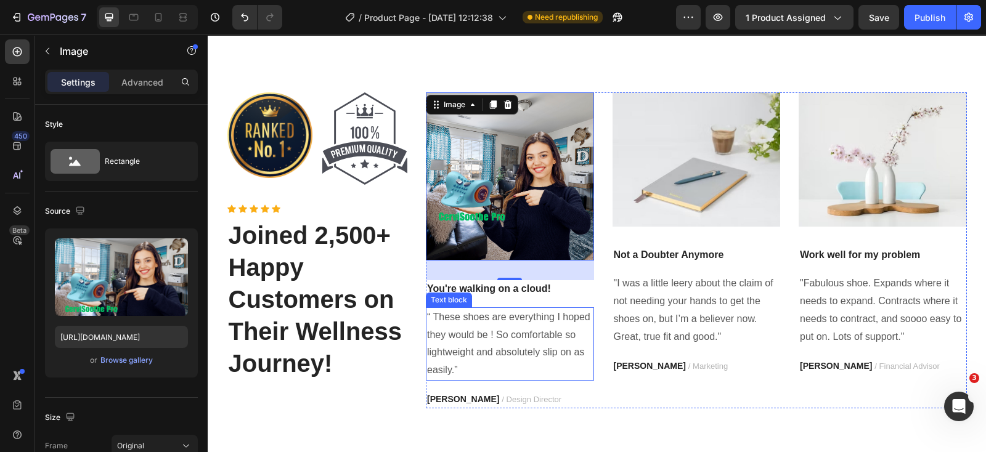
click at [480, 344] on p "“ These shoes are everything I hoped they would be ! So comfortable so lightwei…" at bounding box center [510, 344] width 166 height 71
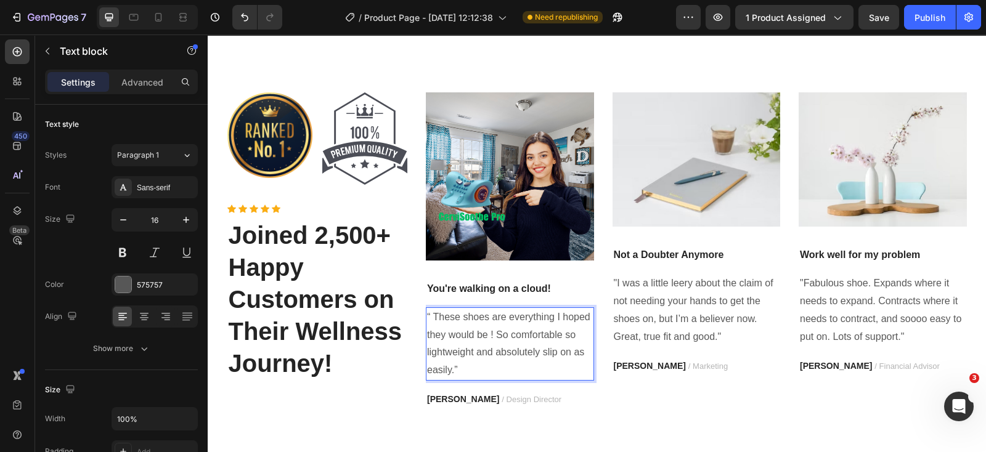
click at [512, 341] on p "“ These shoes are everything I hoped they would be ! So comfortable so lightwei…" at bounding box center [510, 344] width 166 height 71
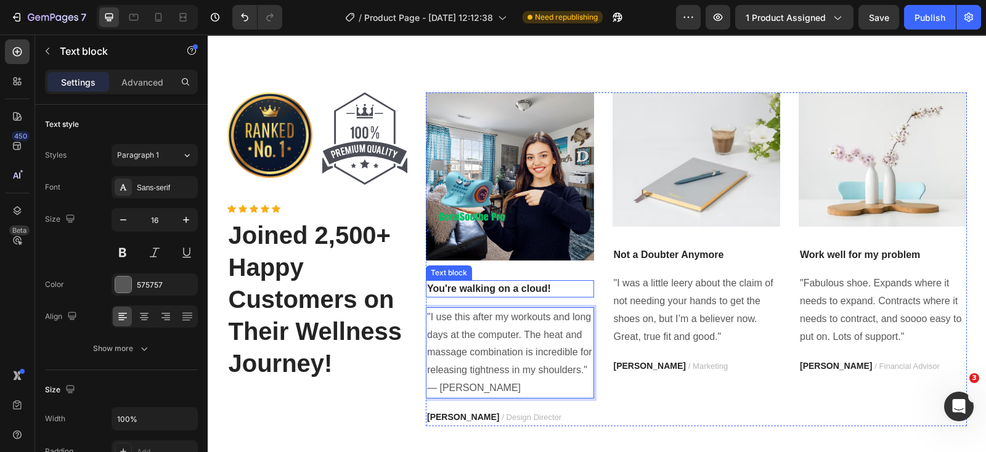
click at [560, 285] on p "You're walking on a cloud!" at bounding box center [510, 289] width 166 height 15
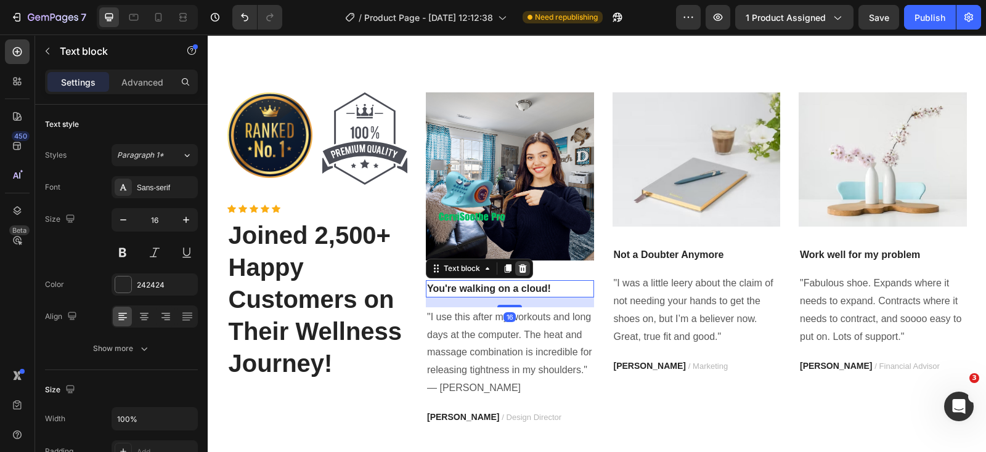
click at [519, 269] on icon at bounding box center [523, 268] width 8 height 9
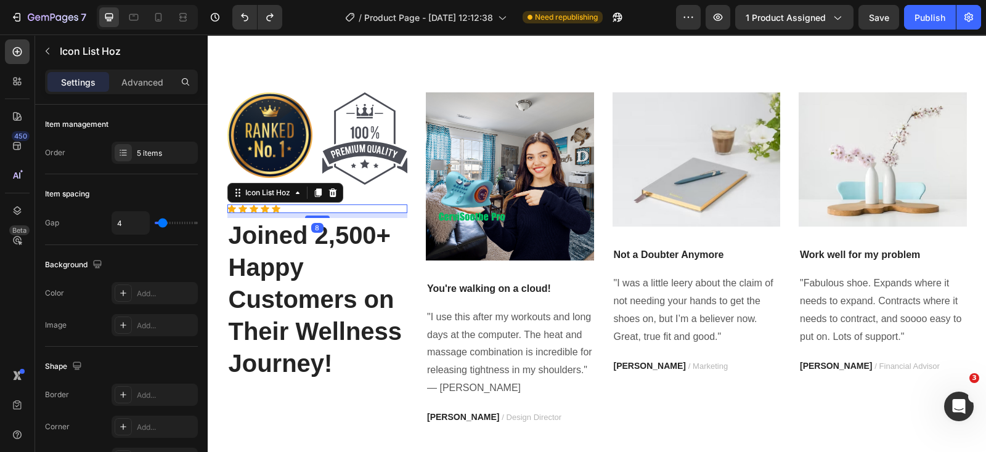
click at [307, 206] on div "Icon Icon Icon Icon Icon" at bounding box center [317, 209] width 180 height 9
click at [314, 190] on icon at bounding box center [317, 193] width 7 height 9
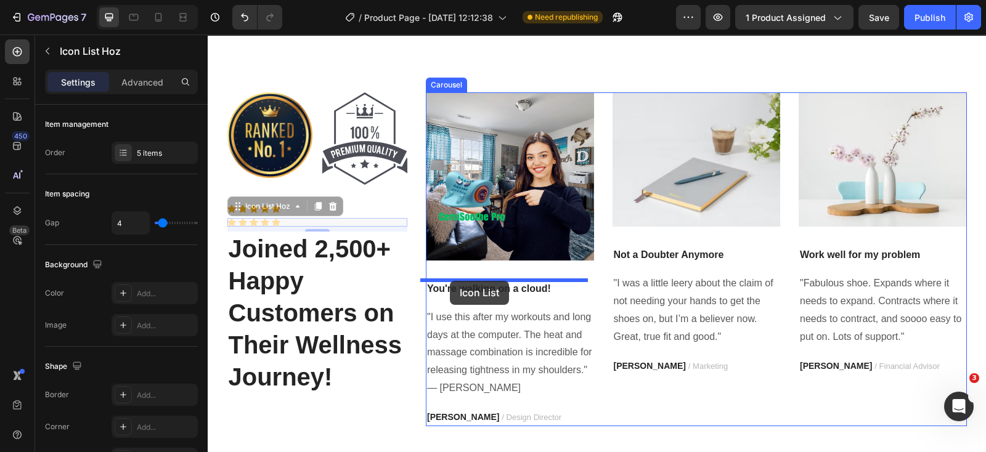
drag, startPoint x: 231, startPoint y: 208, endPoint x: 450, endPoint y: 281, distance: 230.6
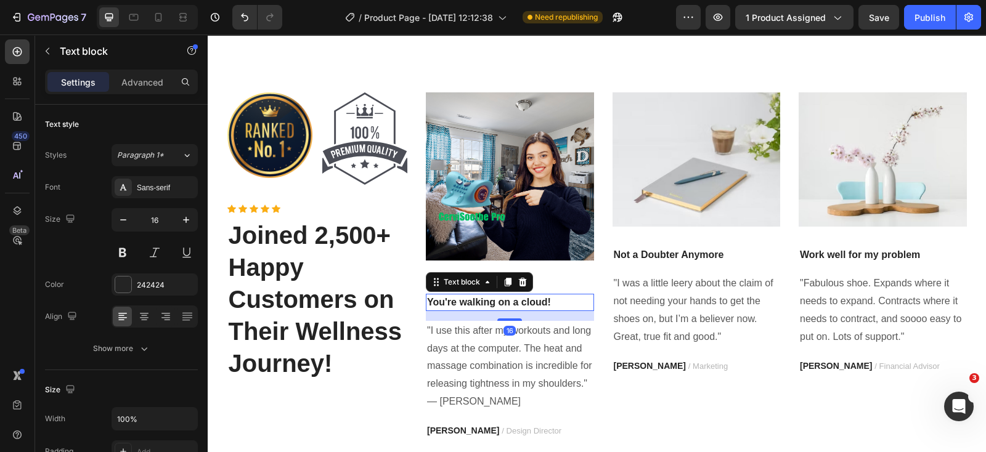
click at [549, 298] on p "You're walking on a cloud!" at bounding box center [510, 302] width 166 height 15
click at [517, 275] on div at bounding box center [522, 282] width 15 height 15
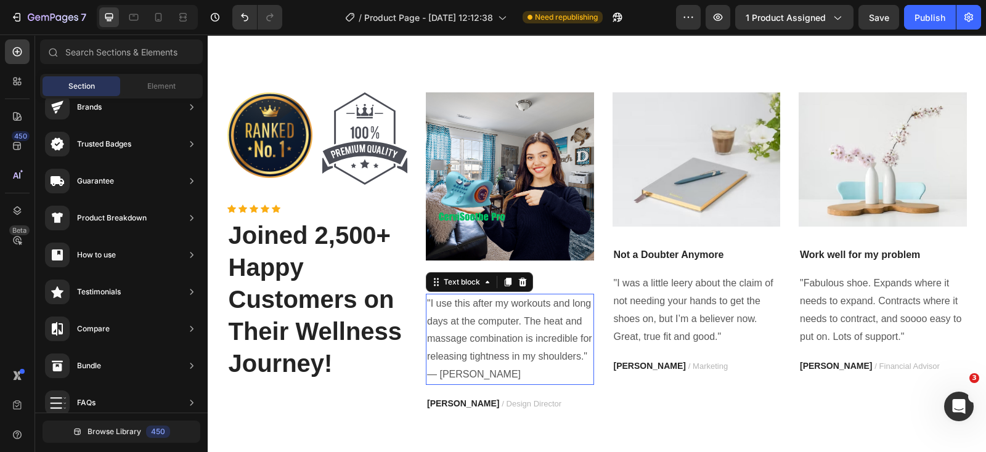
click at [488, 375] on p ""I use this after my workouts and long days at the computer. The heat and massa…" at bounding box center [510, 339] width 166 height 89
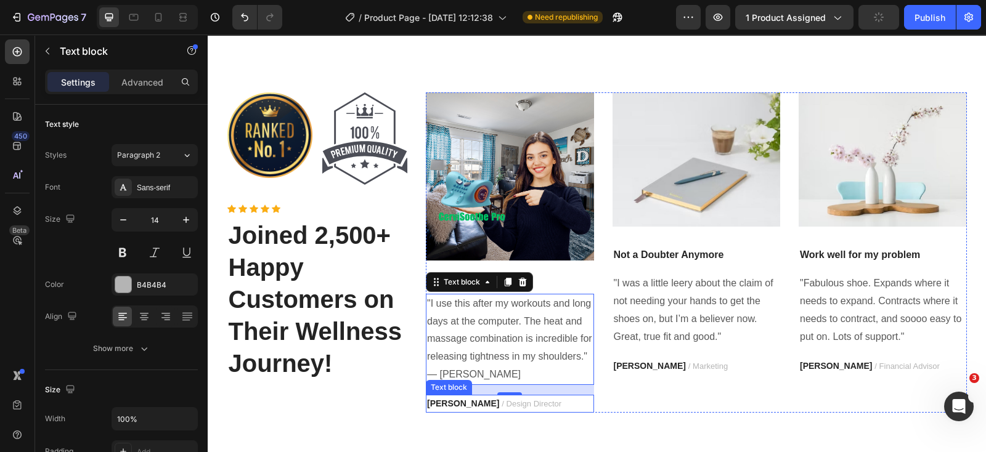
click at [552, 404] on p "[PERSON_NAME] / Design Director" at bounding box center [510, 403] width 166 height 15
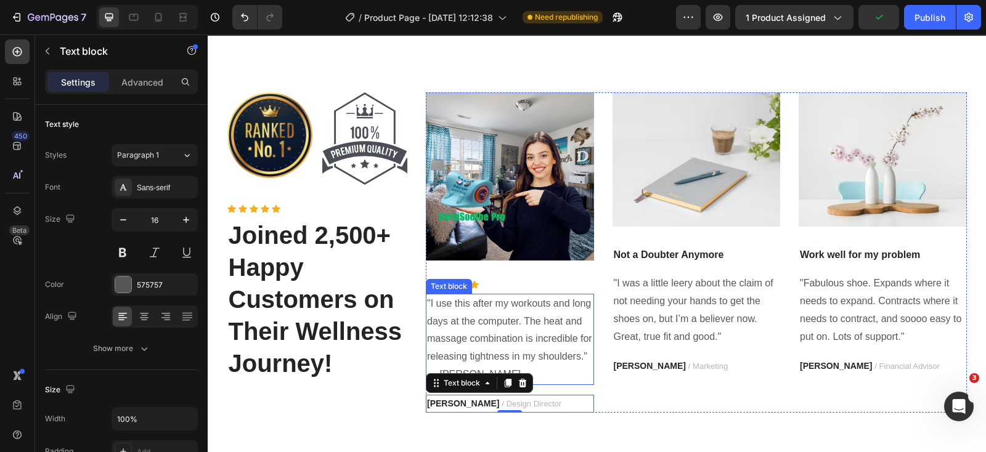
click at [542, 372] on p ""I use this after my workouts and long days at the computer. The heat and massa…" at bounding box center [510, 339] width 166 height 89
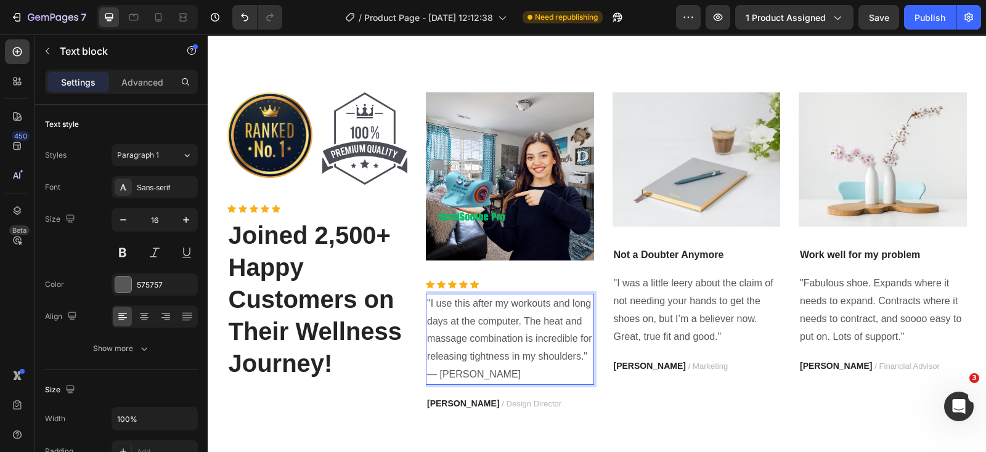
click at [476, 374] on p ""I use this after my workouts and long days at the computer. The heat and massa…" at bounding box center [510, 339] width 166 height 89
click at [437, 373] on p ""I use this after my workouts and long days at the computer. The heat and massa…" at bounding box center [510, 339] width 166 height 89
click at [434, 374] on p ""I use this after my workouts and long days at the computer. The heat and massa…" at bounding box center [510, 339] width 166 height 89
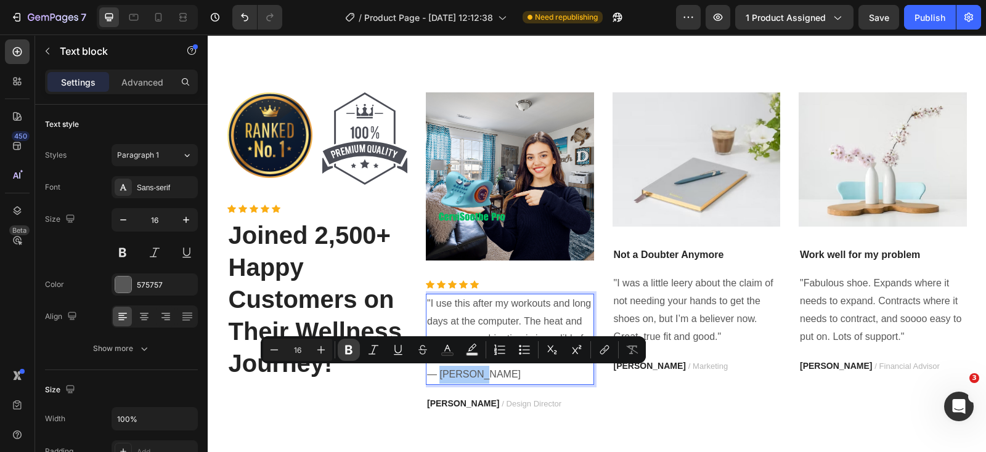
click at [347, 349] on icon "Editor contextual toolbar" at bounding box center [348, 350] width 7 height 9
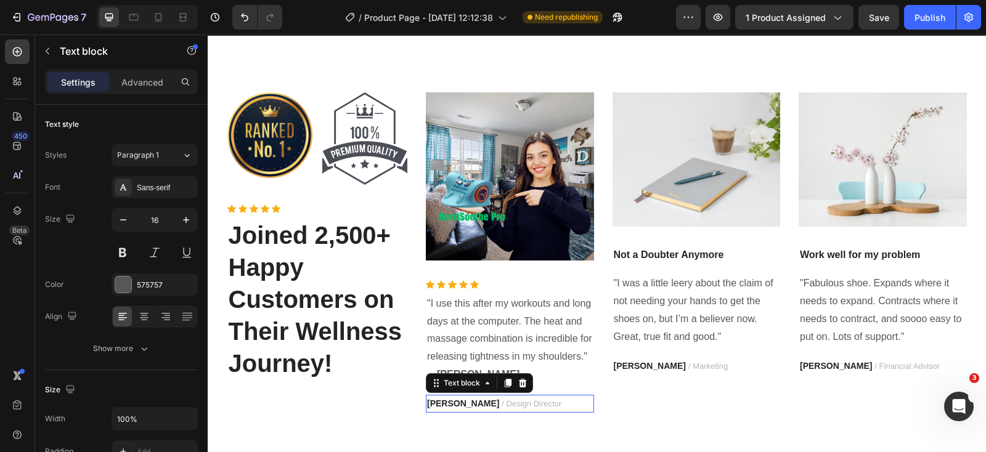
click at [501, 402] on span "/ Design Director" at bounding box center [531, 403] width 60 height 9
click at [517, 384] on icon at bounding box center [522, 383] width 10 height 10
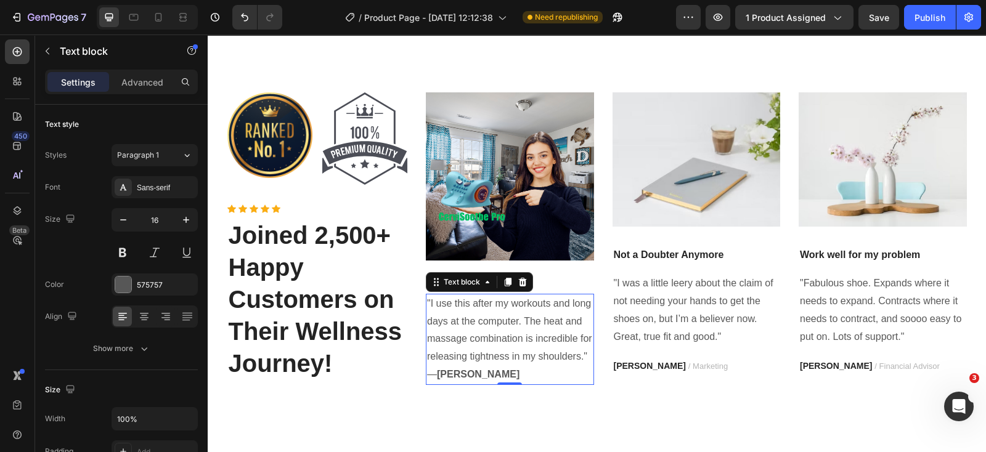
click at [541, 379] on p ""I use this after my workouts and long days at the computer. The heat and massa…" at bounding box center [510, 339] width 166 height 89
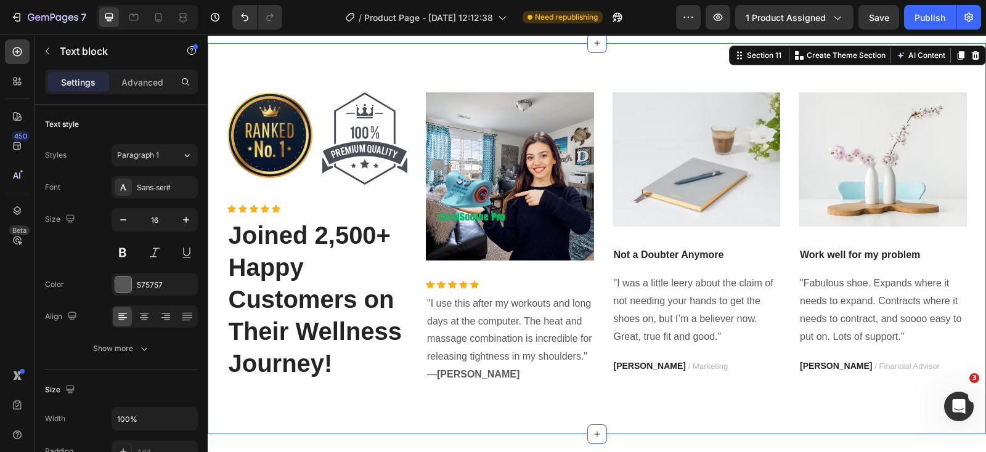
click at [518, 409] on div "Image Image Row Icon Icon Icon Icon Icon Icon List Hoz Joined 2,500+ Happy Cust…" at bounding box center [597, 238] width 778 height 391
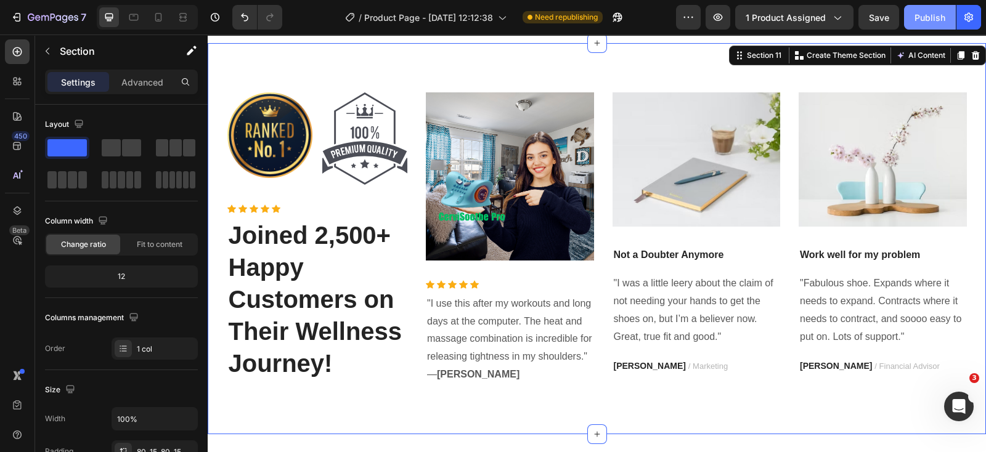
click at [924, 14] on div "Publish" at bounding box center [929, 17] width 31 height 13
click at [726, 208] on img at bounding box center [696, 159] width 168 height 134
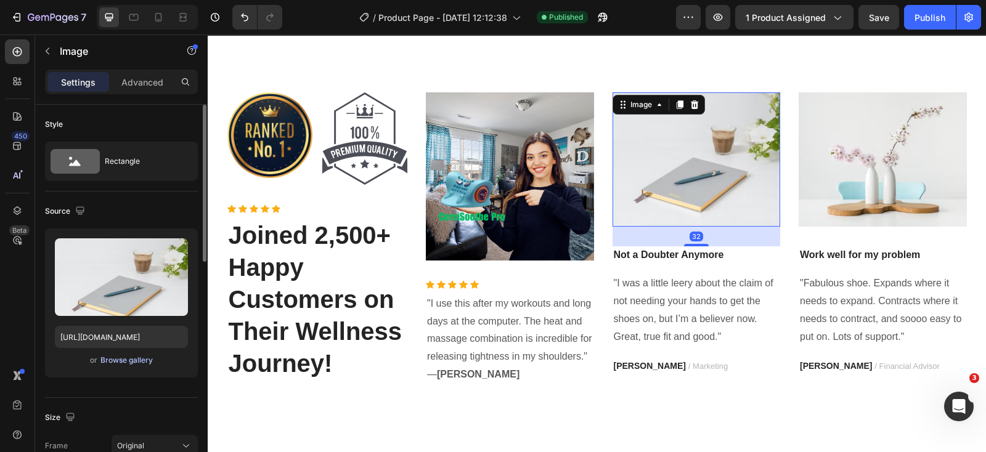
click at [139, 355] on div "Browse gallery" at bounding box center [126, 360] width 52 height 11
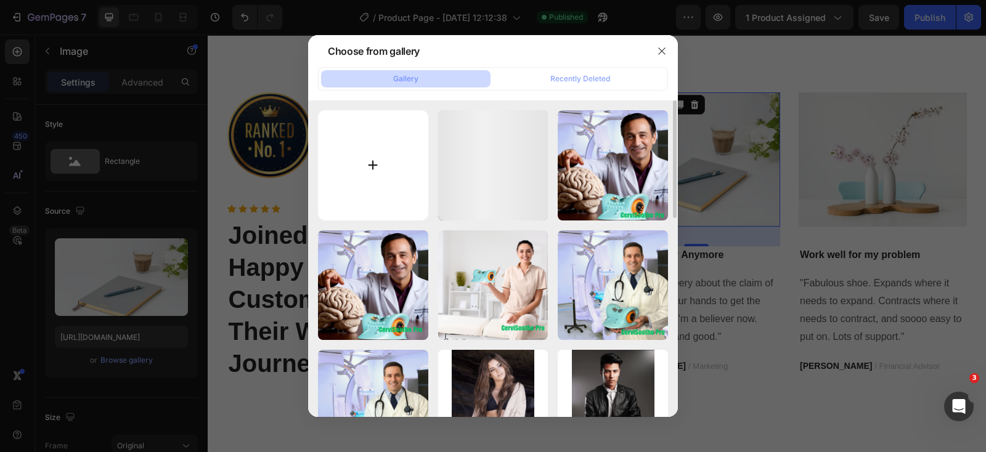
click at [357, 172] on input "file" at bounding box center [373, 165] width 110 height 110
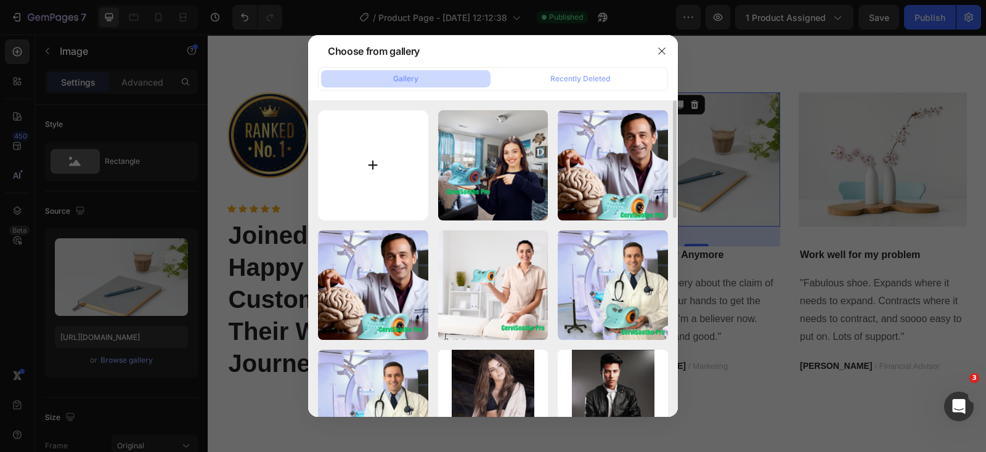
type input "C:\fakepath\pp15.png"
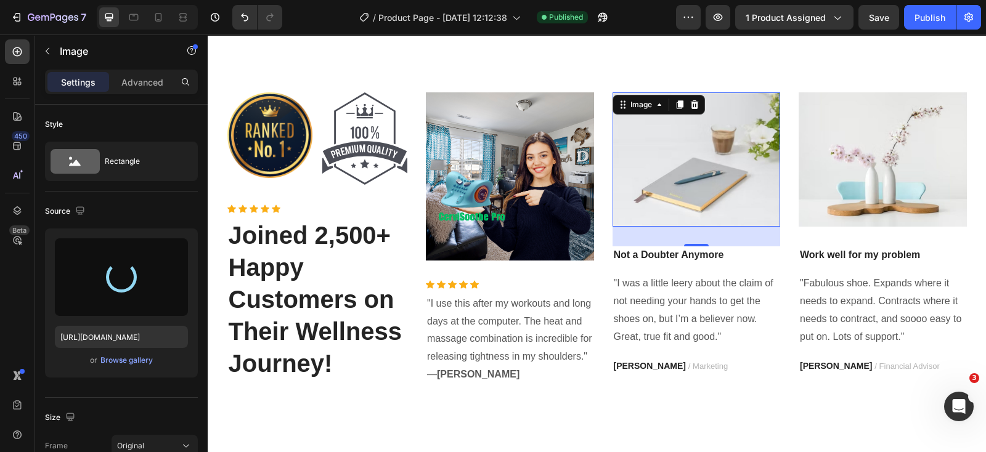
type input "[URL][DOMAIN_NAME]"
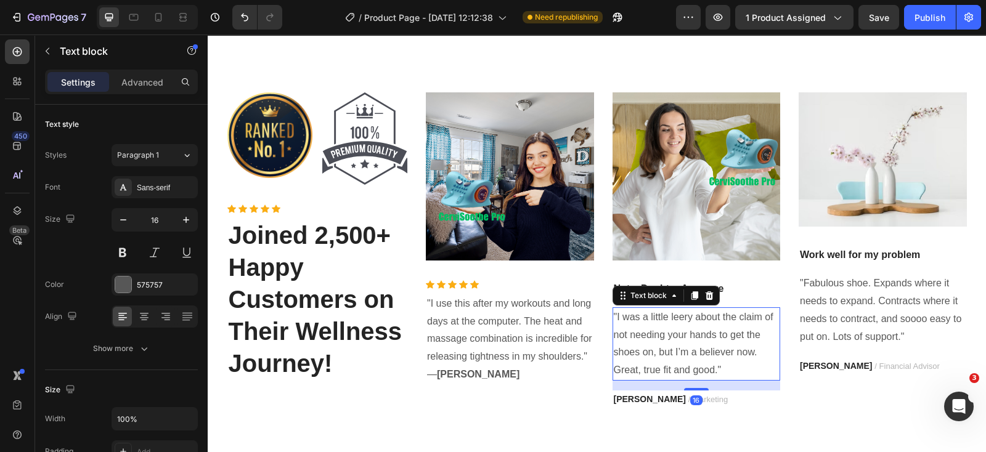
click at [653, 341] on p ""I was a little leery about the claim of not needing your hands to get the shoe…" at bounding box center [697, 344] width 166 height 71
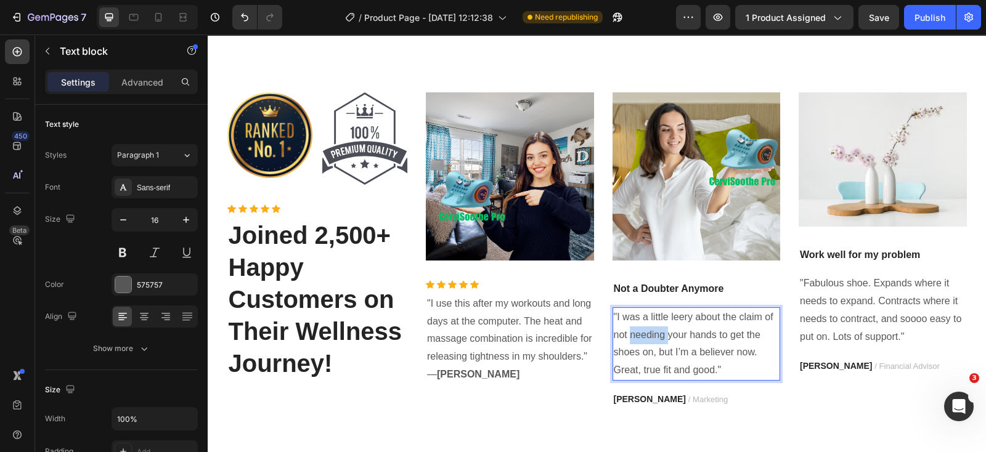
click at [653, 341] on p ""I was a little leery about the claim of not needing your hands to get the shoe…" at bounding box center [697, 344] width 166 height 71
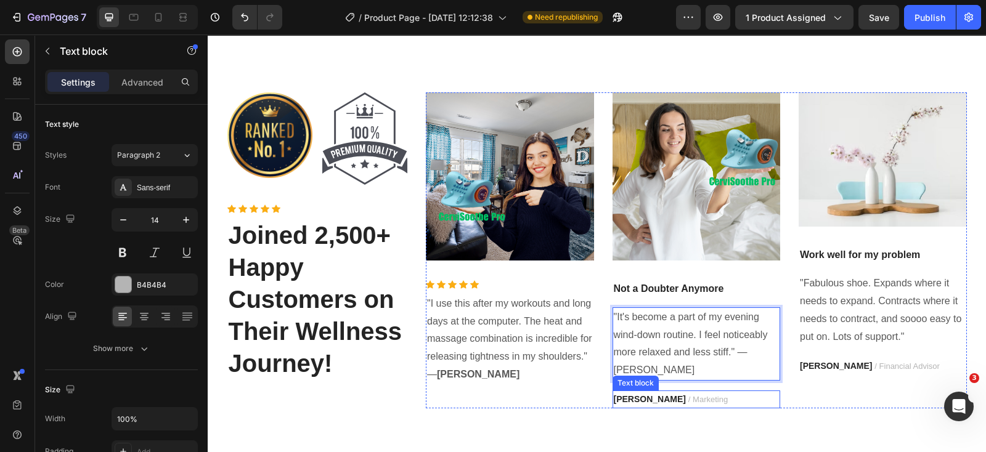
click at [706, 400] on p "[PERSON_NAME] / Marketing" at bounding box center [697, 399] width 166 height 15
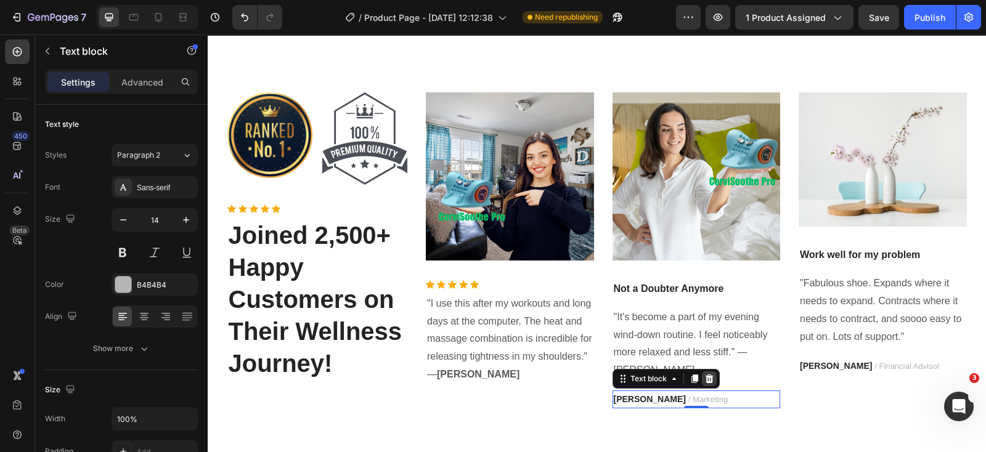
click at [705, 379] on icon at bounding box center [709, 379] width 8 height 9
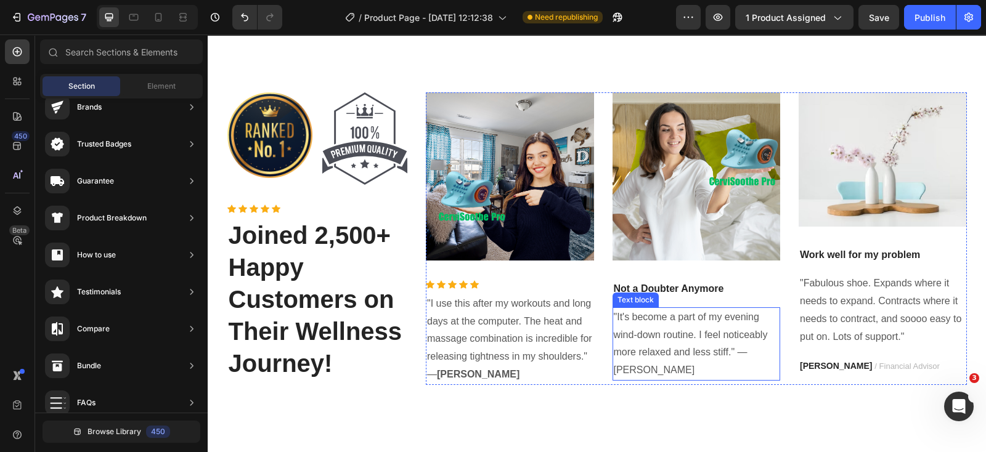
click at [664, 371] on p ""It's become a part of my evening wind-down routine. I feel noticeably more rel…" at bounding box center [697, 344] width 166 height 71
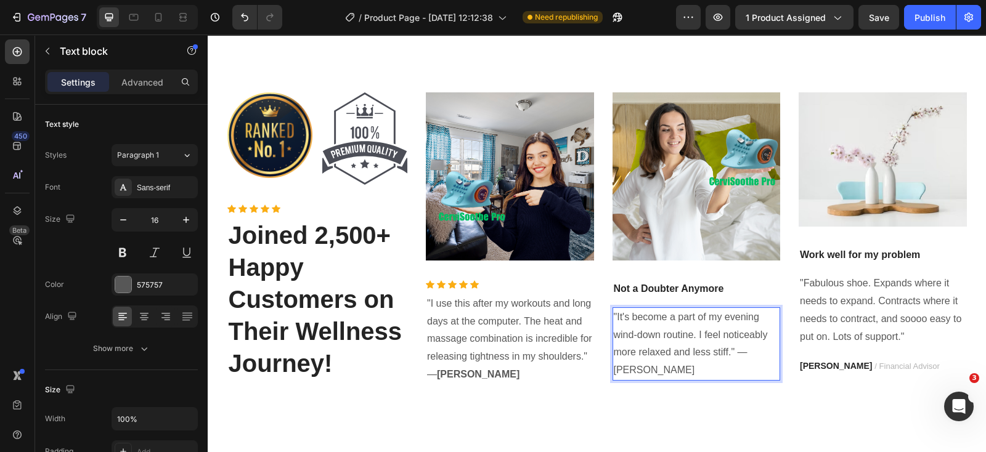
click at [746, 350] on p ""It's become a part of my evening wind-down routine. I feel noticeably more rel…" at bounding box center [697, 344] width 166 height 71
click at [675, 370] on p ""It's become a part of my evening wind-down routine. I feel noticeably more rel…" at bounding box center [697, 344] width 166 height 71
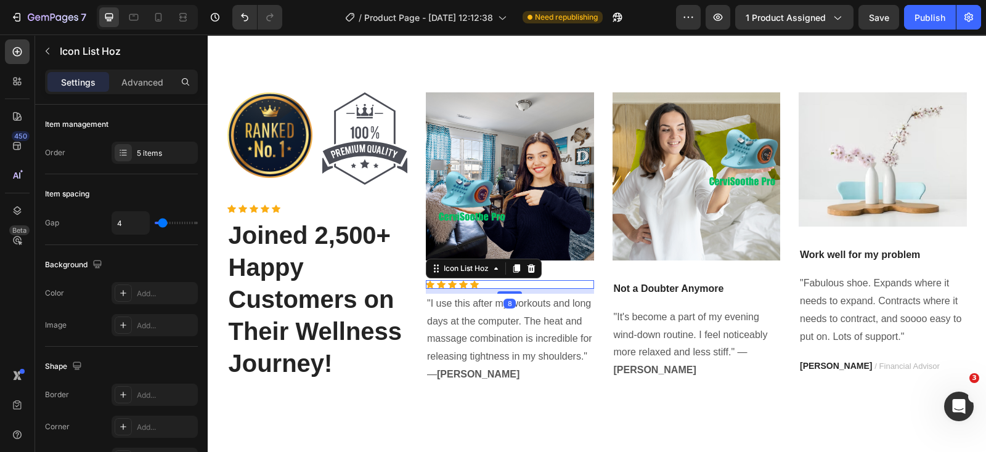
click at [498, 285] on div "Icon Icon Icon Icon Icon" at bounding box center [510, 284] width 168 height 9
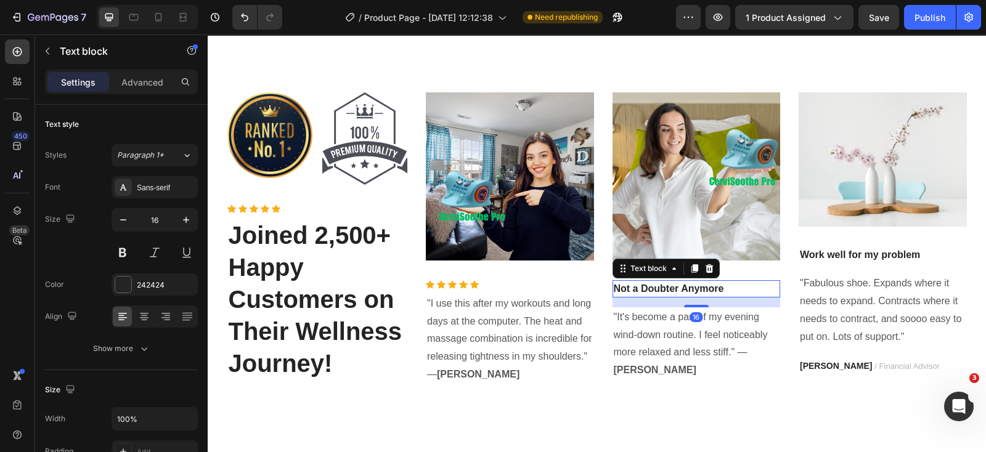
click at [736, 291] on p "Not a Doubter Anymore" at bounding box center [697, 289] width 166 height 15
click at [704, 267] on icon at bounding box center [709, 269] width 10 height 10
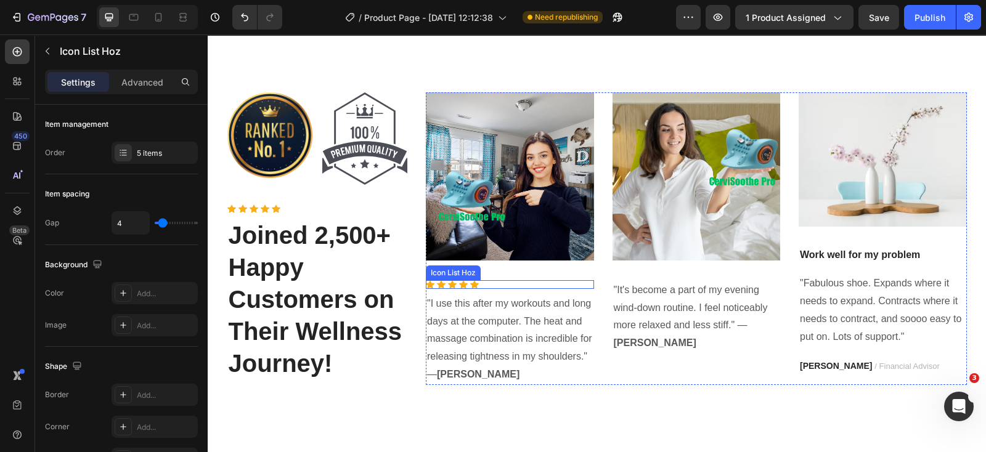
click at [507, 283] on div "Icon Icon Icon Icon Icon" at bounding box center [510, 284] width 168 height 9
click at [513, 267] on icon at bounding box center [516, 268] width 7 height 9
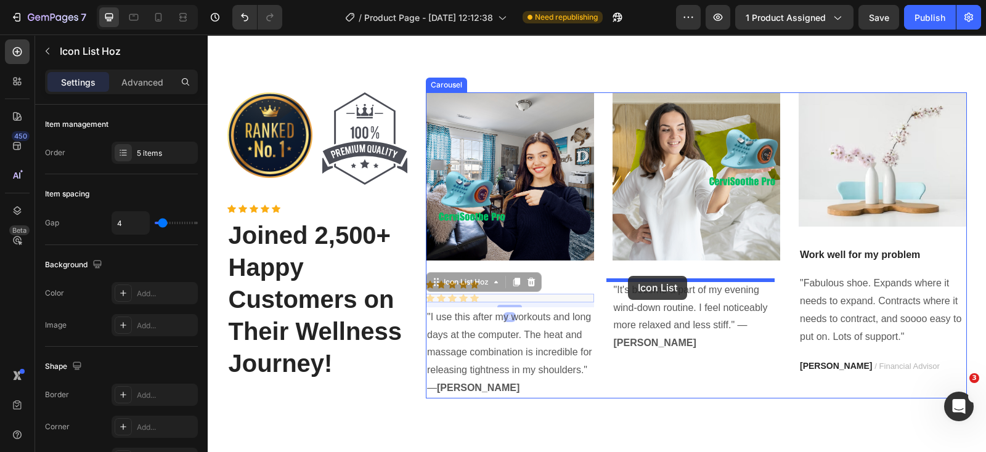
drag, startPoint x: 431, startPoint y: 287, endPoint x: 628, endPoint y: 276, distance: 197.4
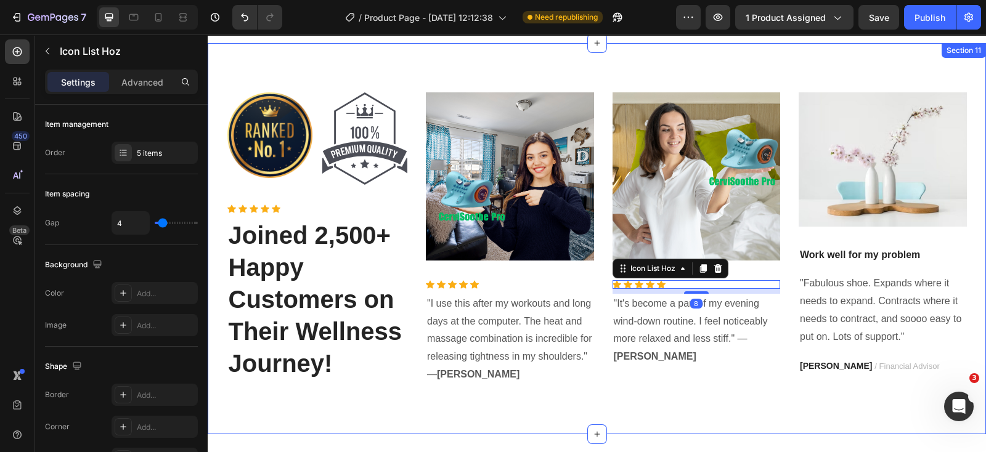
click at [696, 394] on div "Image Image Row Icon Icon Icon Icon Icon Icon List Hoz Joined 2,500+ Happy Cust…" at bounding box center [597, 238] width 778 height 391
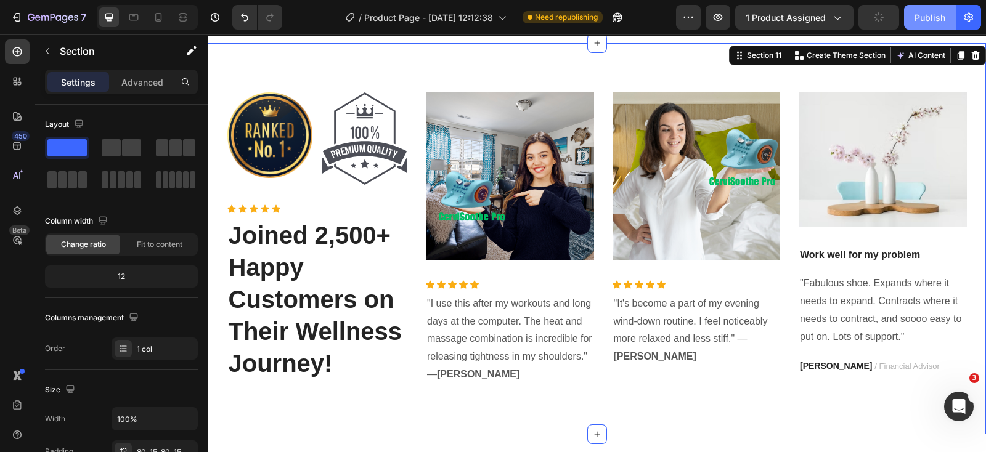
click at [928, 20] on div "Publish" at bounding box center [929, 17] width 31 height 13
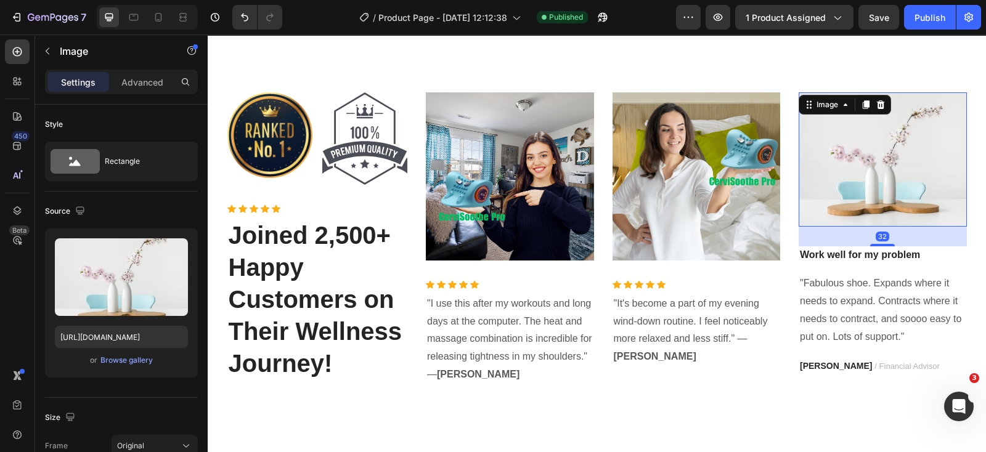
click at [870, 157] on img at bounding box center [882, 159] width 168 height 134
click at [123, 362] on div "Browse gallery" at bounding box center [126, 360] width 52 height 11
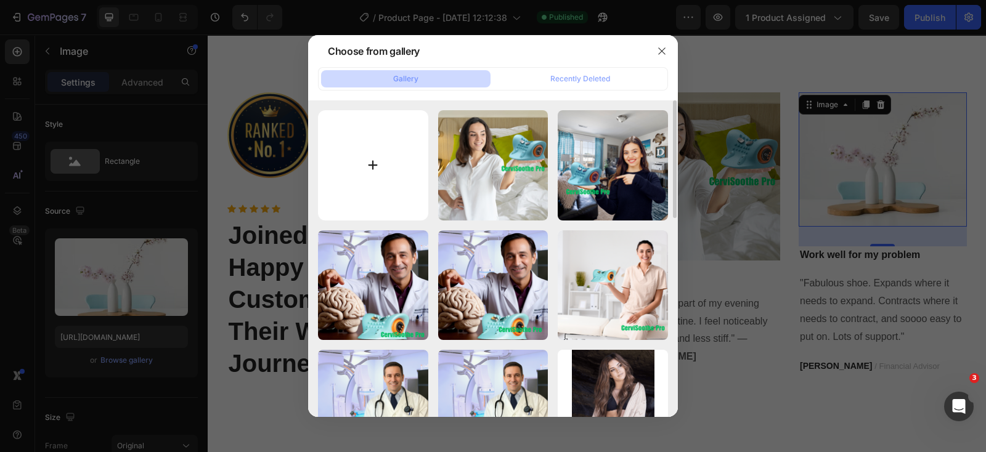
click at [383, 177] on input "file" at bounding box center [373, 165] width 110 height 110
type input "C:\fakepath\pp16.png"
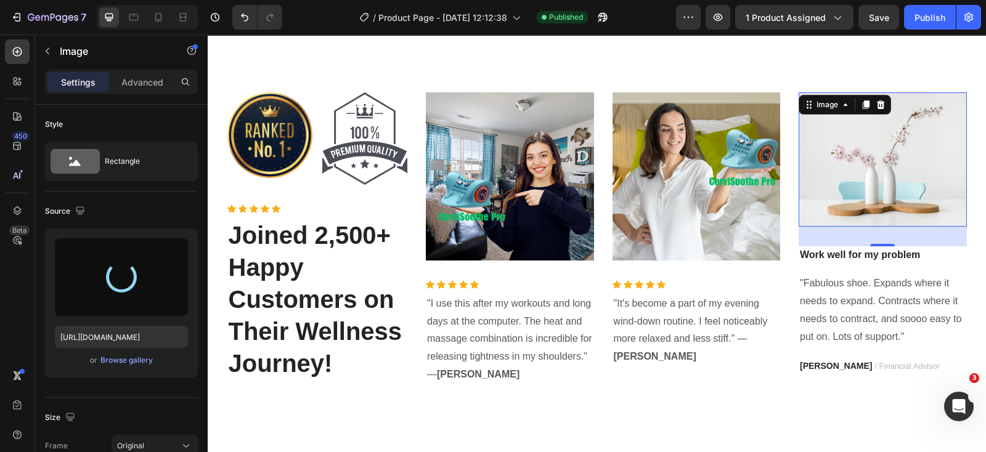
type input "[URL][DOMAIN_NAME]"
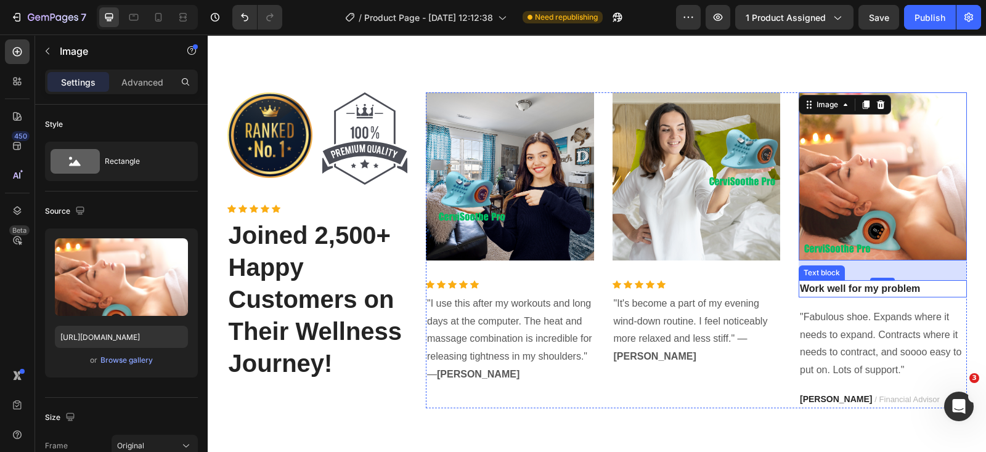
click at [923, 292] on p "Work well for my problem" at bounding box center [883, 289] width 166 height 15
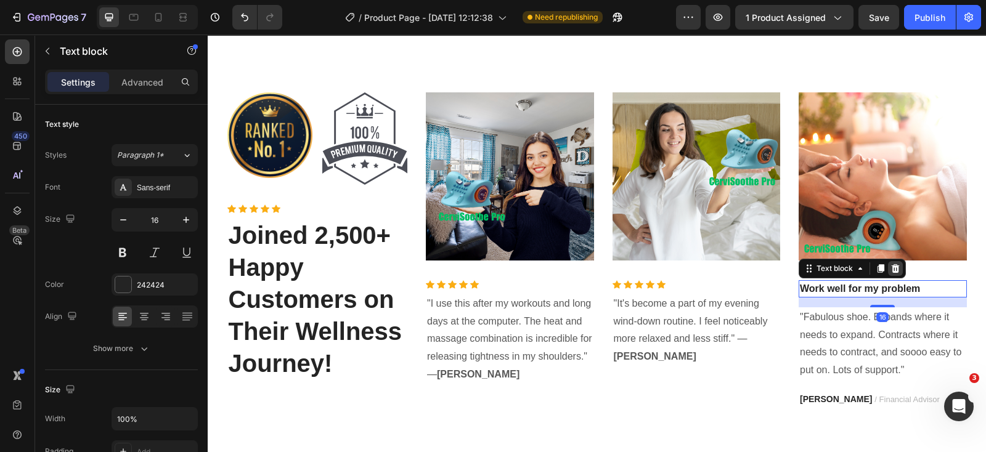
click at [892, 270] on icon at bounding box center [895, 268] width 8 height 9
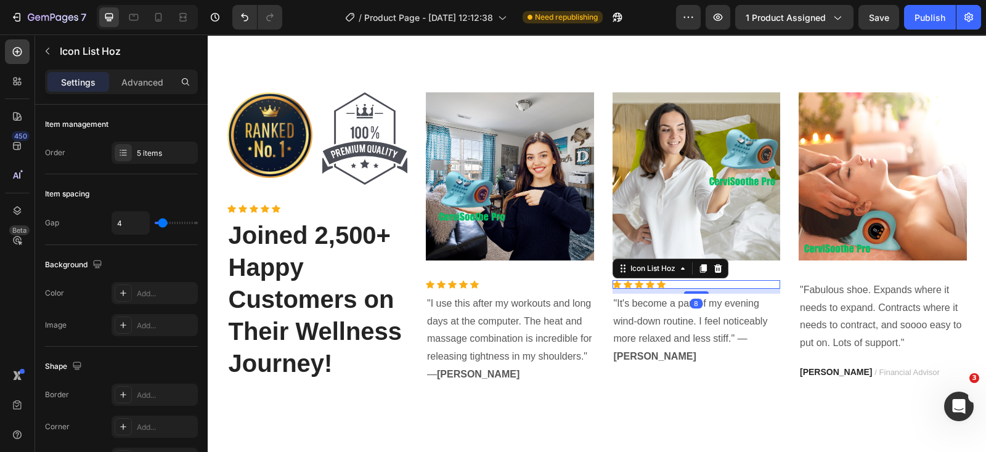
drag, startPoint x: 700, startPoint y: 282, endPoint x: 692, endPoint y: 284, distance: 8.2
click at [700, 283] on div "Icon Icon Icon Icon Icon" at bounding box center [696, 284] width 168 height 9
click at [700, 267] on icon at bounding box center [702, 268] width 7 height 9
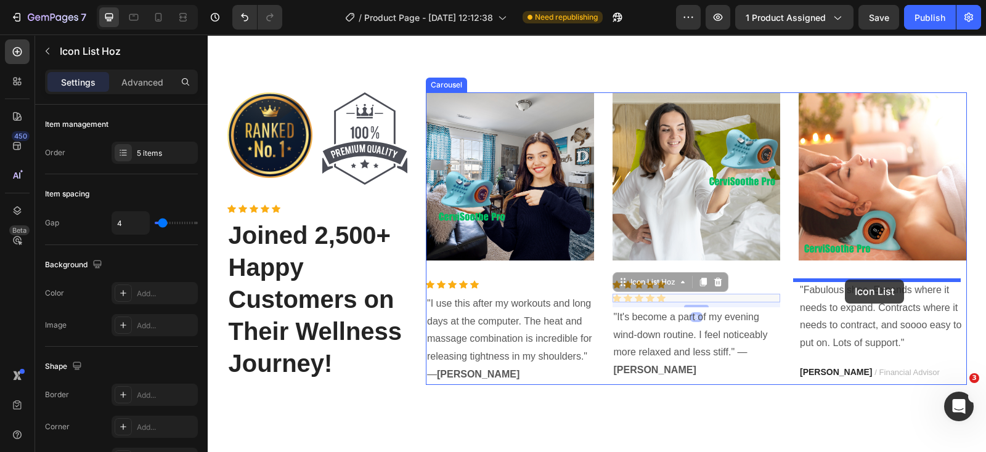
drag, startPoint x: 616, startPoint y: 283, endPoint x: 845, endPoint y: 280, distance: 228.6
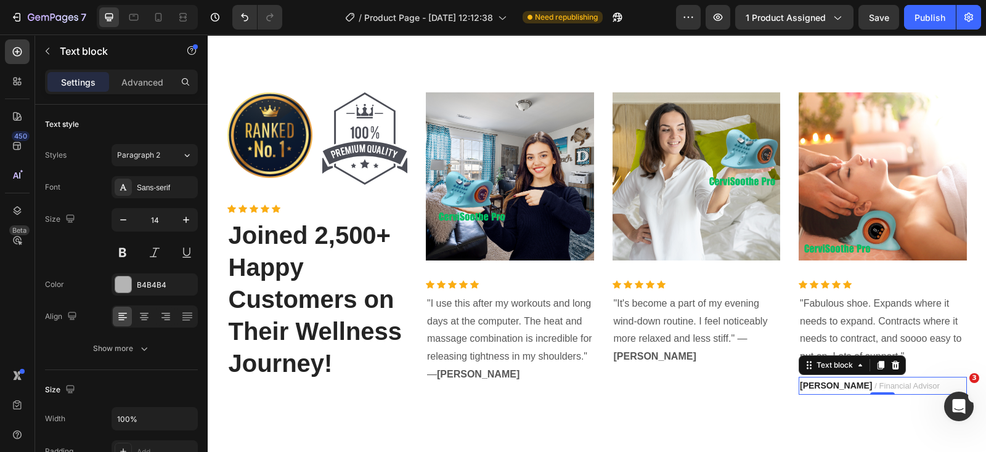
click at [874, 381] on span "/ Financial Advisor" at bounding box center [906, 385] width 65 height 9
click at [891, 364] on icon at bounding box center [895, 365] width 8 height 9
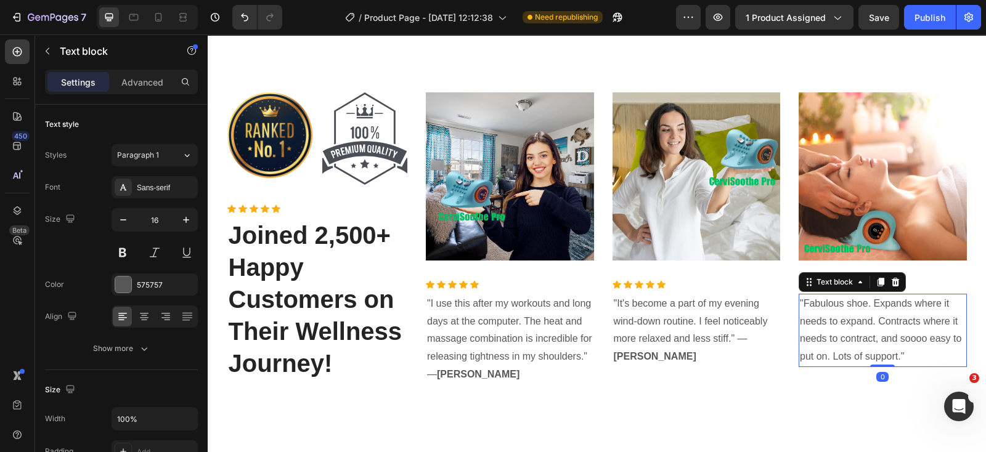
click at [864, 325] on p ""Fabulous shoe. Expands where it needs to expand. Contracts where it needs to c…" at bounding box center [883, 330] width 166 height 71
click at [870, 333] on p ""Fabulous shoe. Expands where it needs to expand. Contracts where it needs to c…" at bounding box center [883, 330] width 166 height 71
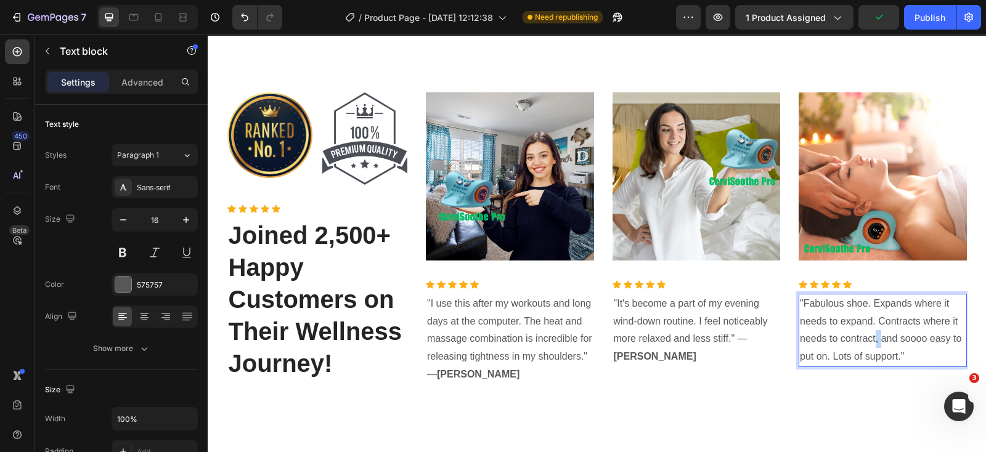
click at [870, 333] on p ""Fabulous shoe. Expands where it needs to expand. Contracts where it needs to c…" at bounding box center [883, 330] width 166 height 71
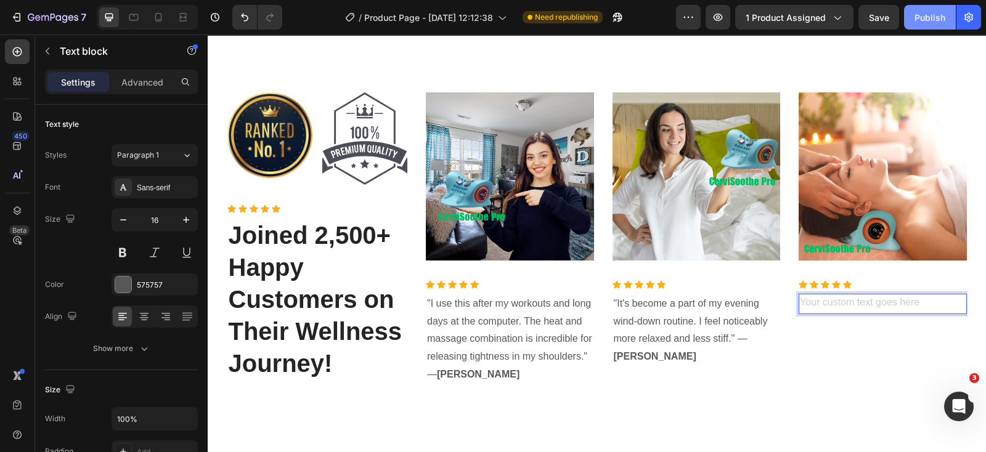
click at [933, 23] on div "Publish" at bounding box center [929, 17] width 31 height 13
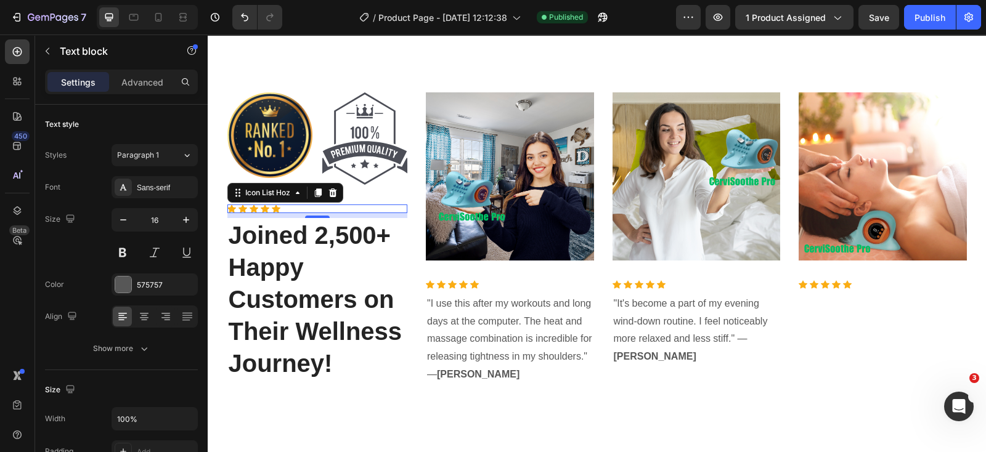
click at [283, 210] on div "Icon Icon Icon Icon Icon" at bounding box center [317, 209] width 180 height 9
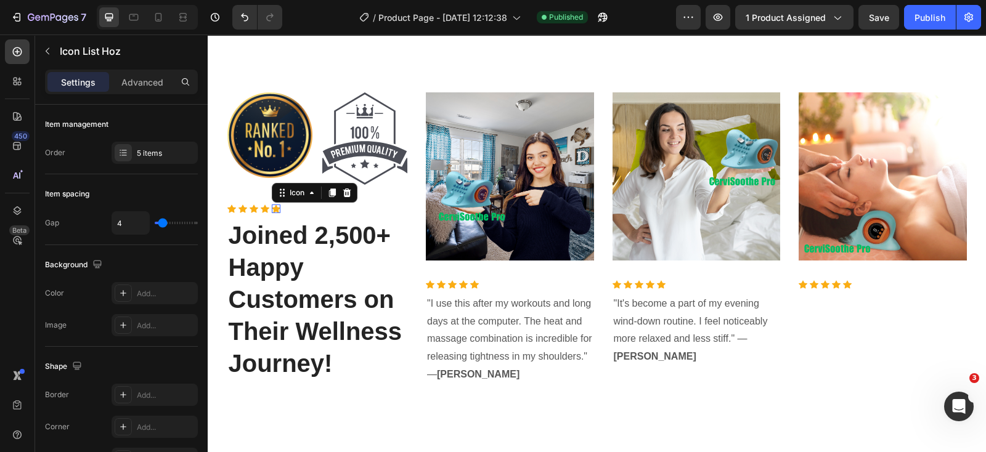
click at [272, 207] on icon at bounding box center [276, 209] width 9 height 8
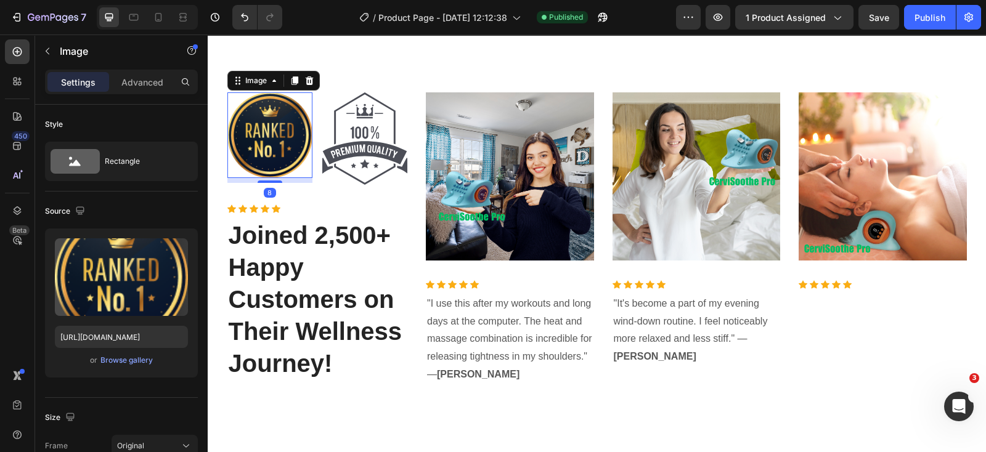
click at [249, 177] on div "Image 8" at bounding box center [269, 134] width 85 height 85
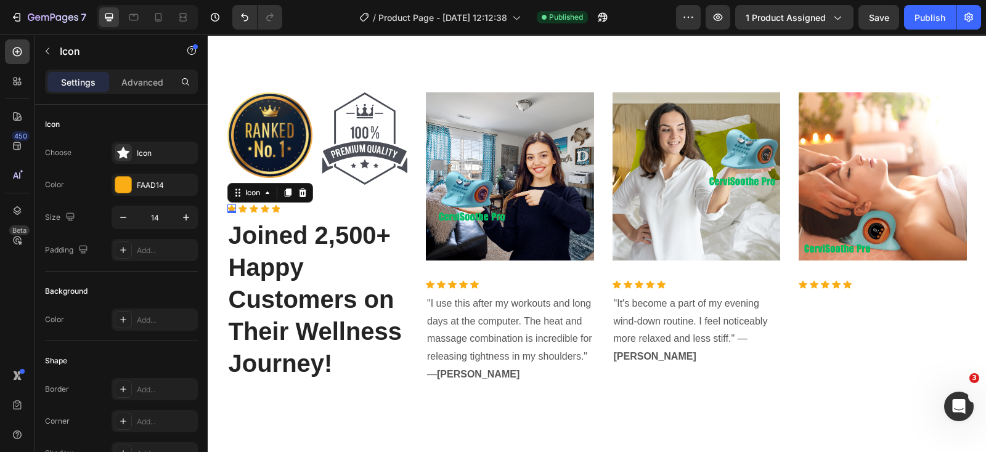
click at [227, 207] on icon at bounding box center [231, 209] width 9 height 8
click at [187, 220] on icon "button" at bounding box center [186, 217] width 12 height 12
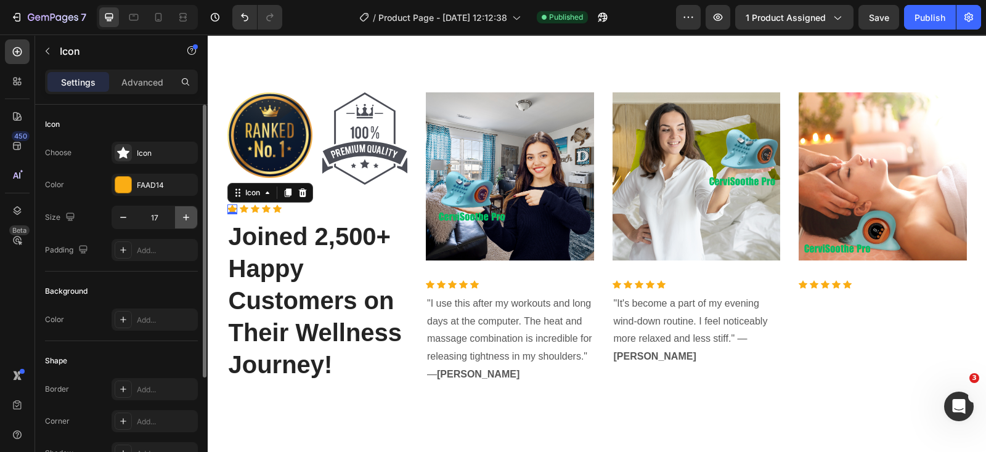
click at [187, 220] on icon "button" at bounding box center [186, 217] width 12 height 12
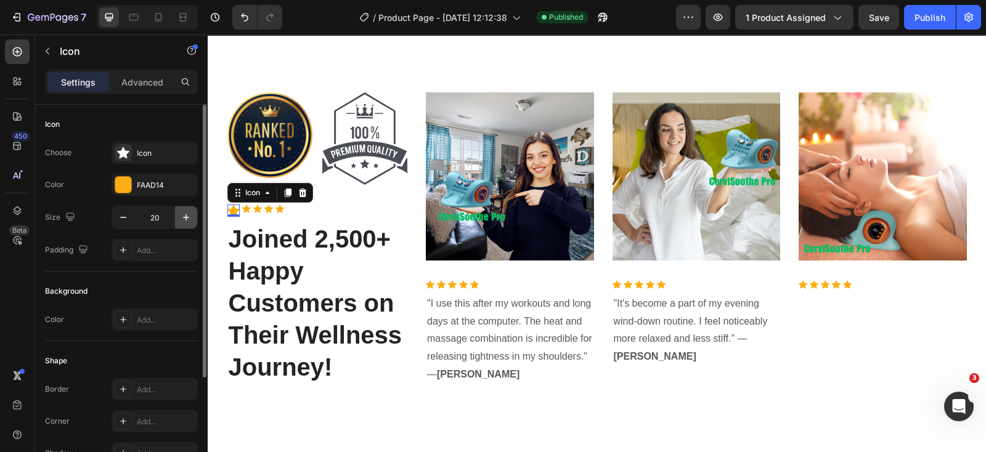
click at [187, 220] on icon "button" at bounding box center [186, 217] width 12 height 12
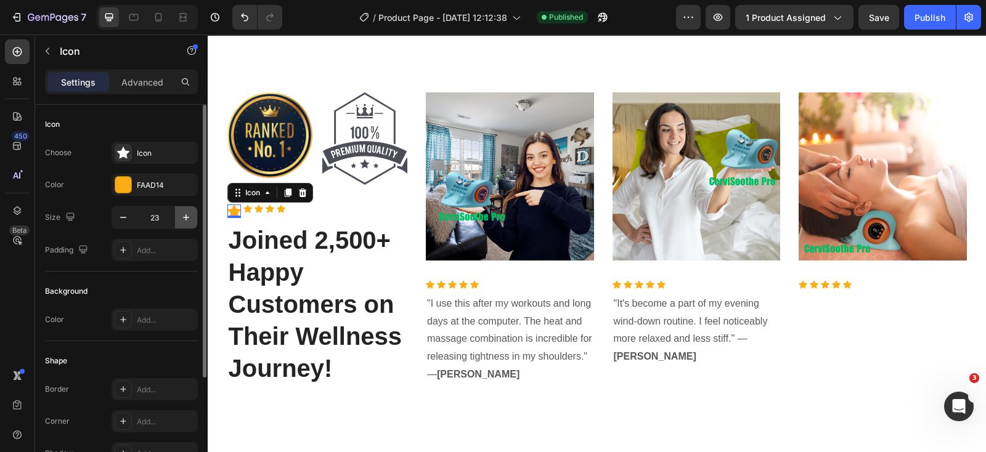
click at [187, 220] on icon "button" at bounding box center [186, 217] width 12 height 12
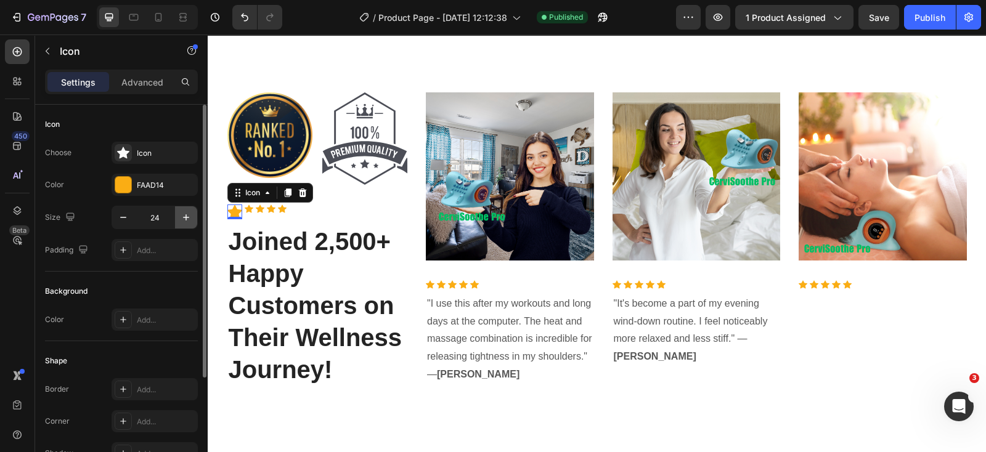
click at [187, 220] on icon "button" at bounding box center [186, 217] width 12 height 12
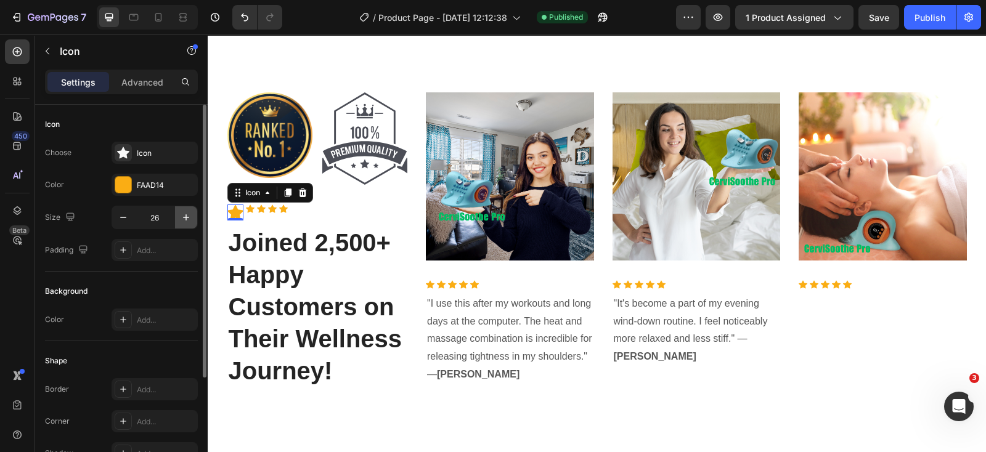
click at [187, 220] on icon "button" at bounding box center [186, 217] width 12 height 12
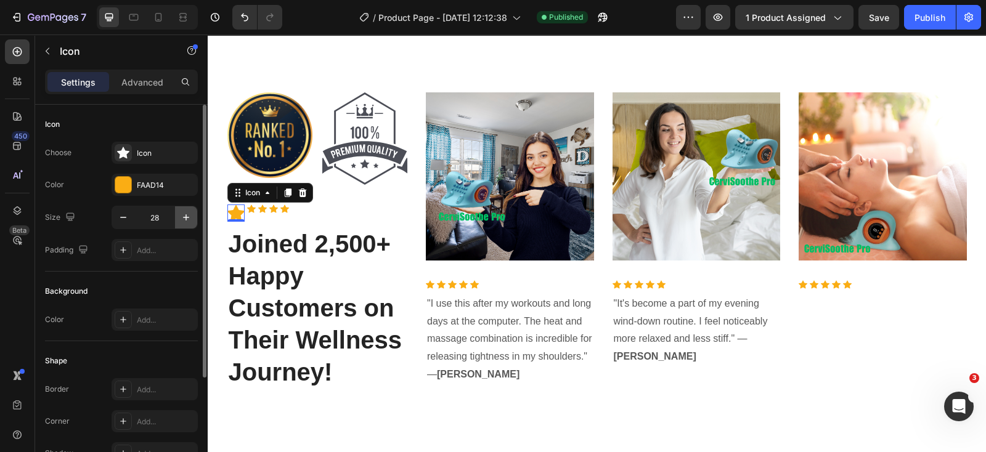
click at [187, 220] on icon "button" at bounding box center [186, 217] width 12 height 12
type input "30"
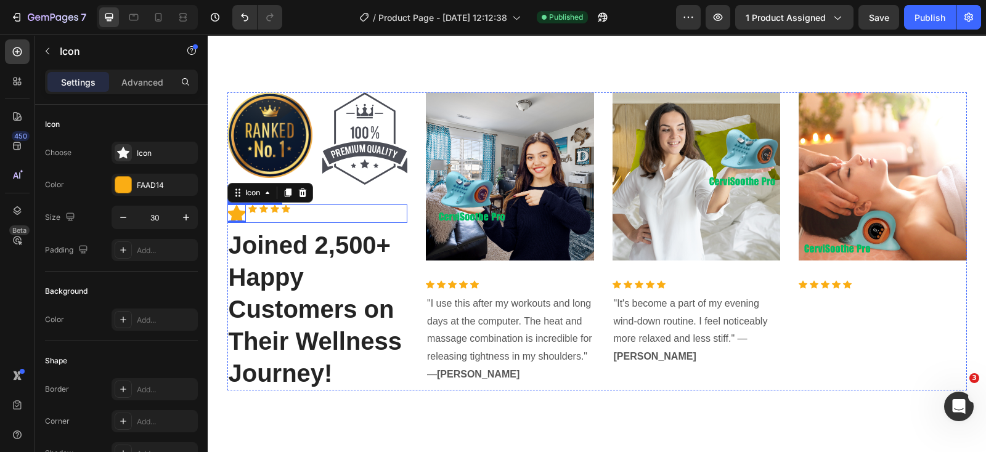
click at [293, 214] on div "Icon 0 Icon Icon Icon Icon" at bounding box center [317, 214] width 180 height 18
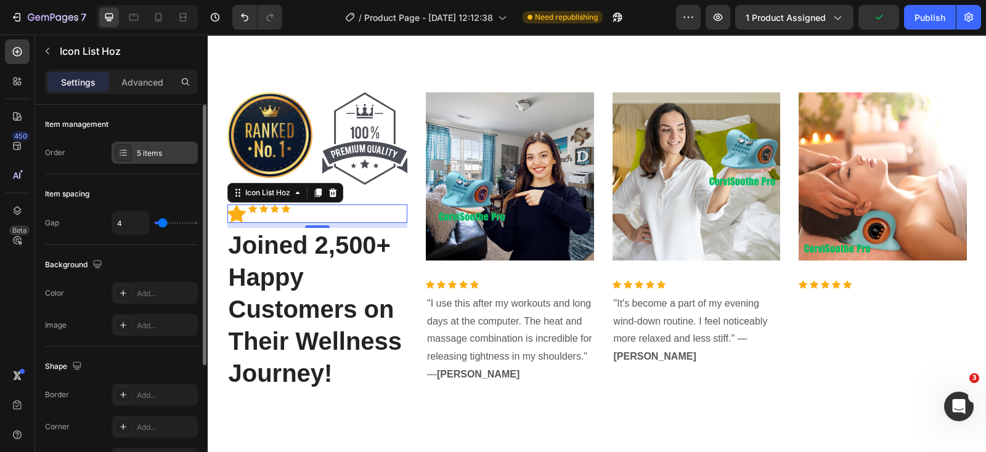
click at [120, 156] on icon at bounding box center [123, 153] width 10 height 10
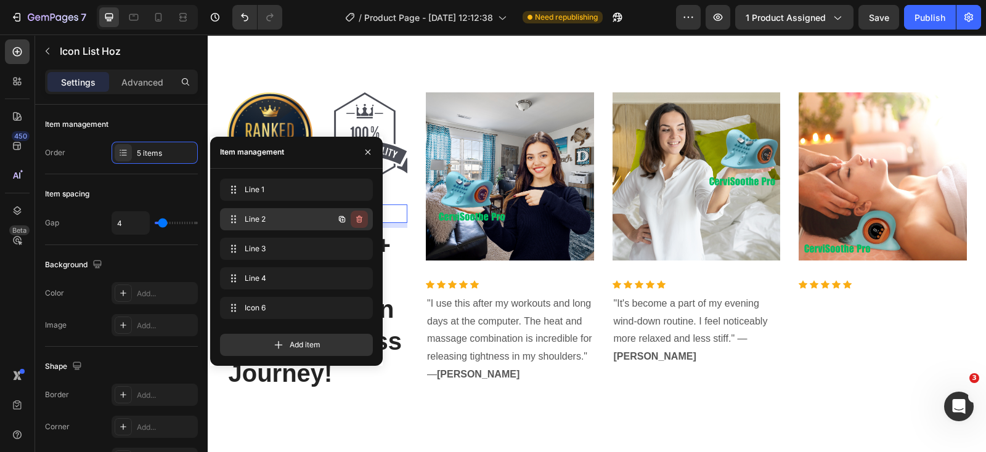
click at [360, 219] on icon "button" at bounding box center [359, 219] width 6 height 7
click at [351, 218] on div "Delete" at bounding box center [350, 219] width 23 height 11
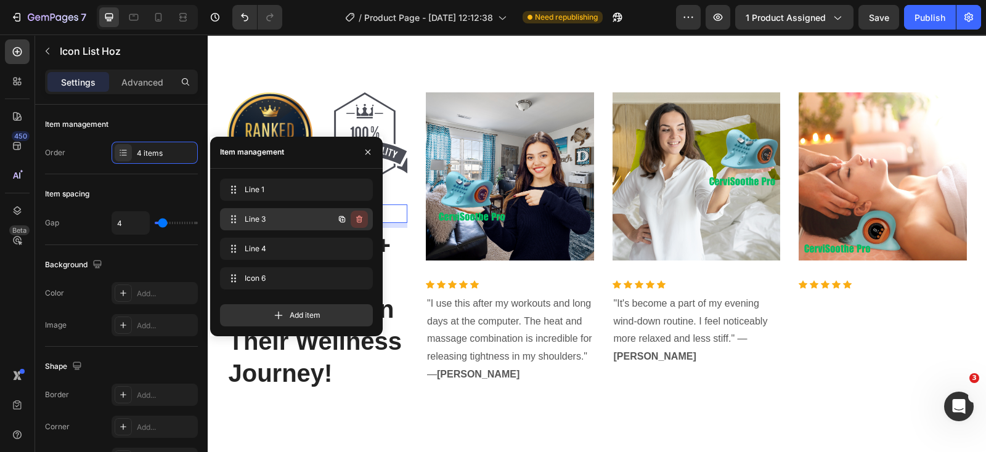
click at [358, 217] on icon "button" at bounding box center [359, 219] width 10 height 10
click at [357, 219] on div "Delete" at bounding box center [350, 219] width 23 height 11
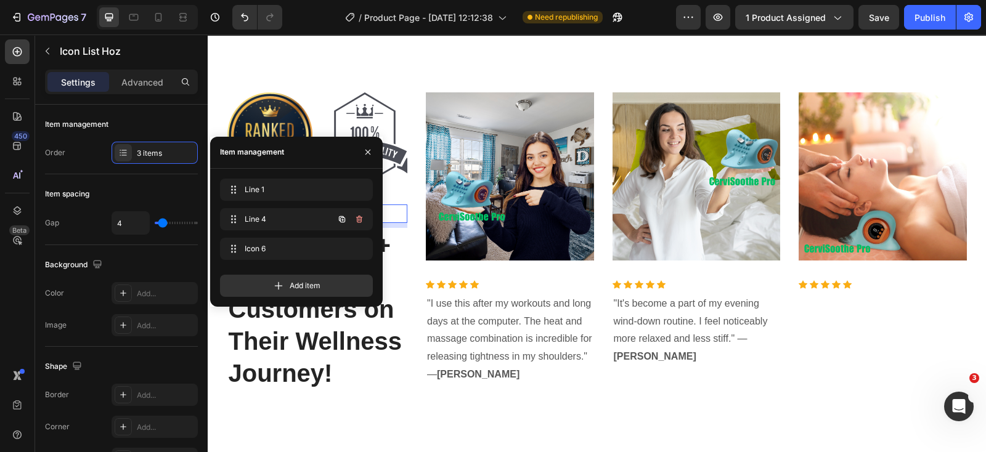
click at [357, 219] on icon "button" at bounding box center [359, 219] width 6 height 7
click at [357, 219] on div "Delete" at bounding box center [350, 219] width 23 height 11
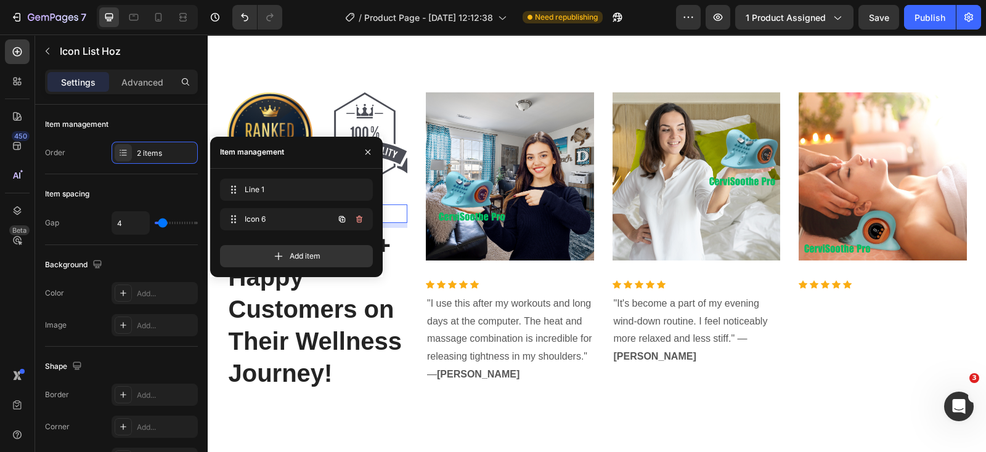
click at [357, 219] on icon "button" at bounding box center [359, 219] width 6 height 7
click at [357, 219] on div "Delete" at bounding box center [350, 219] width 23 height 11
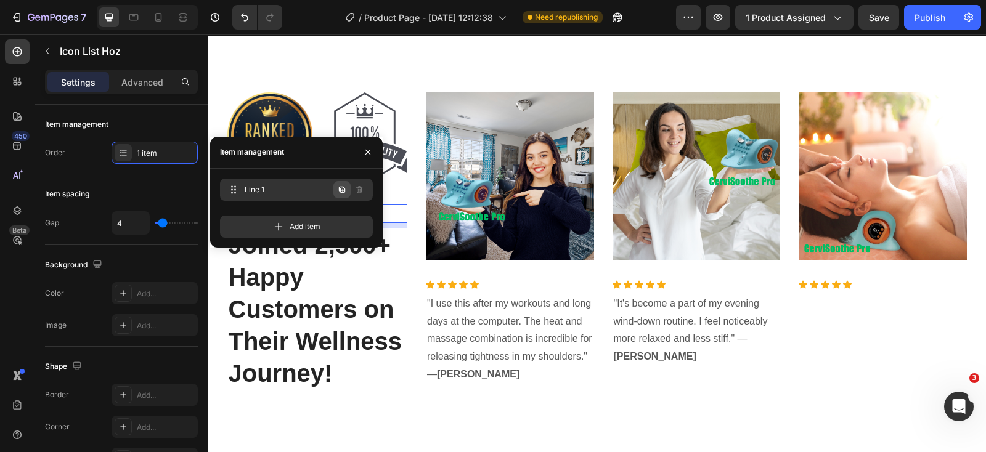
click at [344, 183] on button "button" at bounding box center [341, 189] width 17 height 17
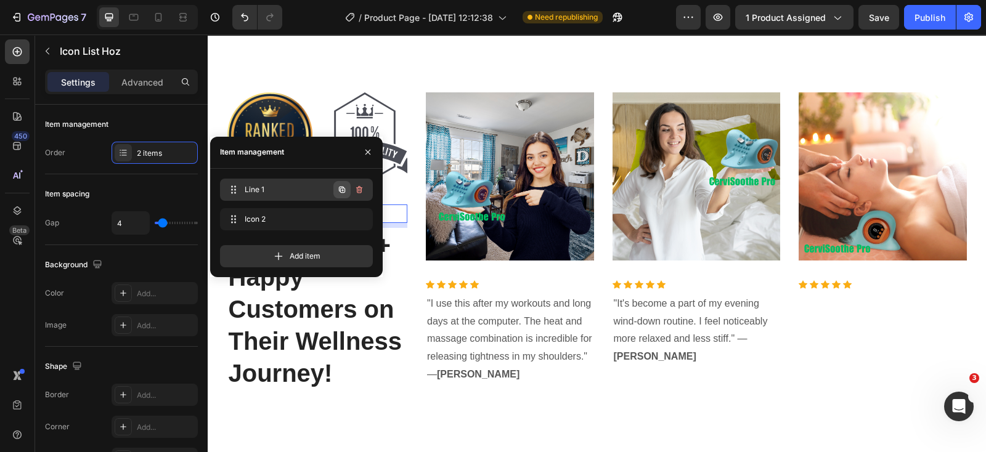
click at [341, 190] on icon "button" at bounding box center [342, 190] width 10 height 10
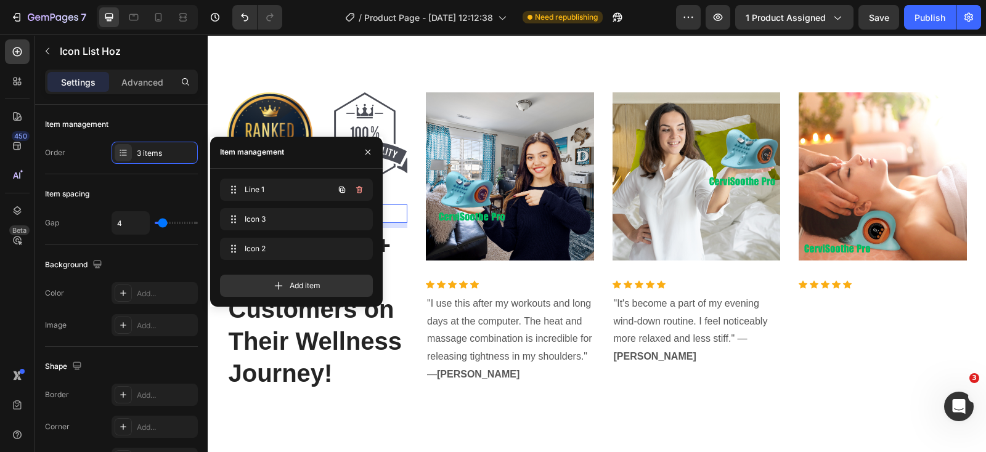
click at [341, 190] on icon "button" at bounding box center [342, 190] width 10 height 10
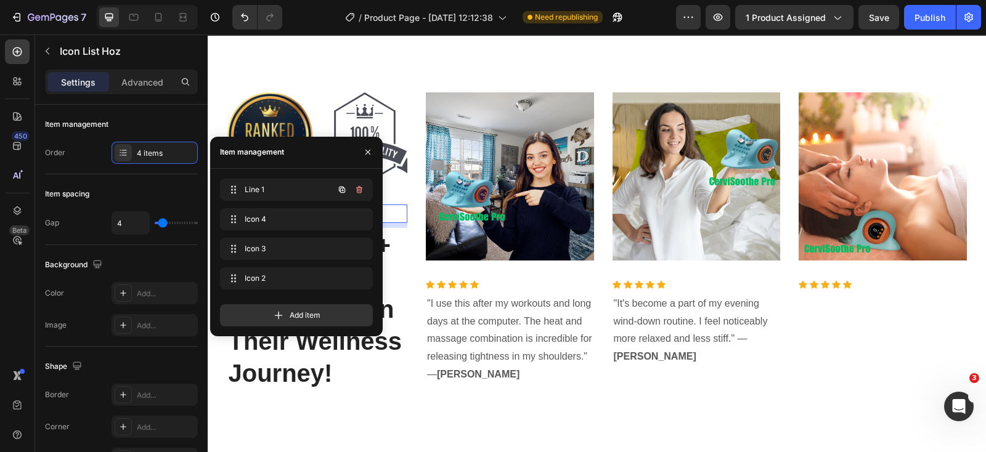
click at [341, 190] on icon "button" at bounding box center [342, 190] width 10 height 10
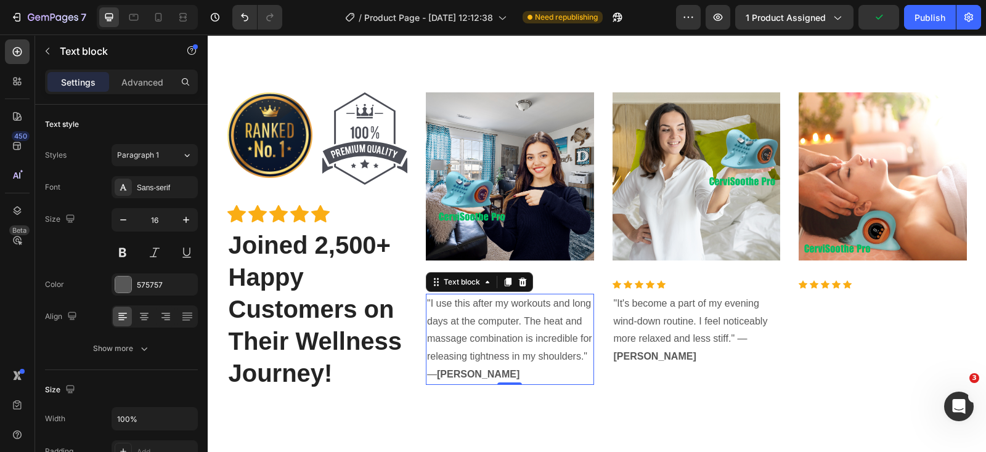
click at [513, 318] on p ""I use this after my workouts and long days at the computer. The heat and massa…" at bounding box center [510, 339] width 166 height 89
click at [928, 18] on div "Publish" at bounding box center [929, 17] width 31 height 13
